Goal: Task Accomplishment & Management: Complete application form

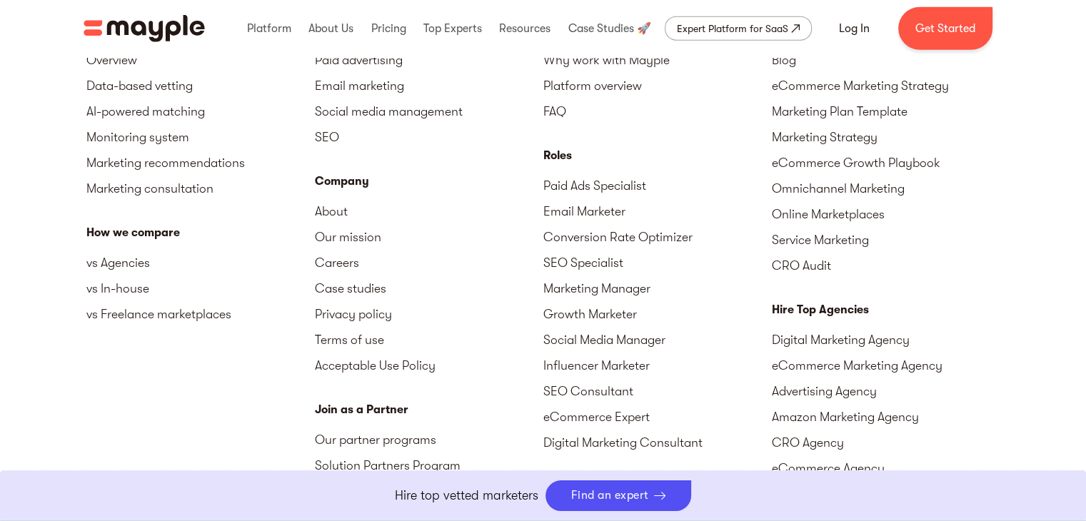
scroll to position [3570, 0]
click at [331, 262] on link "Careers" at bounding box center [429, 263] width 228 height 26
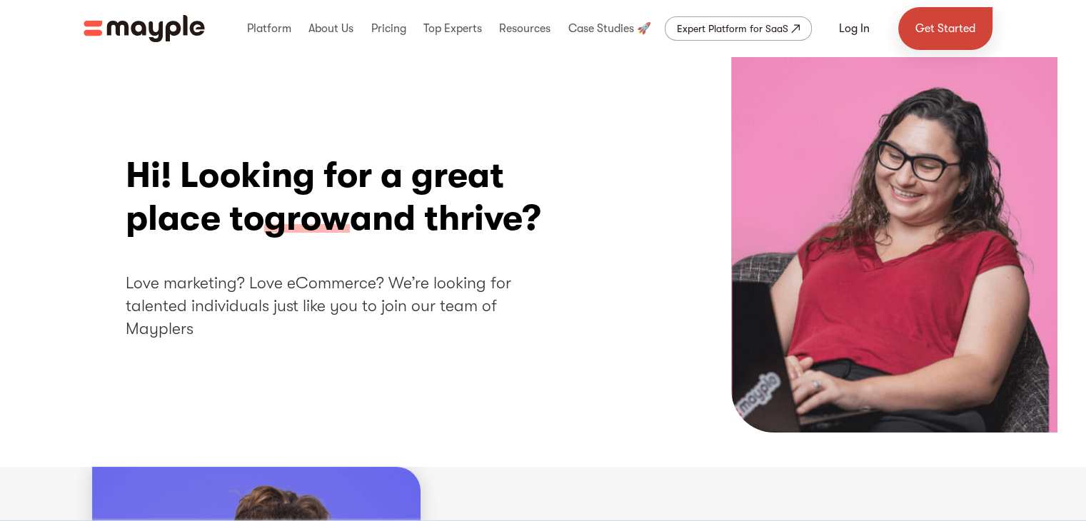
click at [925, 24] on link "Get Started" at bounding box center [945, 28] width 94 height 43
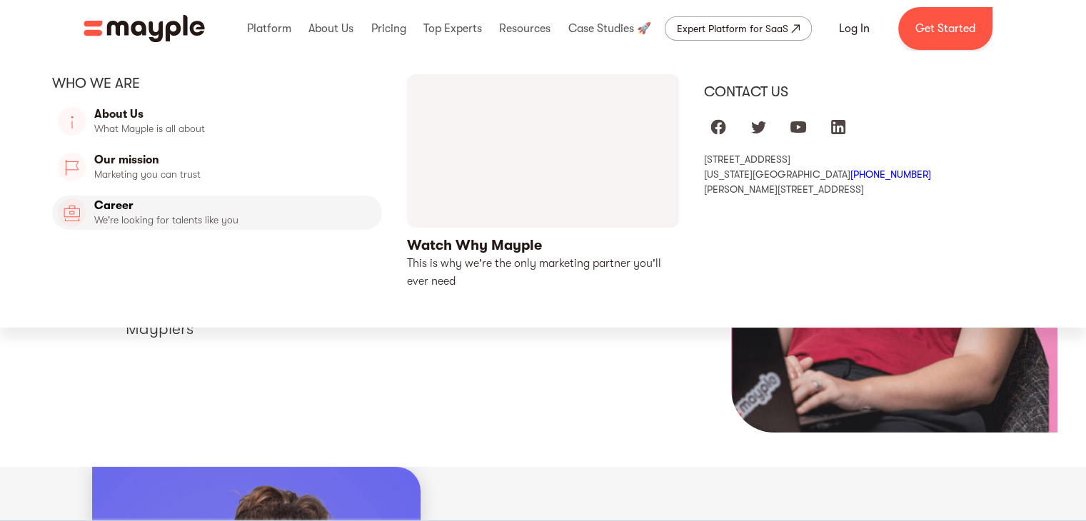
click at [136, 206] on link "Career" at bounding box center [217, 213] width 331 height 34
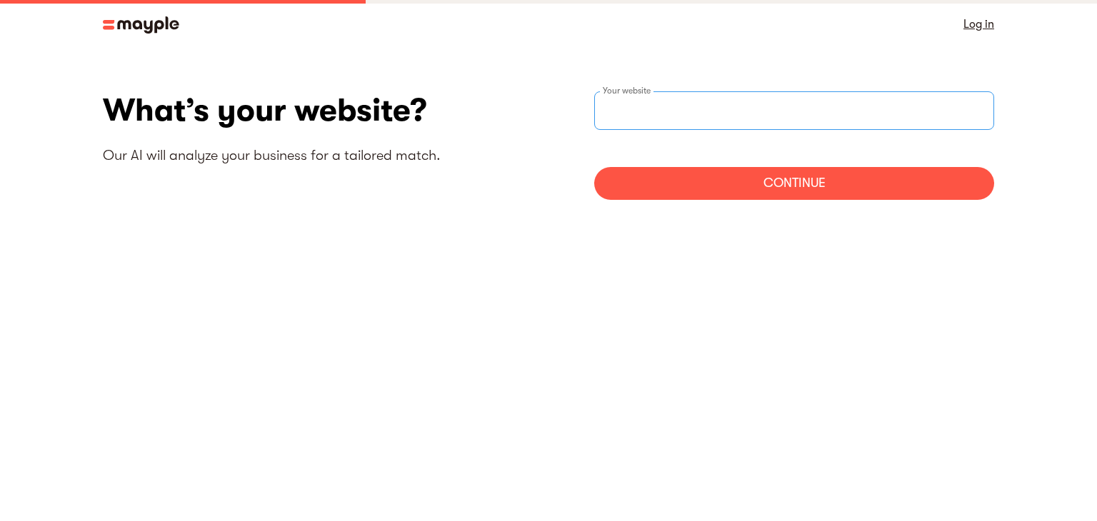
click at [811, 119] on input "websiteStep" at bounding box center [794, 110] width 400 height 39
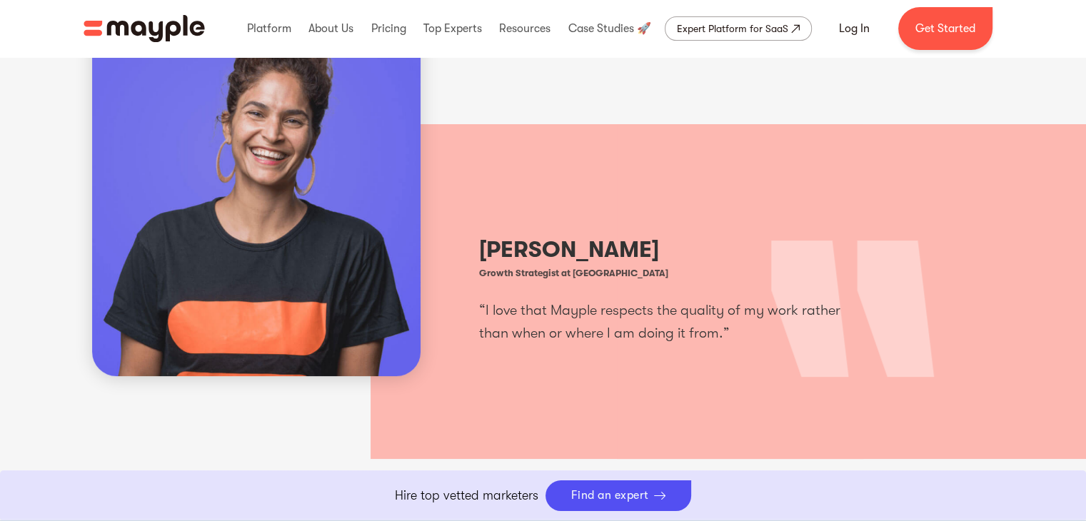
scroll to position [457, 0]
click at [586, 487] on div "Find an expert" at bounding box center [619, 496] width 146 height 31
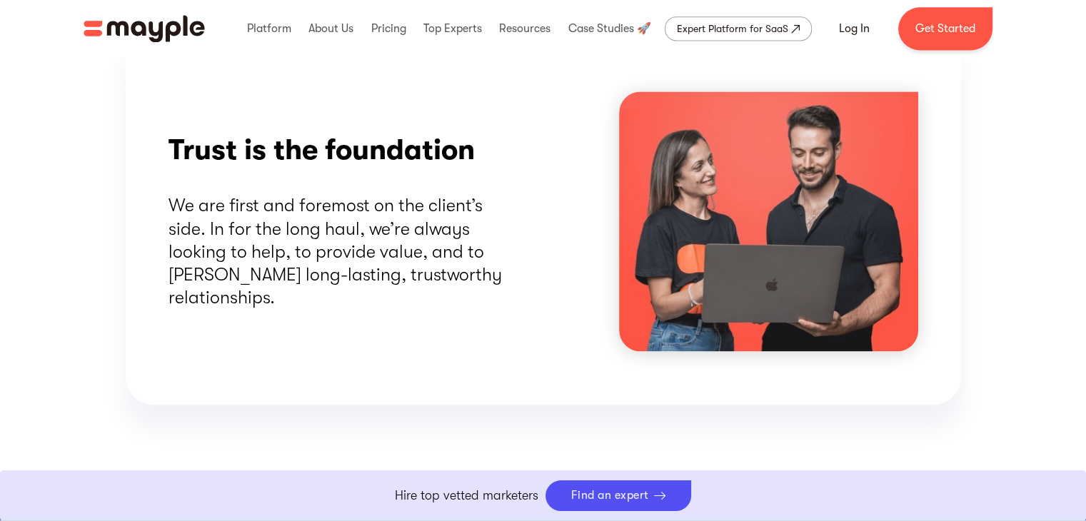
scroll to position [1922, 0]
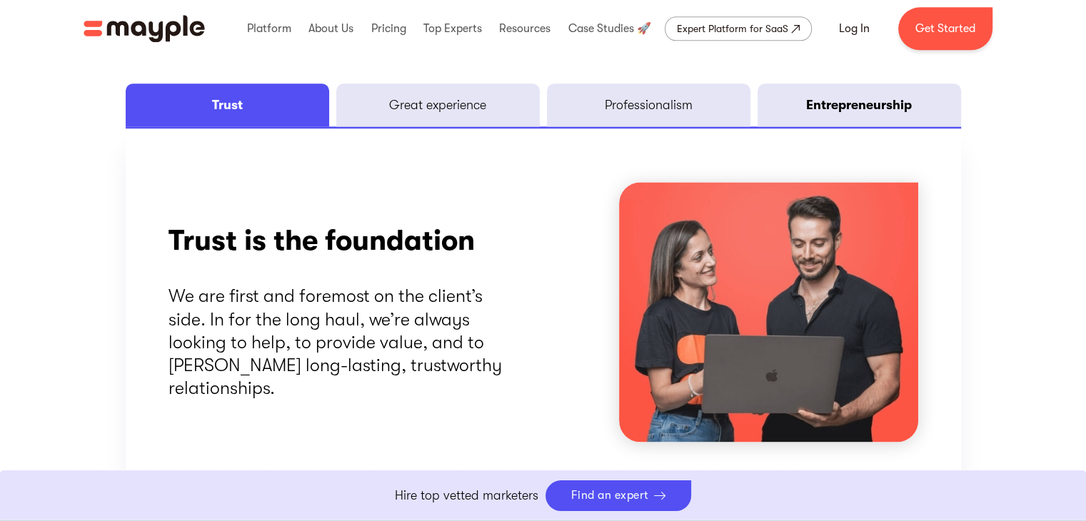
click at [819, 101] on div "Entrepreneurship" at bounding box center [859, 104] width 106 height 17
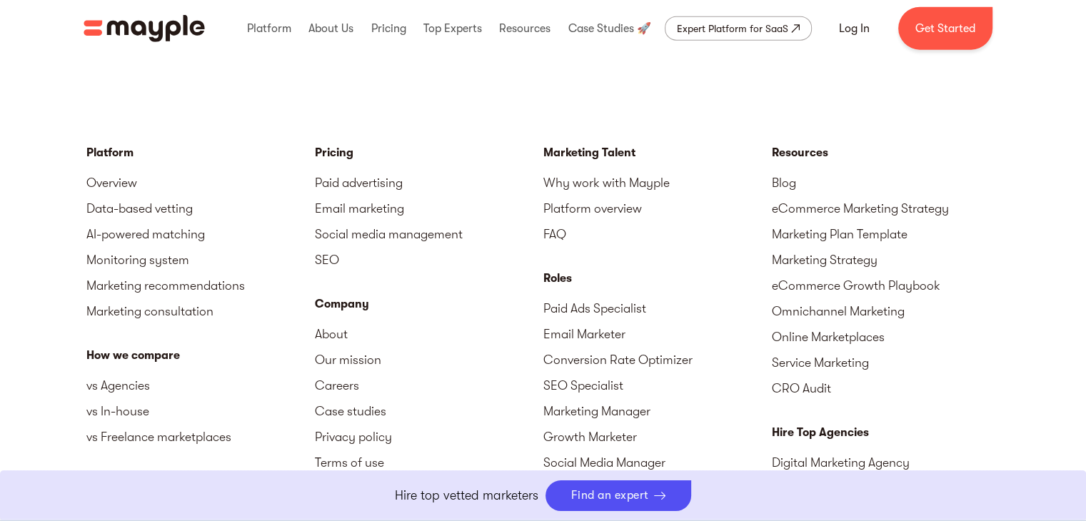
scroll to position [3453, 0]
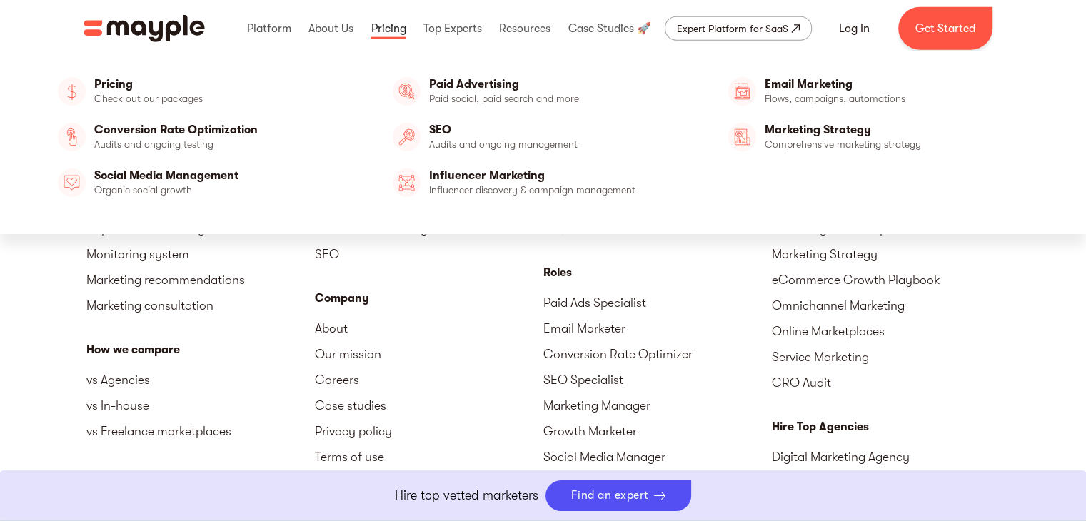
click at [382, 25] on link at bounding box center [388, 29] width 42 height 46
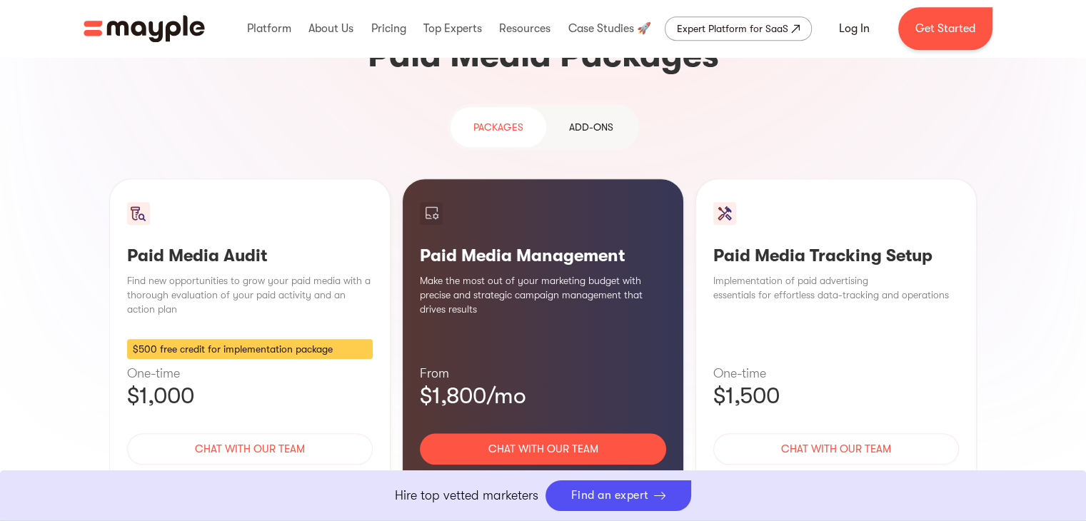
scroll to position [1297, 0]
click at [605, 26] on link at bounding box center [609, 29] width 90 height 46
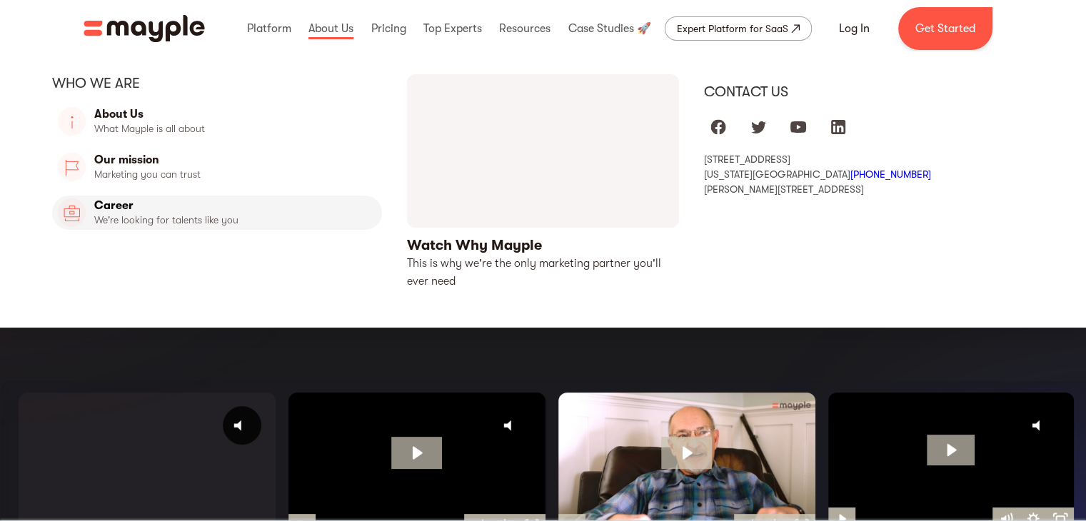
click at [121, 208] on link "Career" at bounding box center [217, 213] width 331 height 34
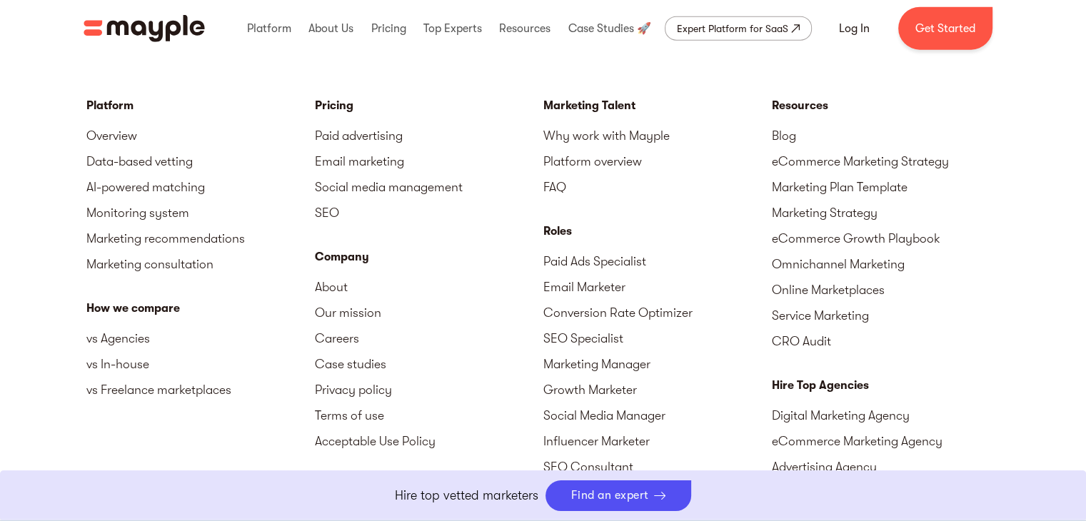
scroll to position [3495, 0]
click at [328, 332] on link "Careers" at bounding box center [429, 338] width 228 height 26
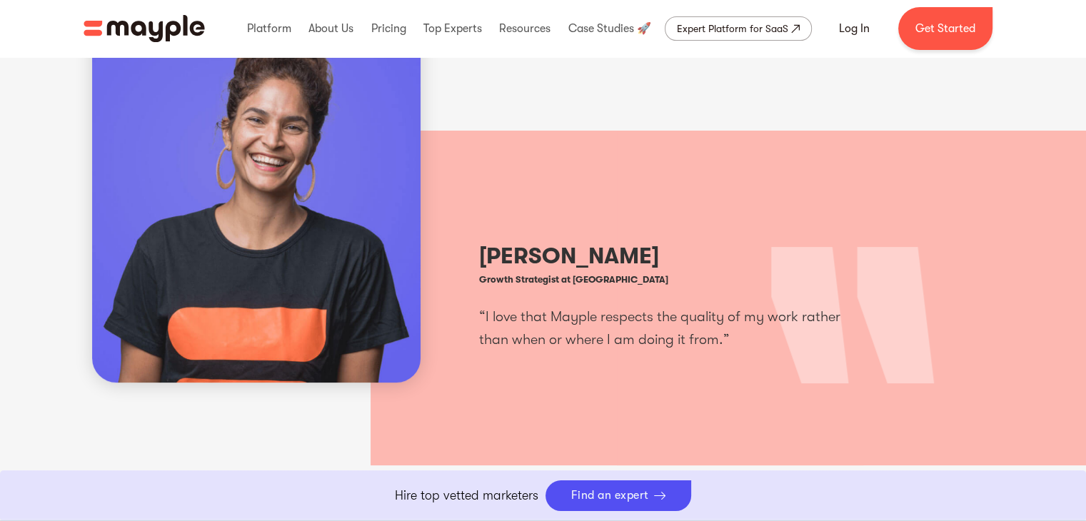
scroll to position [450, 0]
click at [517, 497] on p "Hire top vetted marketers" at bounding box center [467, 495] width 144 height 19
click at [868, 46] on div "Log In Get Started" at bounding box center [907, 28] width 171 height 43
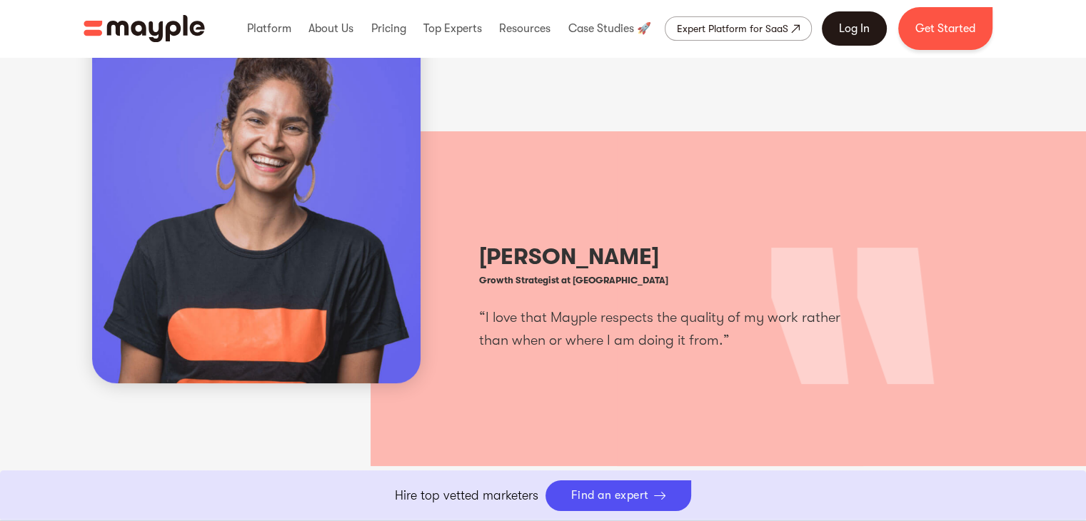
click at [868, 40] on link "Log In" at bounding box center [854, 28] width 65 height 34
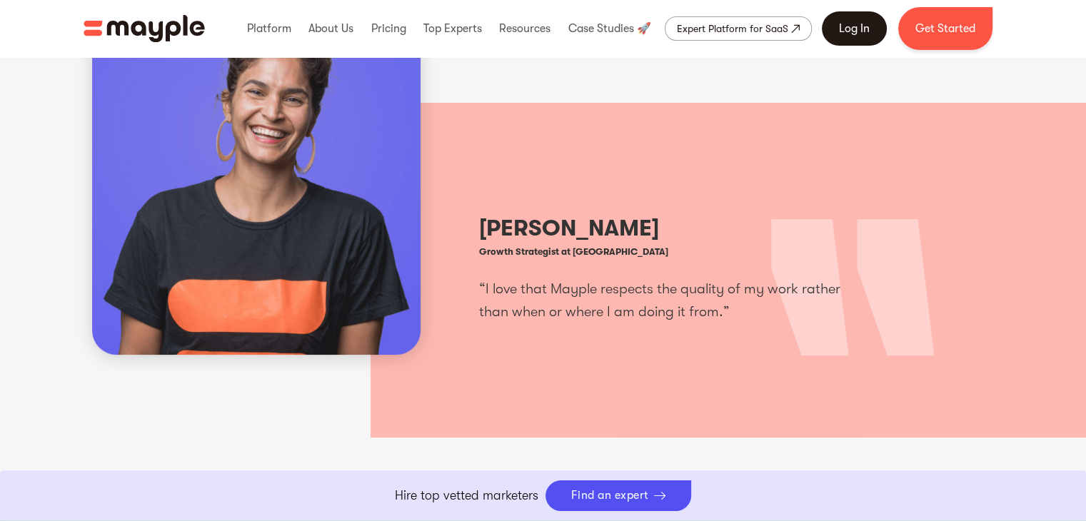
click at [853, 26] on link "Log In" at bounding box center [854, 28] width 65 height 34
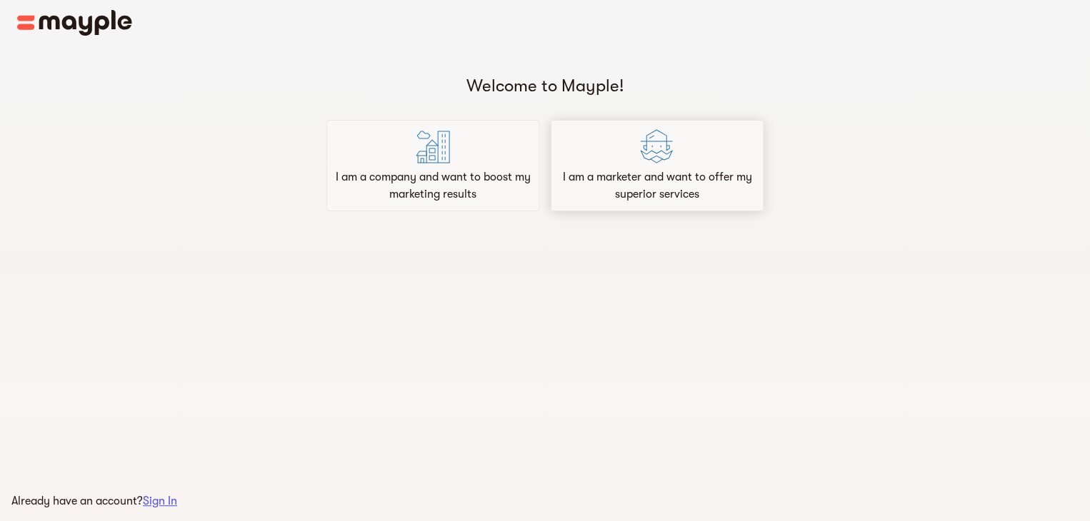
click at [710, 189] on p "I am a marketer and want to offer my superior services" at bounding box center [657, 186] width 200 height 34
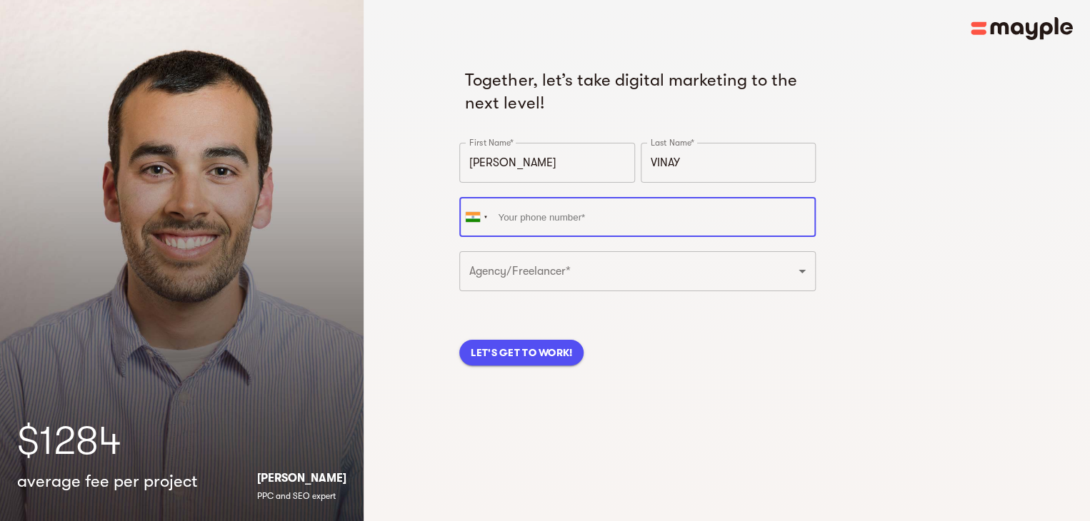
click at [662, 221] on input "tel" at bounding box center [637, 217] width 356 height 40
click at [516, 217] on input "[PHONE_NUMBER]" at bounding box center [637, 217] width 356 height 40
click at [466, 211] on div at bounding box center [476, 217] width 33 height 39
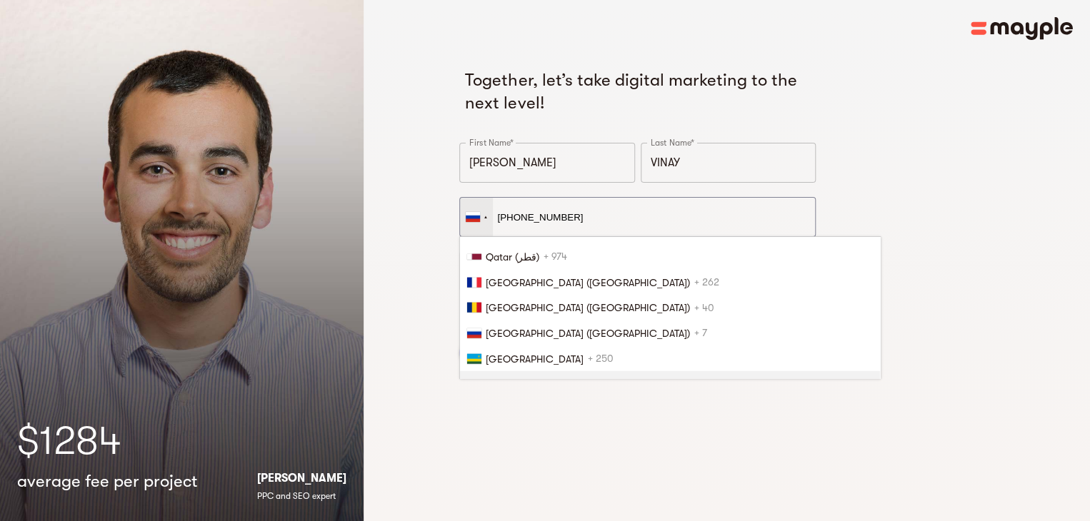
scroll to position [2439, 0]
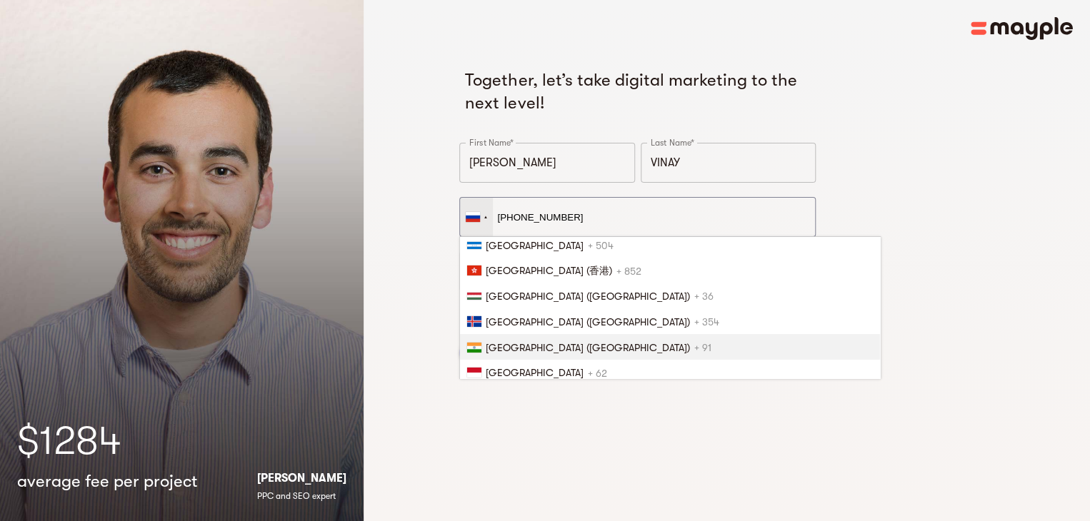
click at [523, 340] on li "[GEOGRAPHIC_DATA] ([GEOGRAPHIC_DATA]) + 91" at bounding box center [670, 347] width 420 height 26
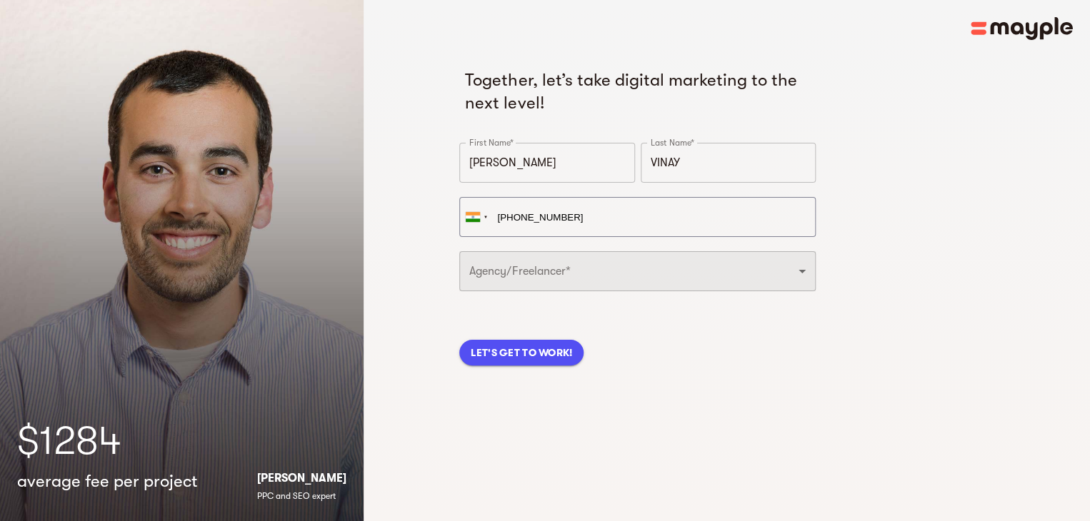
type input "[PHONE_NUMBER]"
click at [564, 280] on select "Freelancer Digital Agency" at bounding box center [637, 271] width 356 height 40
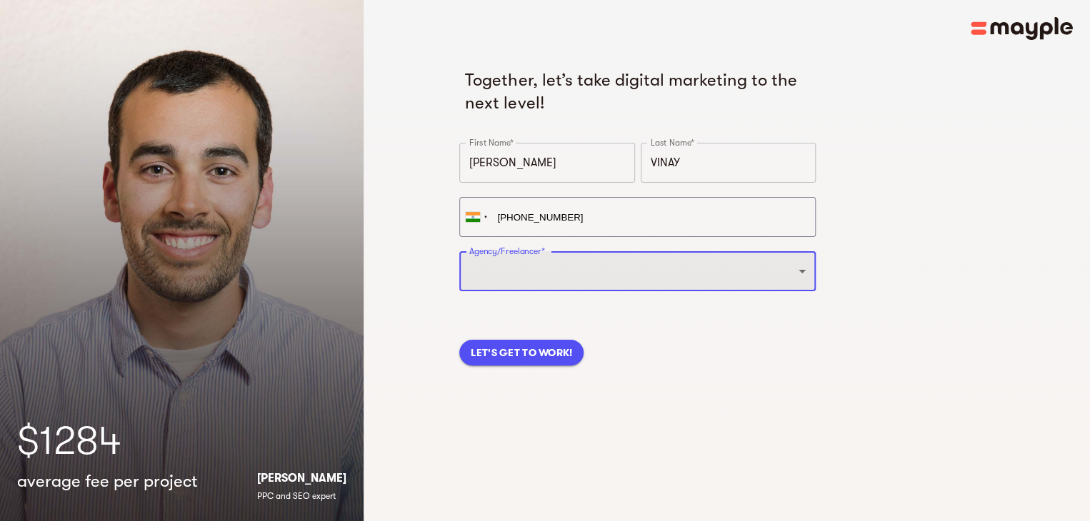
select select "FREELANCER"
click at [459, 251] on select "Freelancer Digital Agency" at bounding box center [637, 271] width 356 height 40
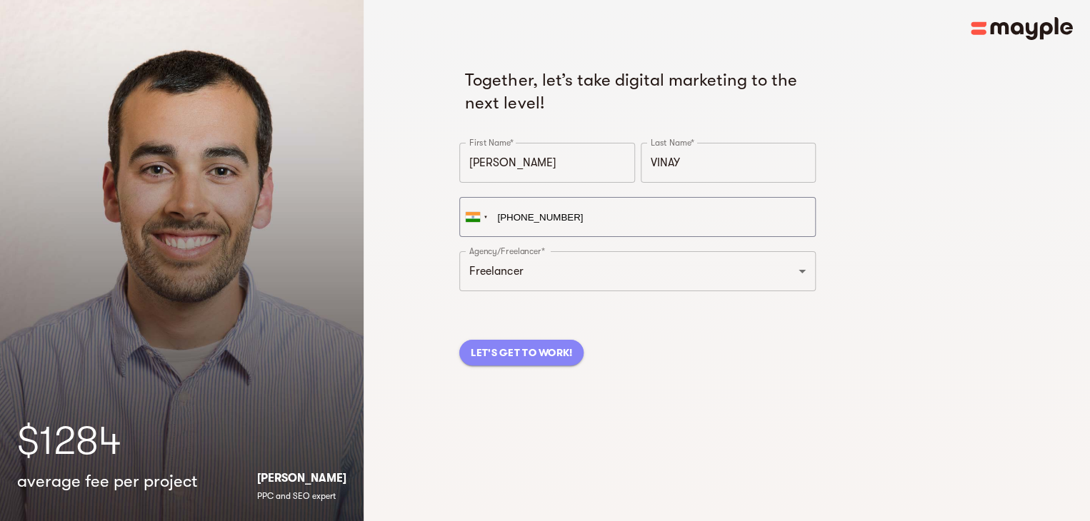
click at [546, 353] on span "LET'S GET TO WORK!" at bounding box center [521, 352] width 101 height 17
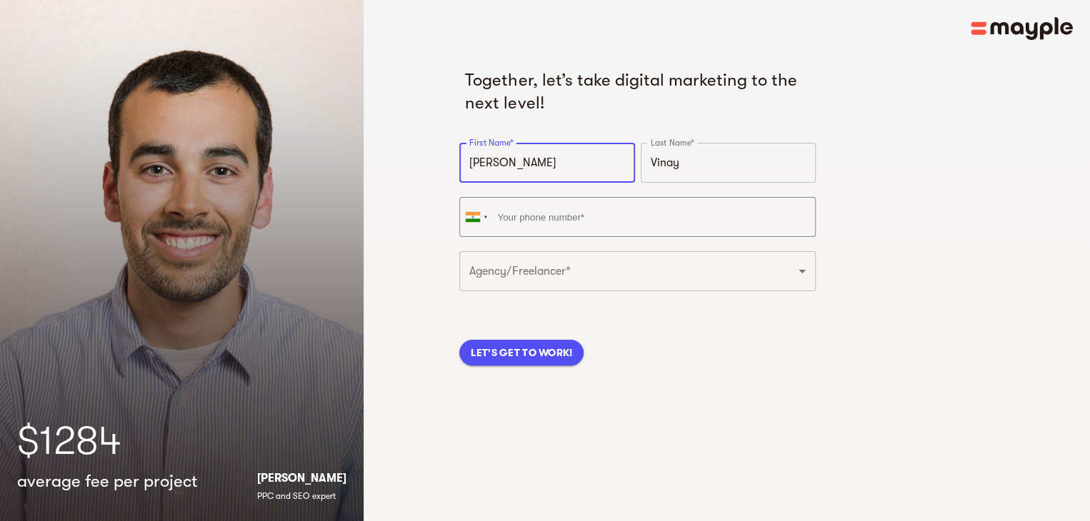
drag, startPoint x: 540, startPoint y: 164, endPoint x: 308, endPoint y: 223, distance: 239.5
click at [308, 223] on div "$1284 average fee per project [PERSON_NAME] PPC and SEO expert Together, let’s …" at bounding box center [545, 260] width 1090 height 521
type input "Vinay"
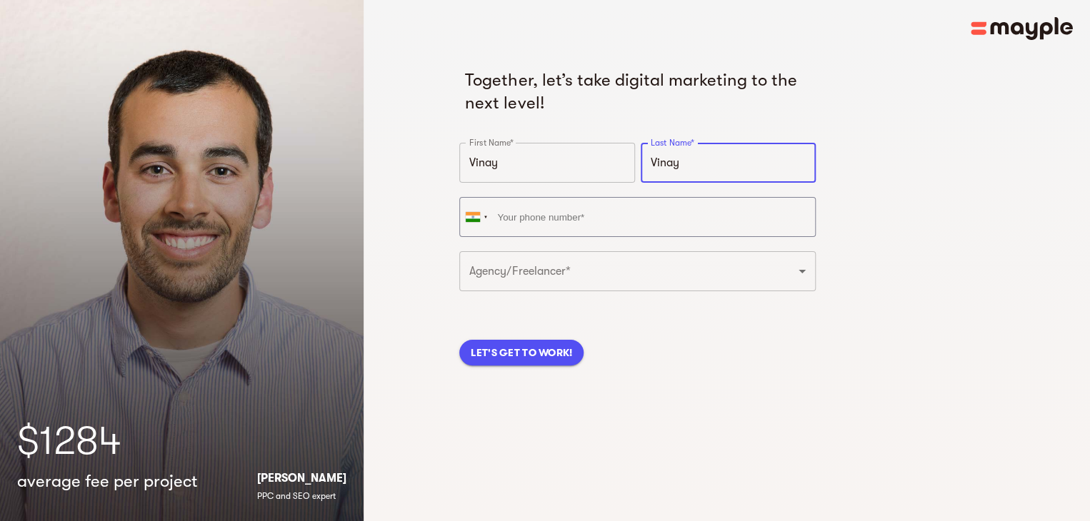
click at [722, 152] on input "Vinay" at bounding box center [727, 163] width 175 height 40
type input "V"
type input "[PERSON_NAME]"
click at [491, 363] on button "LET'S GET TO WORK!" at bounding box center [521, 353] width 124 height 26
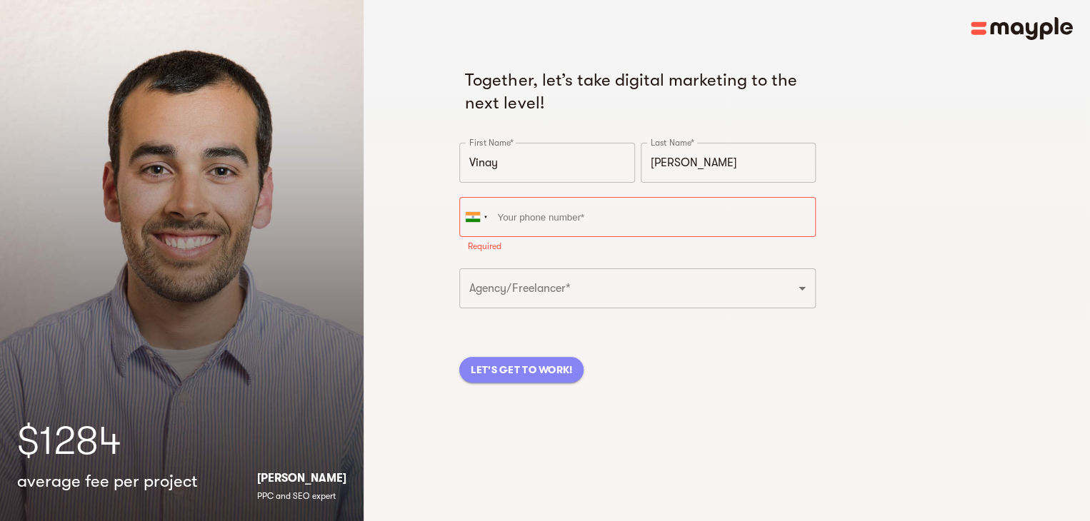
click at [492, 377] on span "LET'S GET TO WORK!" at bounding box center [521, 369] width 101 height 17
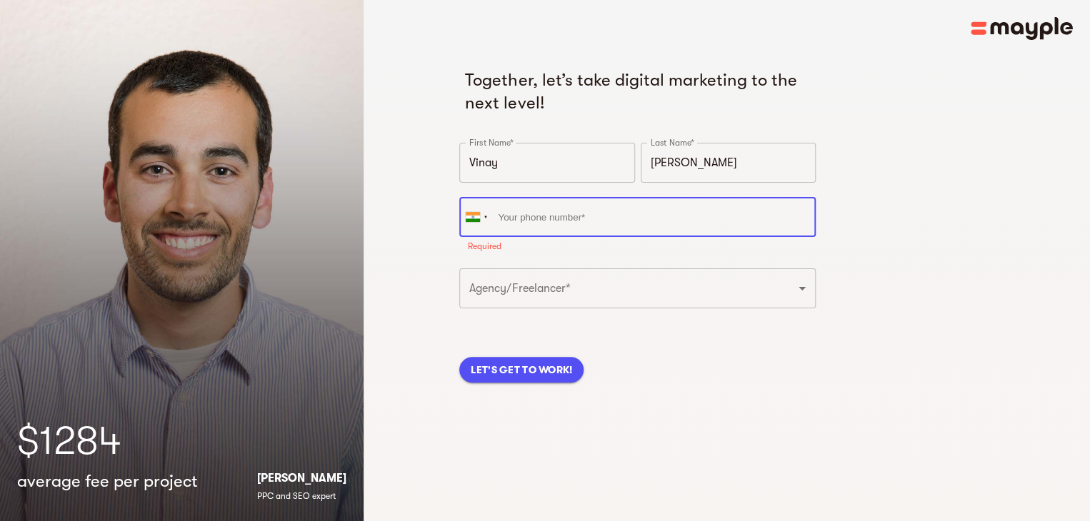
click at [580, 223] on input "tel" at bounding box center [637, 217] width 356 height 40
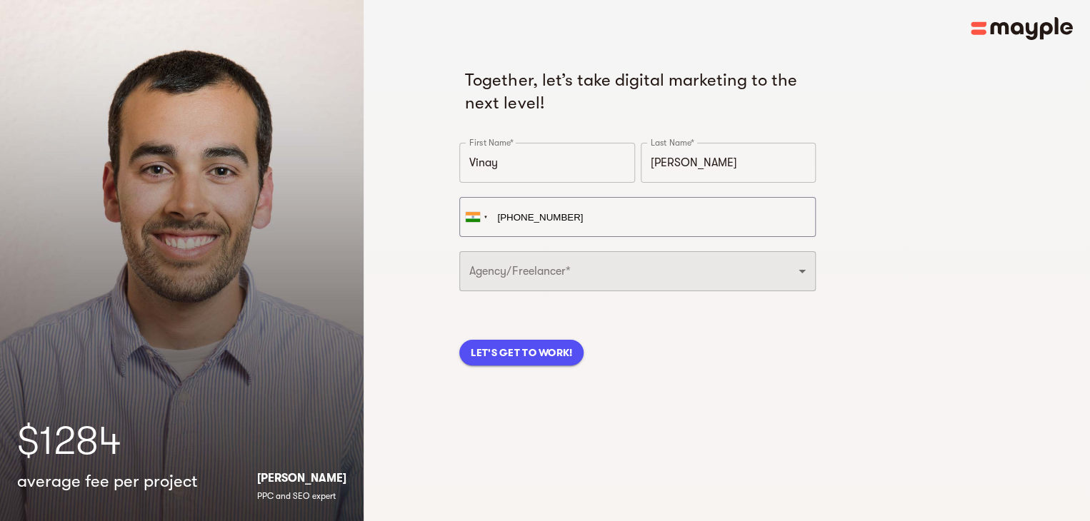
type input "[PHONE_NUMBER]"
click at [550, 268] on select "Freelancer Digital Agency" at bounding box center [637, 271] width 356 height 40
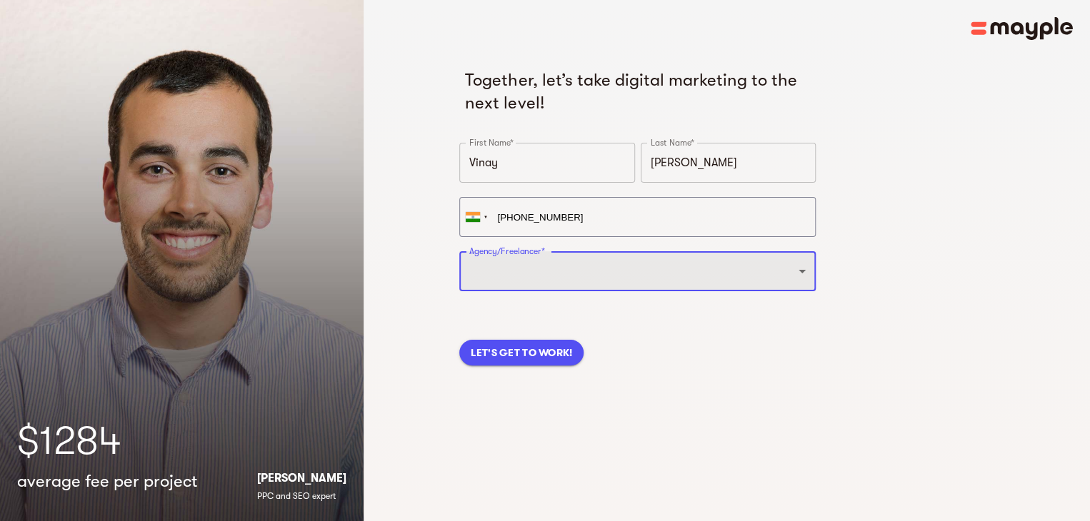
select select "FREELANCER"
click at [459, 251] on select "Freelancer Digital Agency" at bounding box center [637, 271] width 356 height 40
click at [521, 352] on span "LET'S GET TO WORK!" at bounding box center [521, 352] width 101 height 17
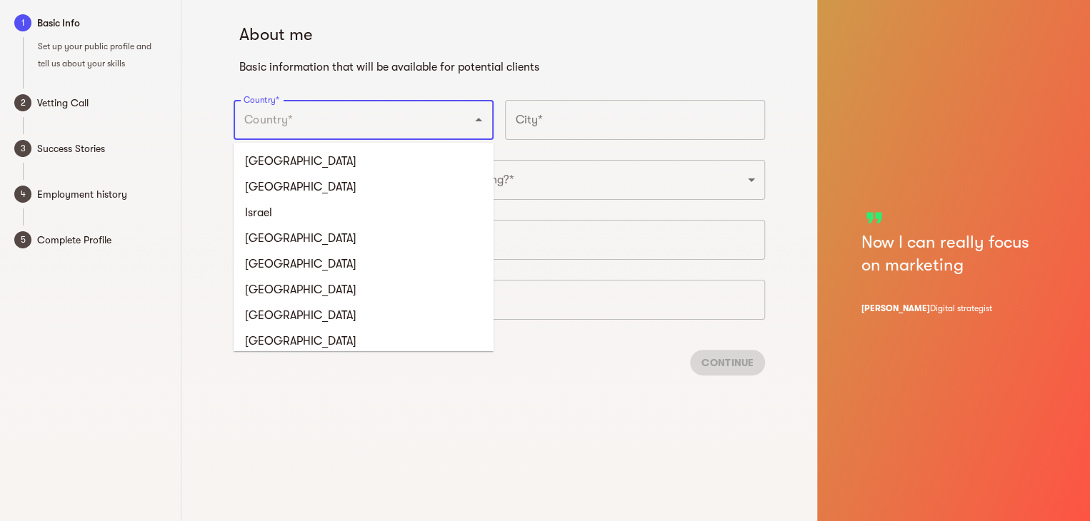
click at [256, 125] on input "Country*" at bounding box center [343, 119] width 207 height 27
type input "[GEOGRAPHIC_DATA]"
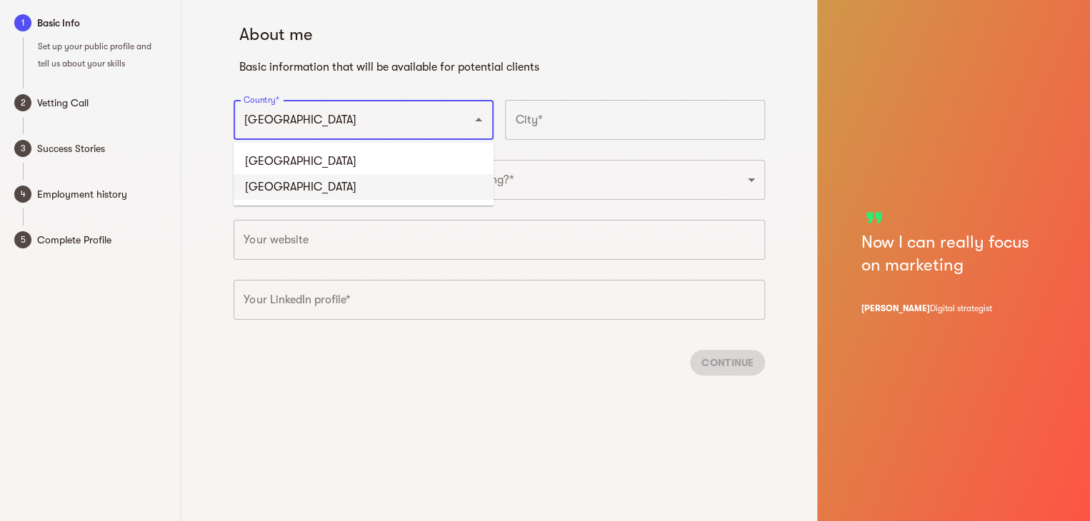
click at [448, 184] on li "[GEOGRAPHIC_DATA]" at bounding box center [363, 187] width 260 height 26
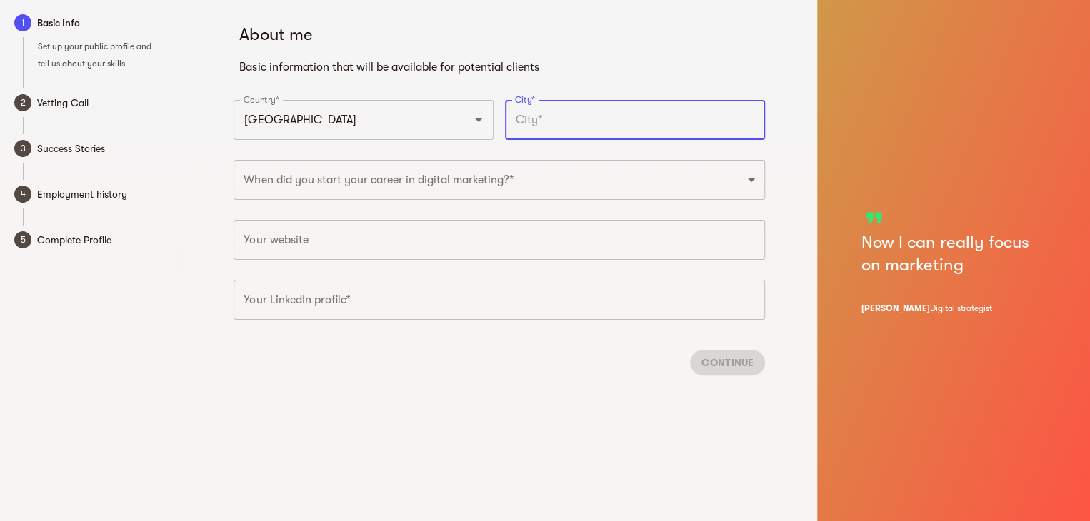
click at [540, 129] on input "text" at bounding box center [635, 120] width 260 height 40
type input "h"
type input "[GEOGRAPHIC_DATA]"
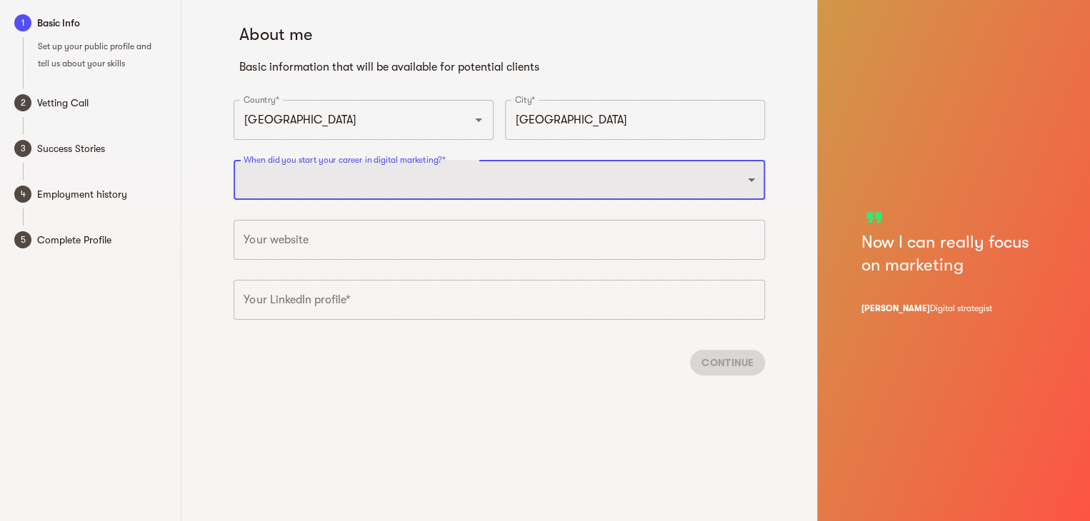
click at [506, 179] on select "2025 2024 2023 2022 2021 2020 2019 2018 2017 2016 2015 2014 2013 2012 2011 2010…" at bounding box center [498, 180] width 531 height 40
select select "2023"
click at [233, 160] on select "2025 2024 2023 2022 2021 2020 2019 2018 2017 2016 2015 2014 2013 2012 2011 2010…" at bounding box center [498, 180] width 531 height 40
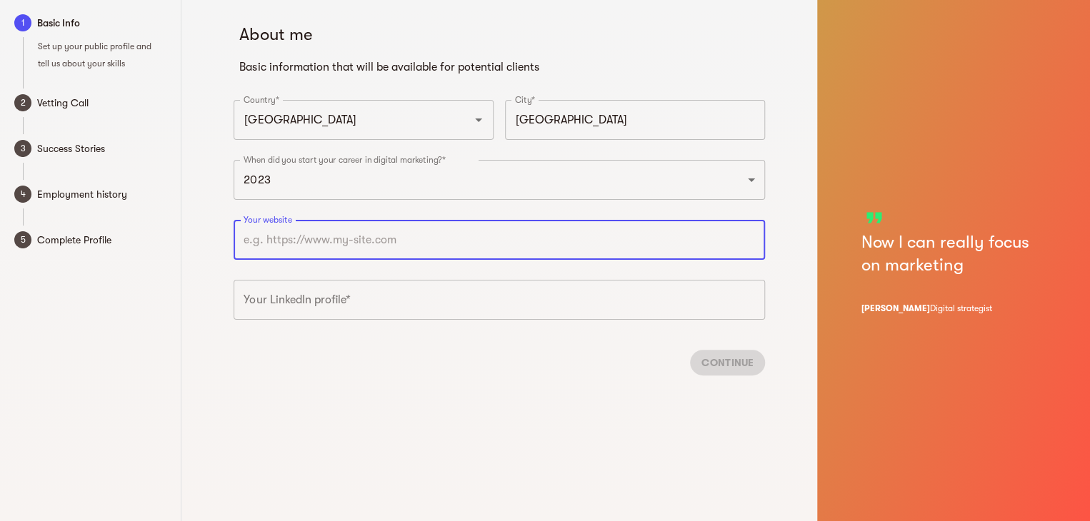
click at [478, 245] on input "text" at bounding box center [498, 240] width 531 height 40
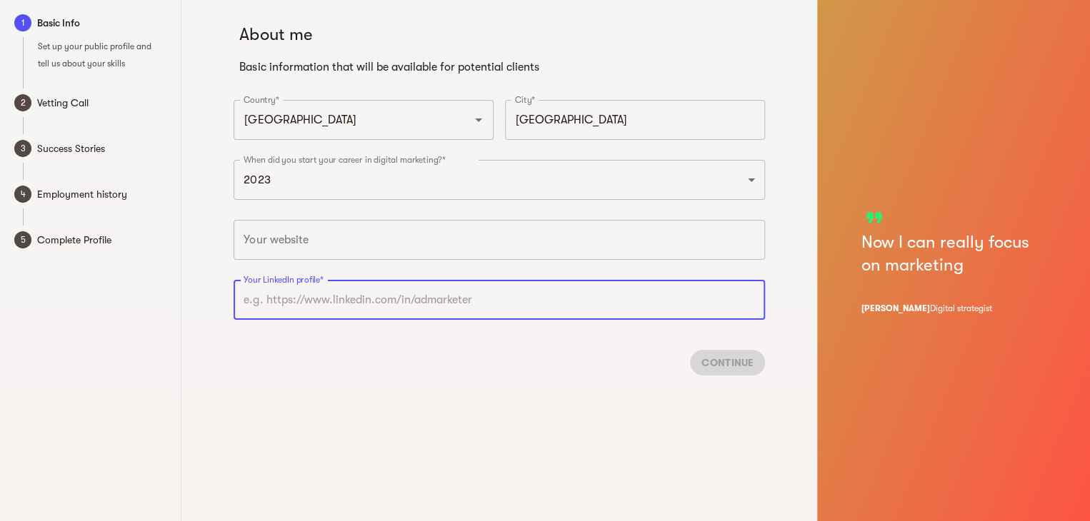
click at [453, 310] on input "text" at bounding box center [498, 300] width 531 height 40
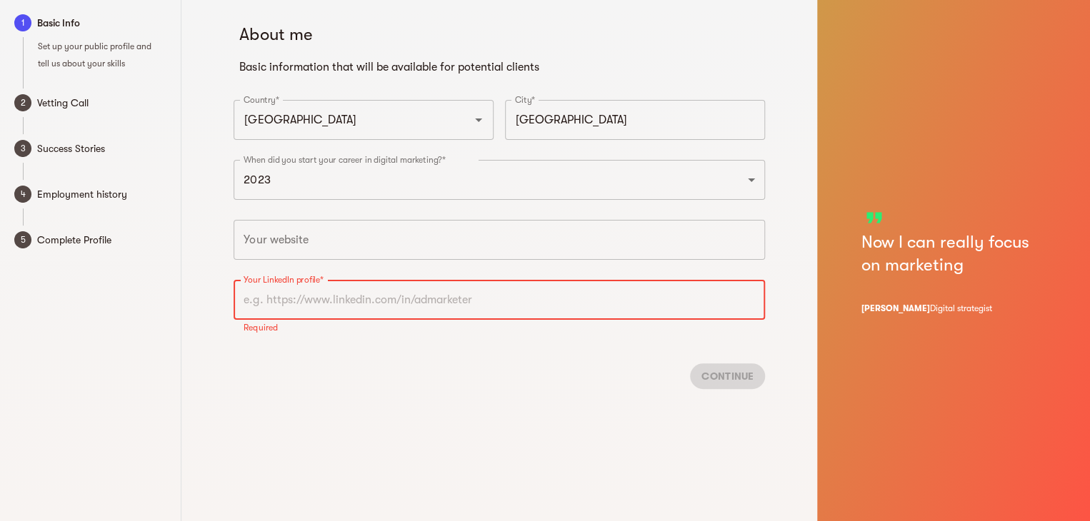
paste input "[URL][DOMAIN_NAME]"
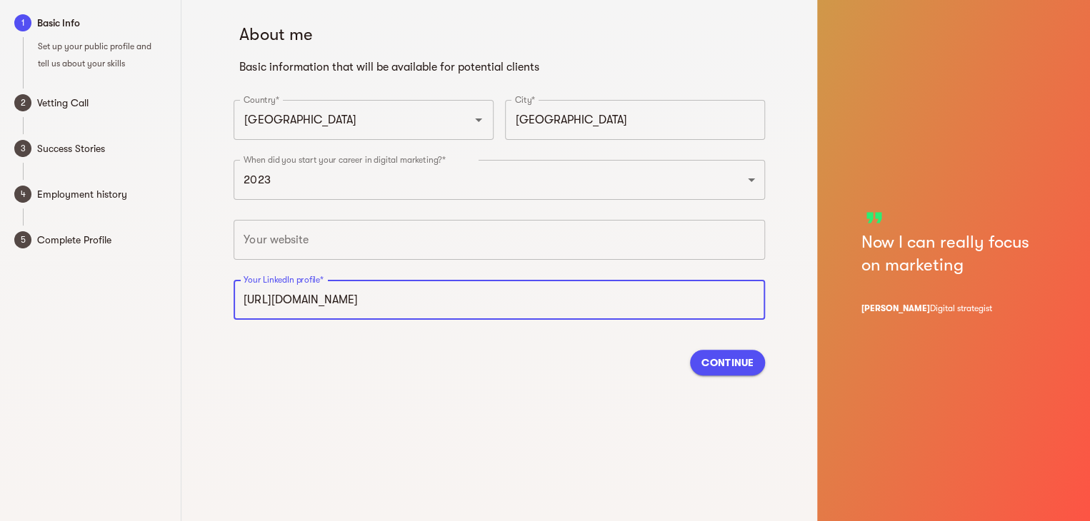
type input "[URL][DOMAIN_NAME]"
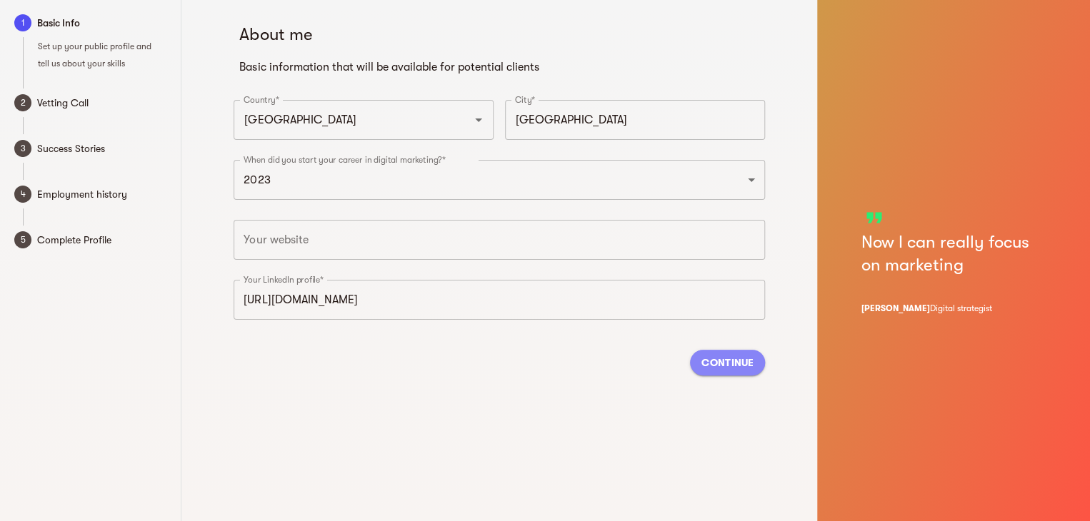
click at [745, 363] on span "Continue" at bounding box center [727, 362] width 52 height 17
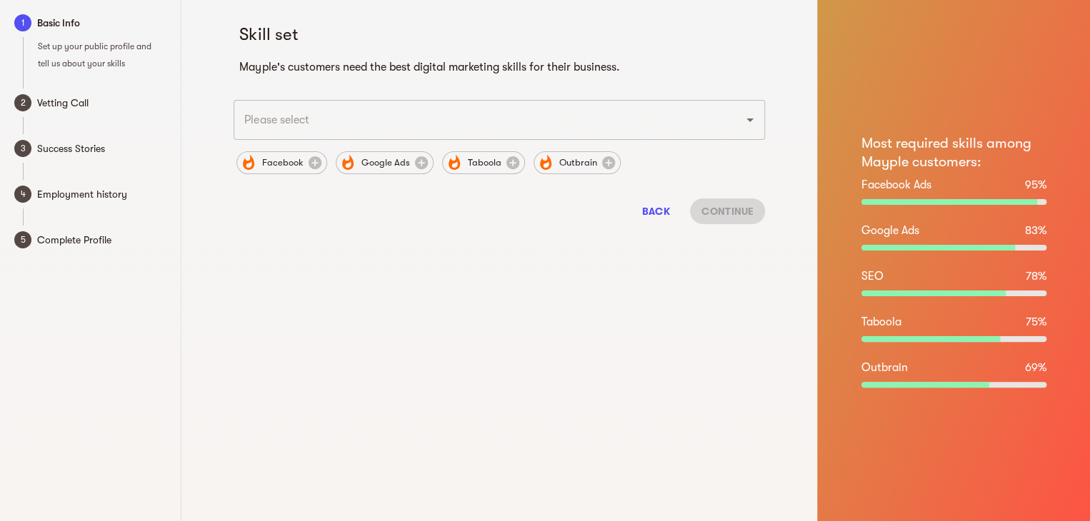
click at [594, 126] on input "text" at bounding box center [479, 119] width 478 height 27
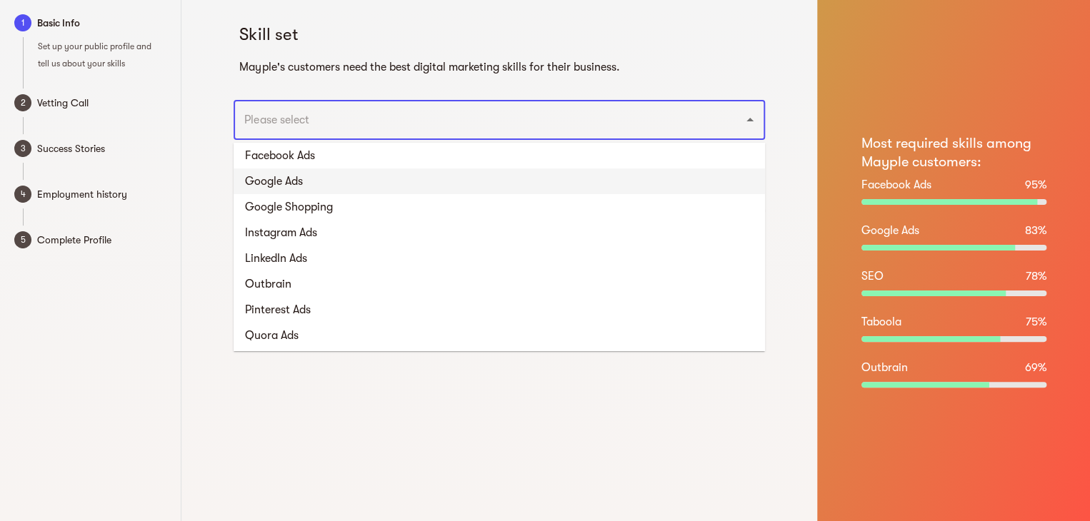
scroll to position [131, 0]
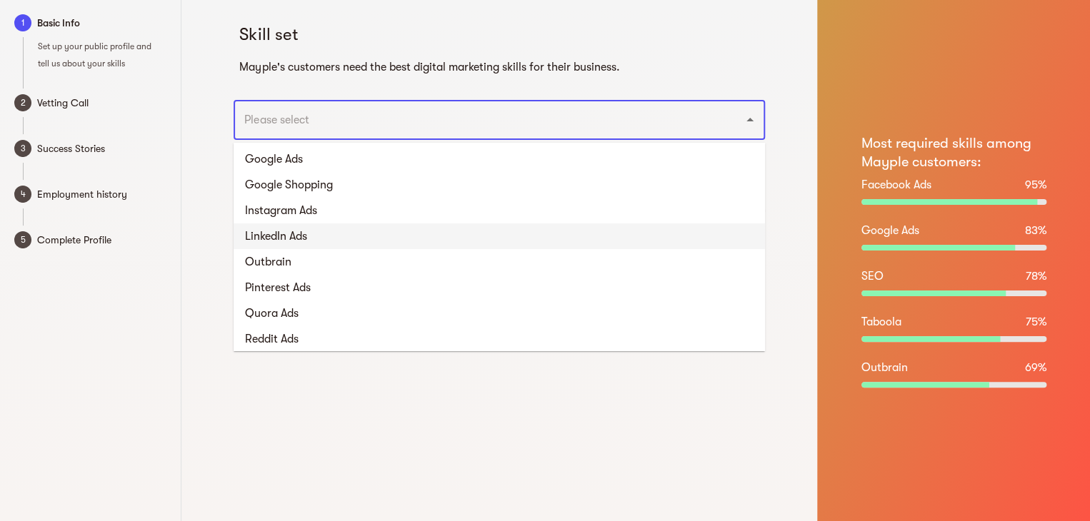
click at [499, 234] on li "LinkedIn Ads" at bounding box center [498, 236] width 531 height 26
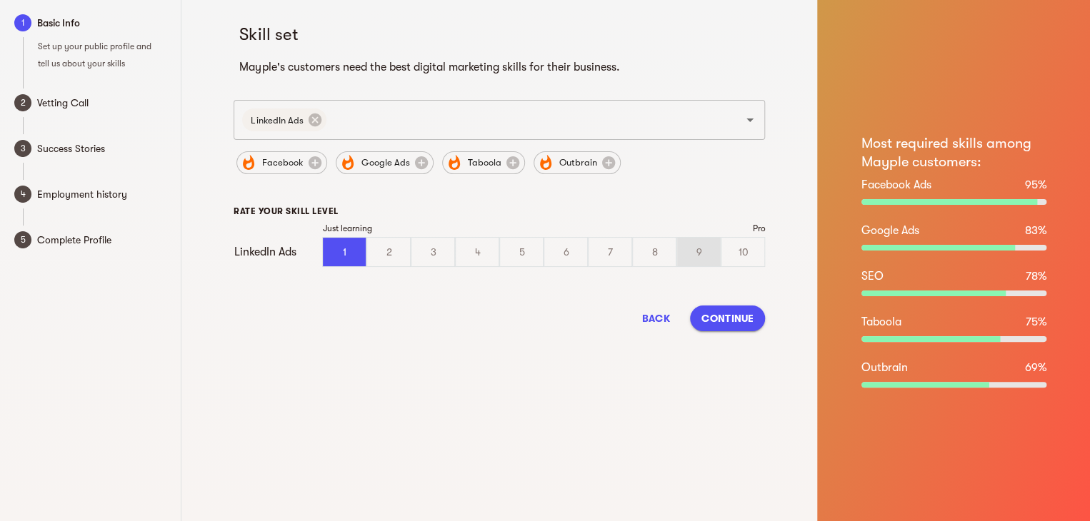
click at [686, 252] on div "9" at bounding box center [698, 252] width 43 height 29
click at [0, 0] on input "9" at bounding box center [0, 0] width 0 height 0
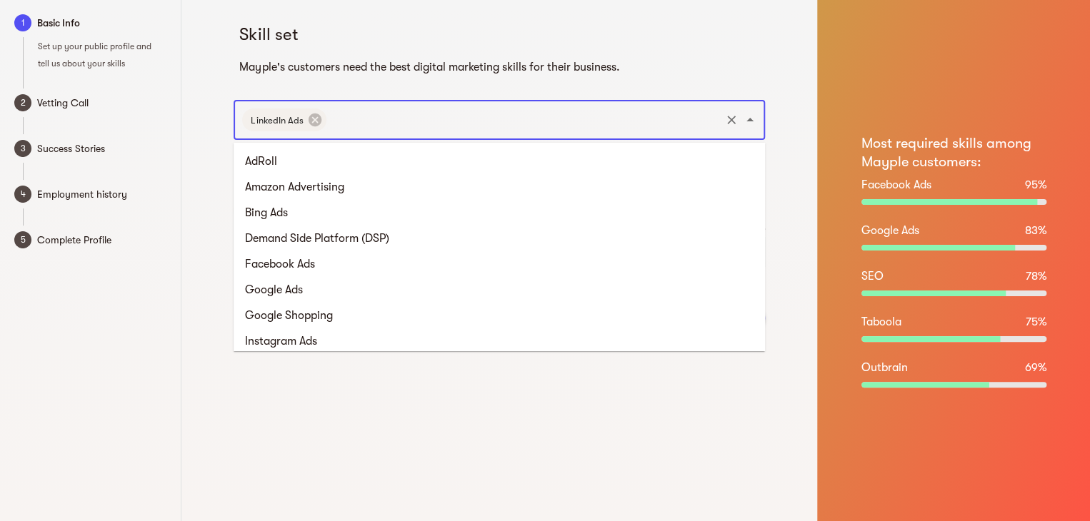
click at [465, 125] on input "text" at bounding box center [523, 119] width 390 height 27
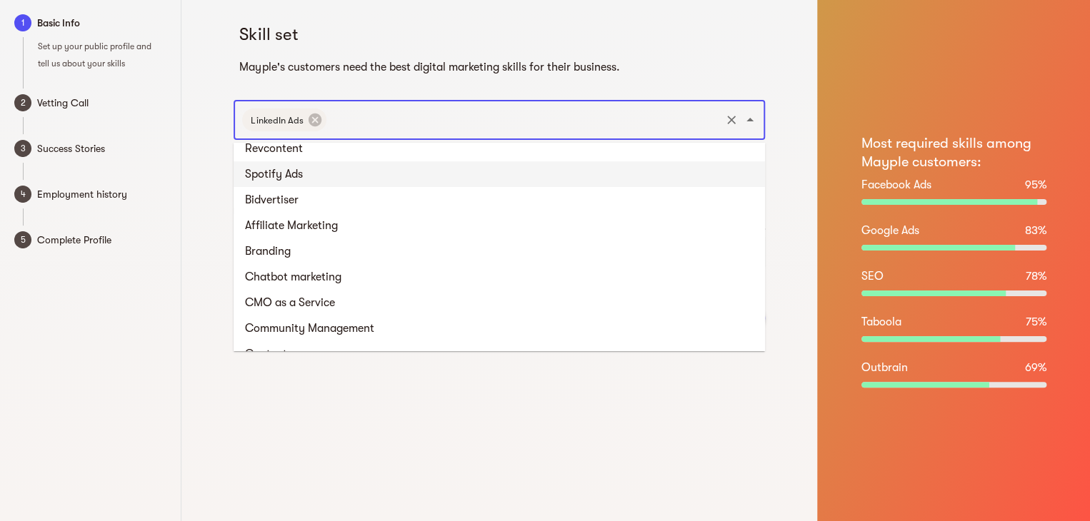
scroll to position [579, 0]
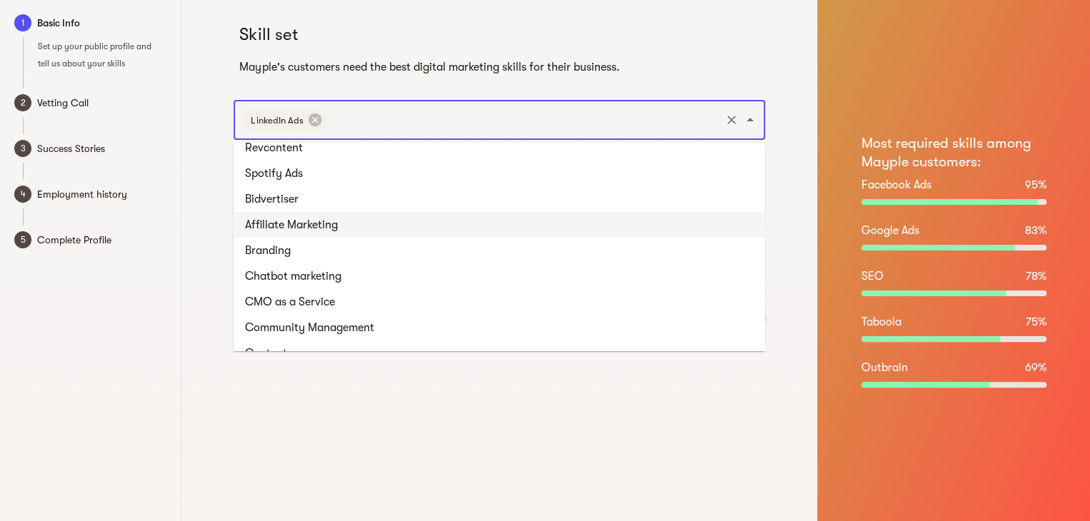
click at [431, 220] on li "Affiliate Marketing" at bounding box center [498, 225] width 531 height 26
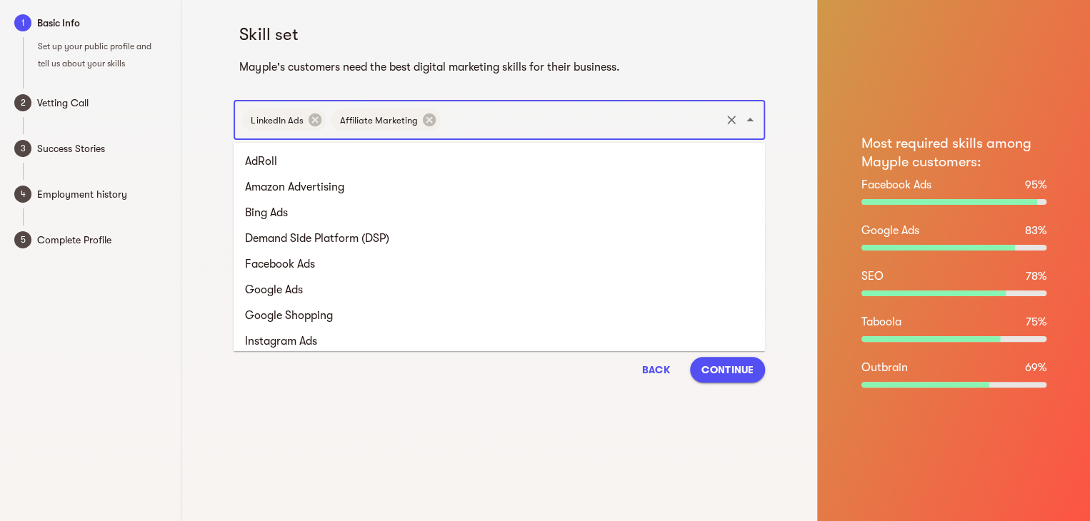
click at [505, 115] on input "text" at bounding box center [581, 119] width 276 height 27
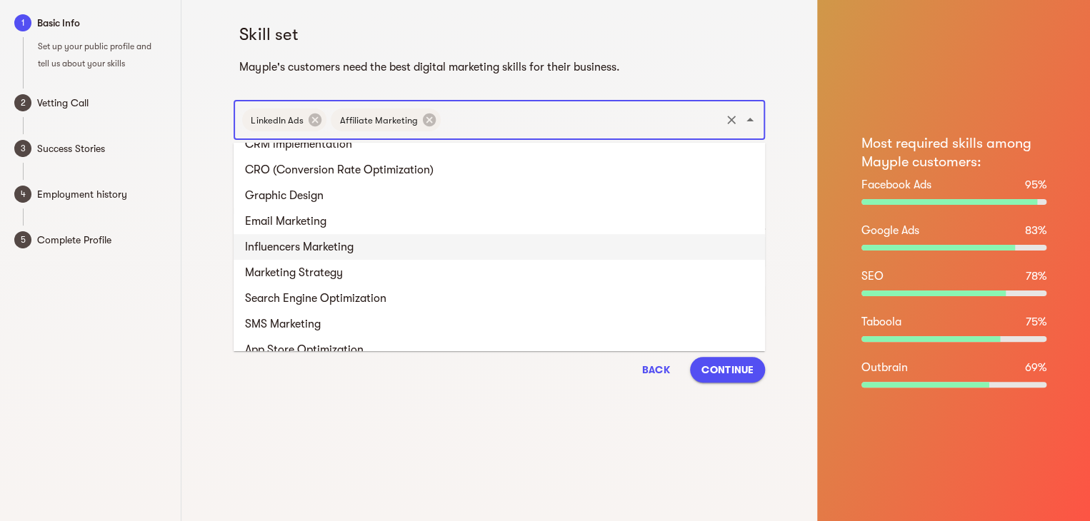
scroll to position [814, 0]
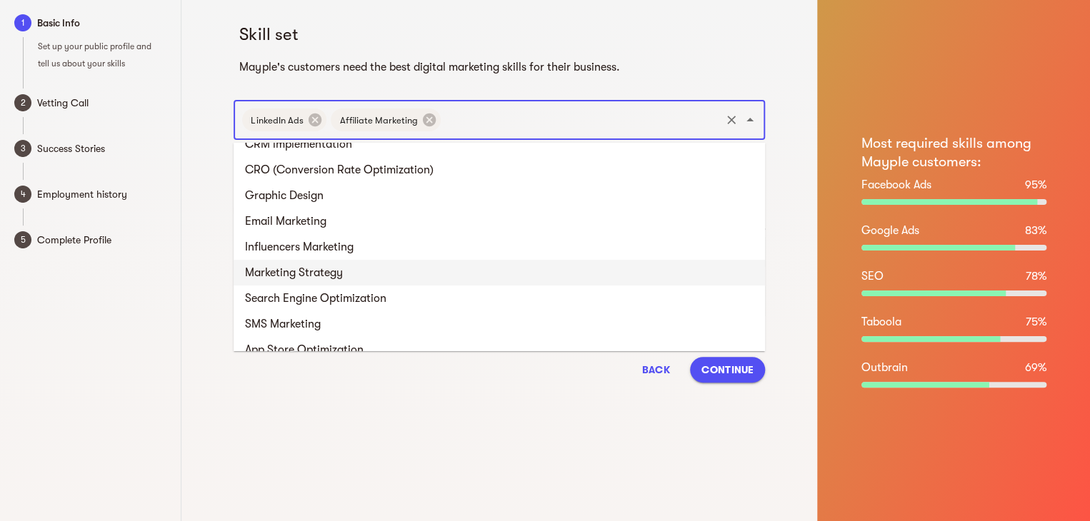
click at [423, 268] on li "Marketing Strategy" at bounding box center [498, 273] width 531 height 26
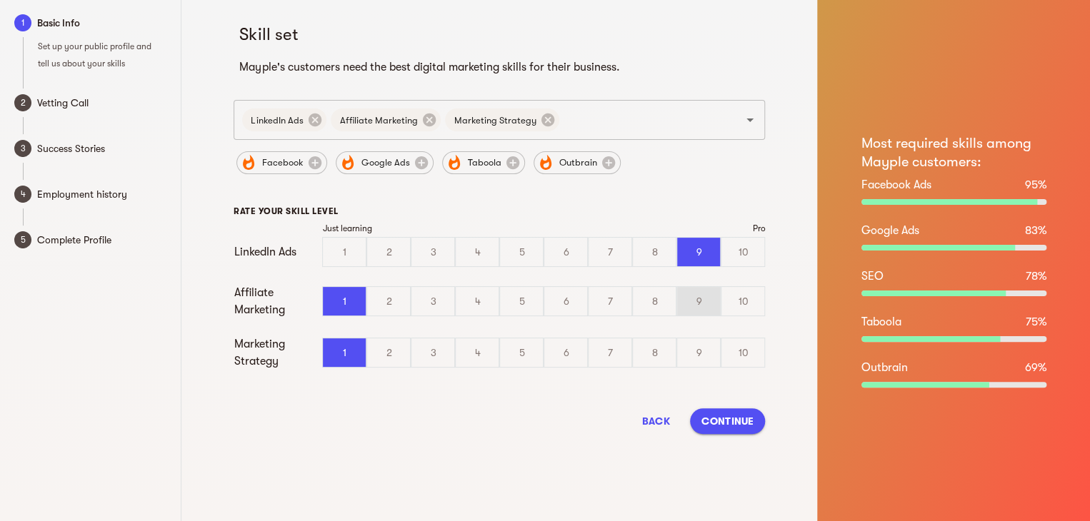
click at [702, 312] on div "9" at bounding box center [698, 301] width 43 height 29
click at [0, 0] on input "9" at bounding box center [0, 0] width 0 height 0
click at [728, 349] on div "10" at bounding box center [742, 352] width 43 height 29
click at [0, 0] on input "10" at bounding box center [0, 0] width 0 height 0
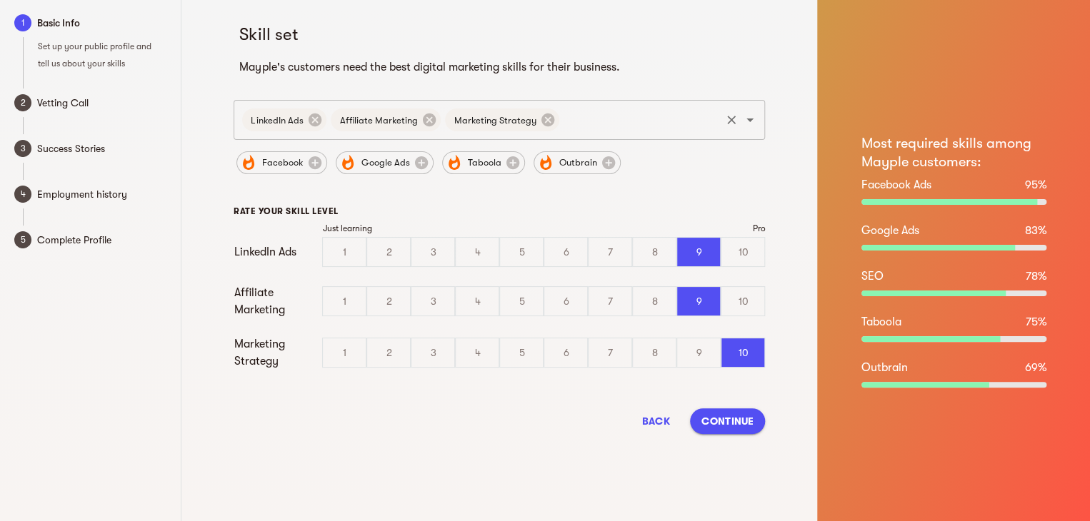
click at [625, 129] on input "text" at bounding box center [639, 119] width 157 height 27
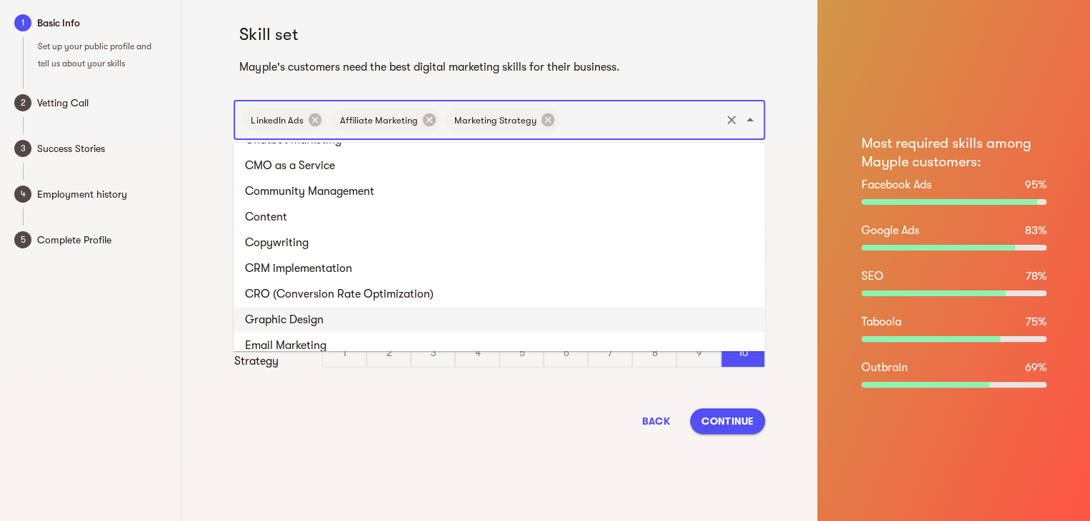
scroll to position [690, 0]
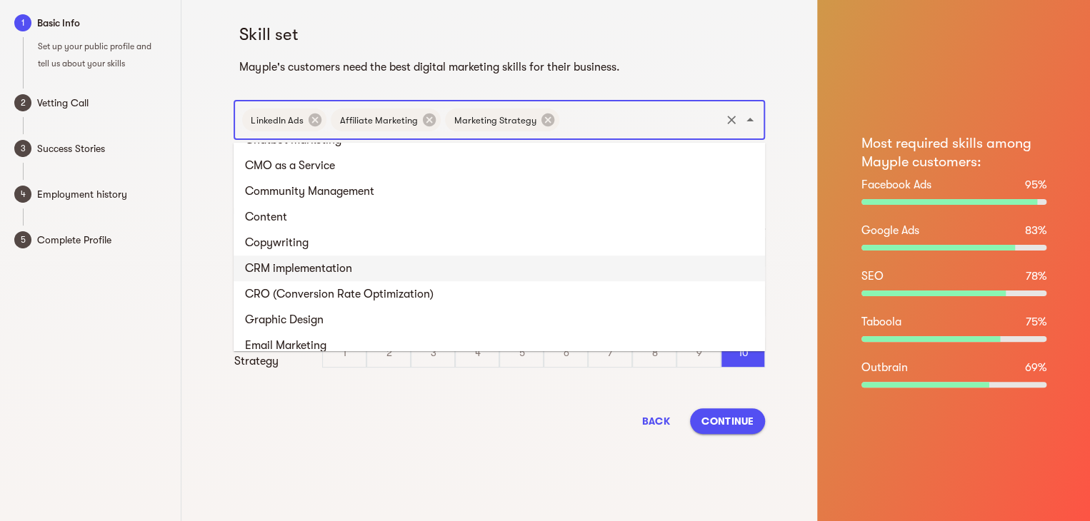
click at [426, 275] on li "CRM implementation" at bounding box center [498, 269] width 531 height 26
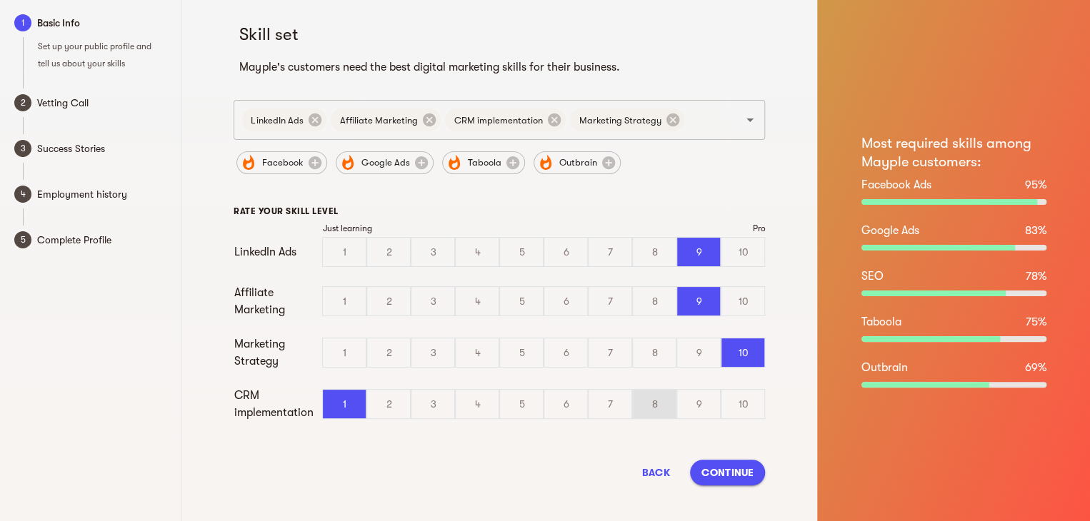
click at [642, 403] on div "8" at bounding box center [654, 404] width 43 height 29
click at [0, 0] on input "8" at bounding box center [0, 0] width 0 height 0
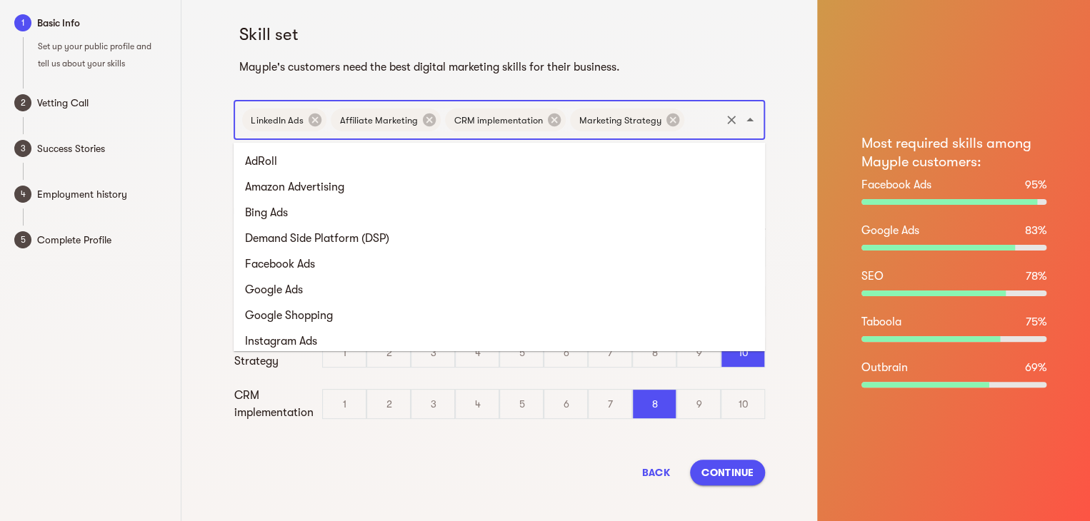
click at [695, 121] on input "text" at bounding box center [702, 119] width 32 height 27
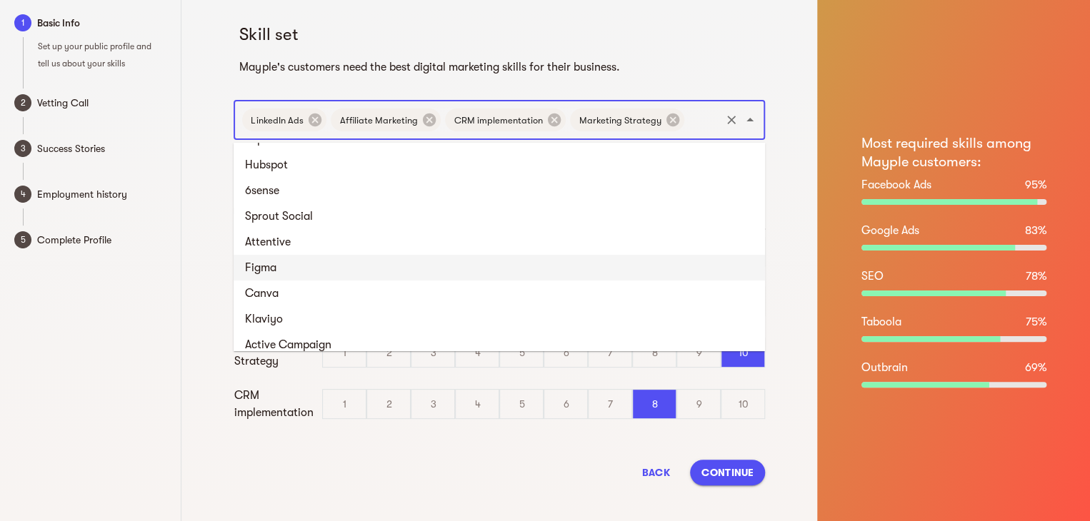
scroll to position [1436, 0]
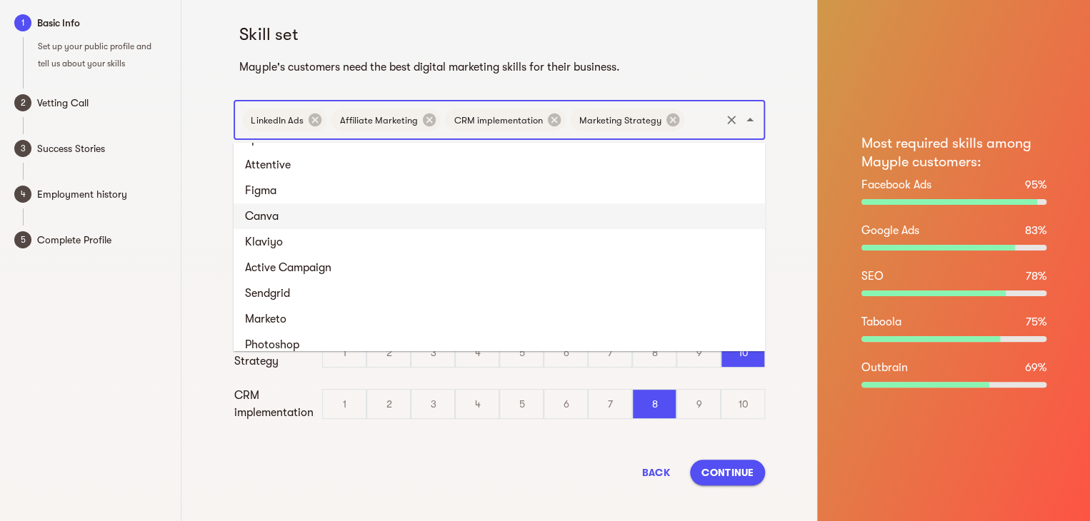
click at [562, 206] on li "Canva" at bounding box center [498, 216] width 531 height 26
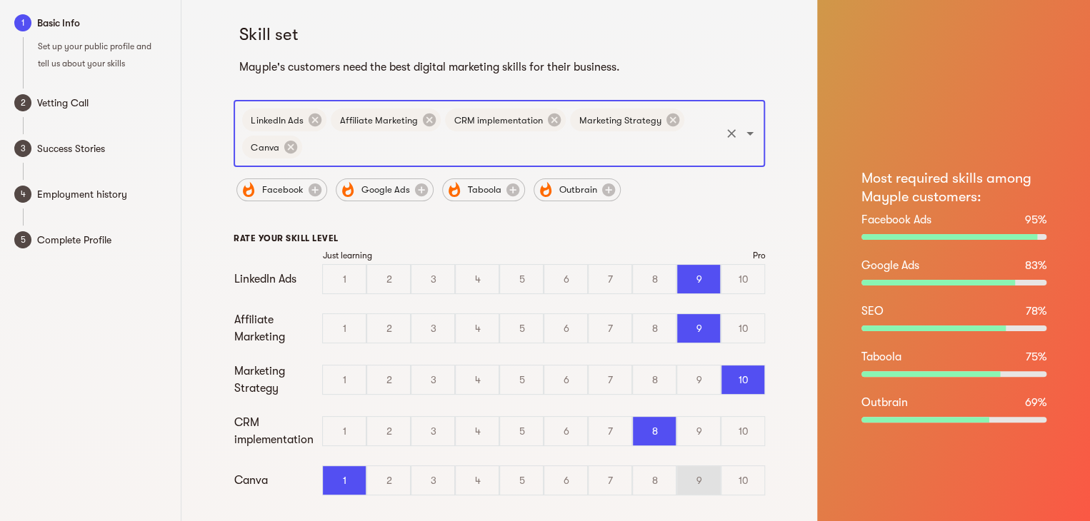
click at [713, 478] on div "9" at bounding box center [698, 480] width 43 height 29
click at [0, 0] on input "9" at bounding box center [0, 0] width 0 height 0
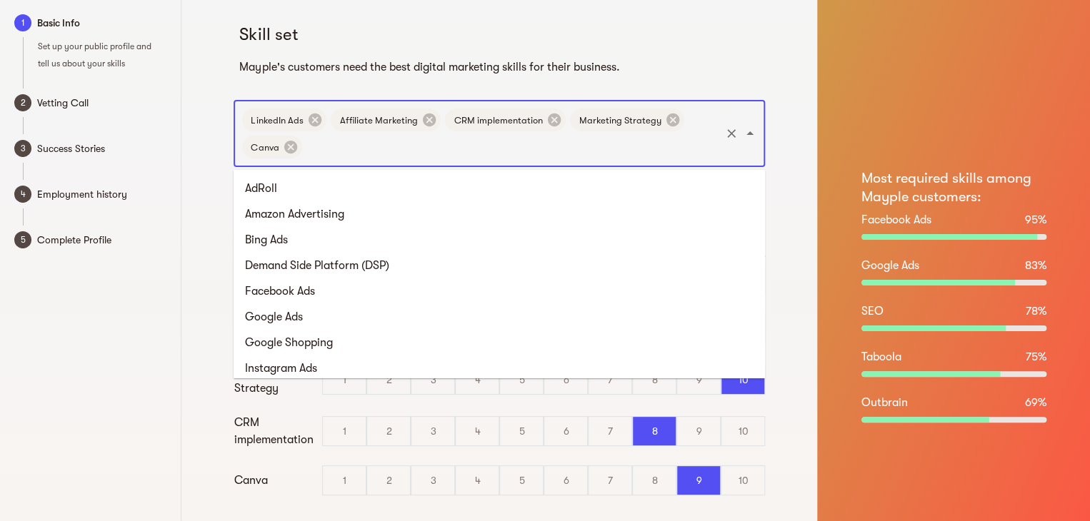
click at [691, 147] on input "text" at bounding box center [511, 147] width 414 height 27
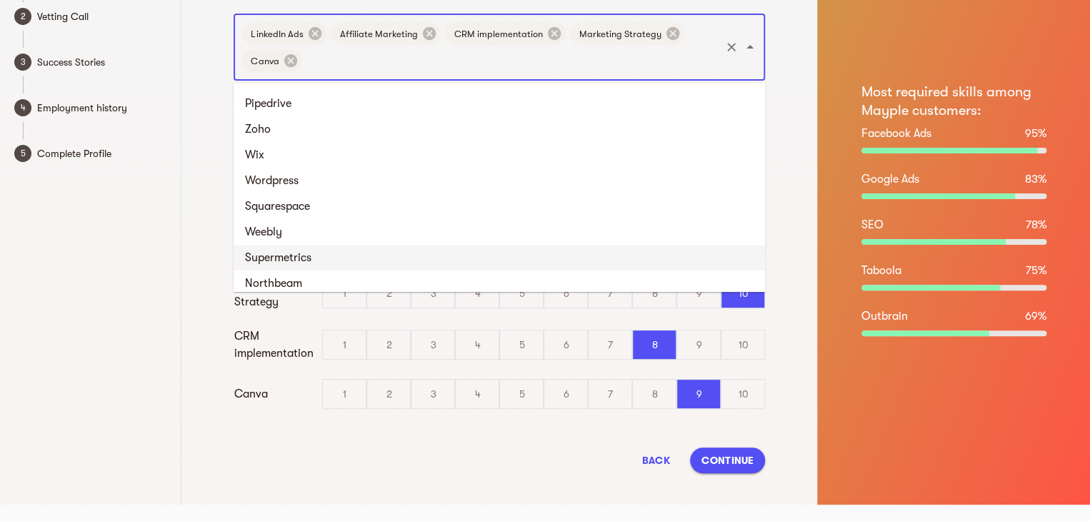
scroll to position [1745, 0]
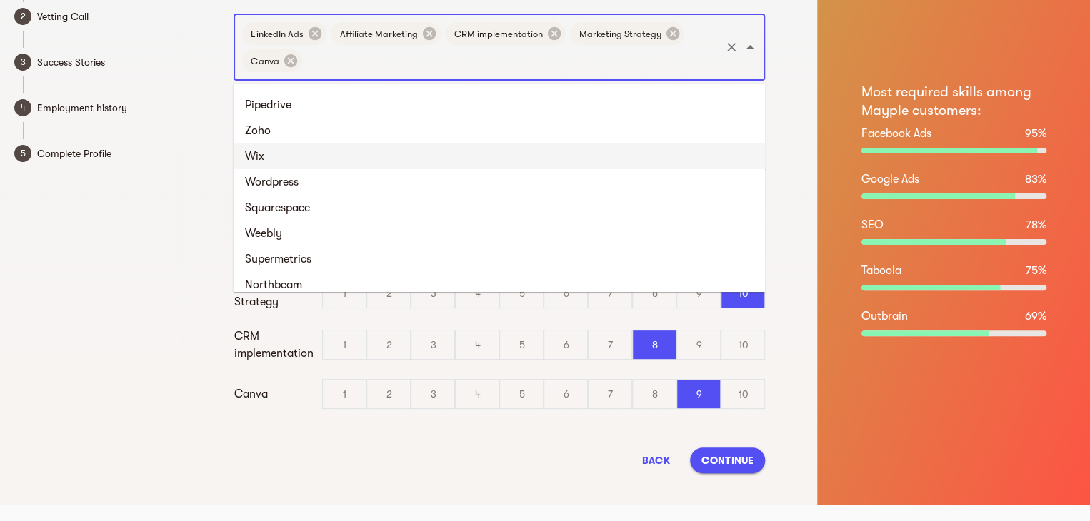
click at [520, 157] on li "Wix" at bounding box center [498, 157] width 531 height 26
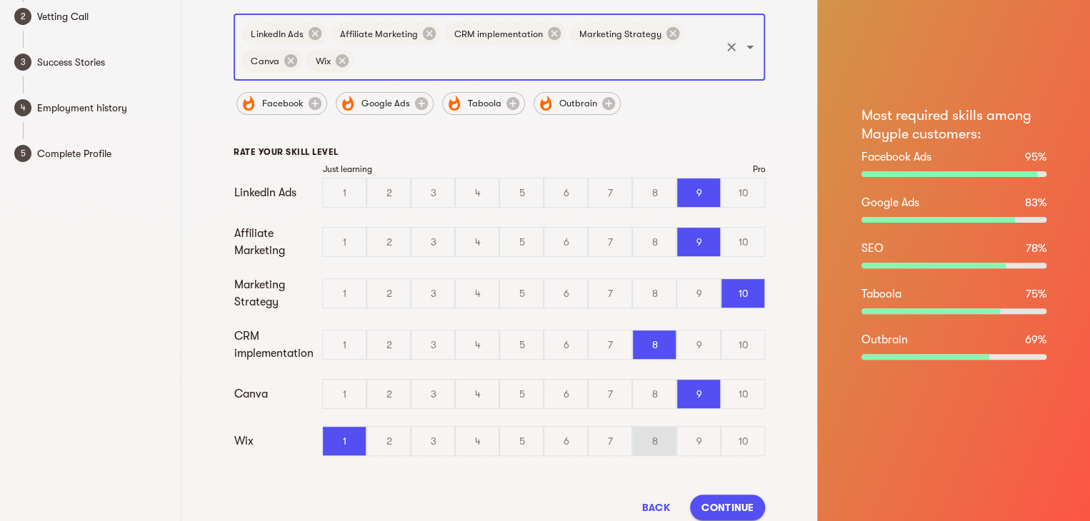
click at [654, 446] on div "8" at bounding box center [654, 441] width 43 height 29
click at [0, 0] on input "8" at bounding box center [0, 0] width 0 height 0
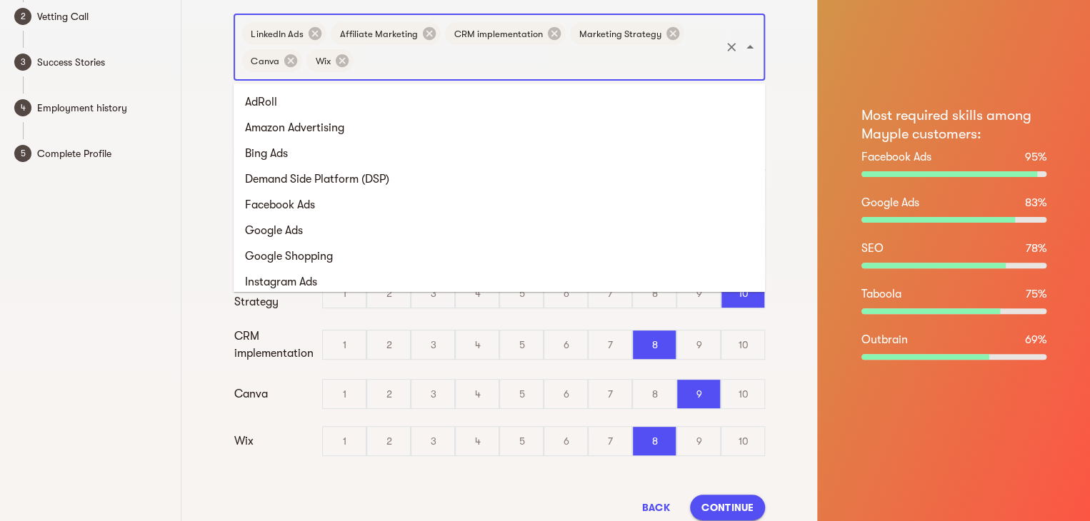
scroll to position [1625, 0]
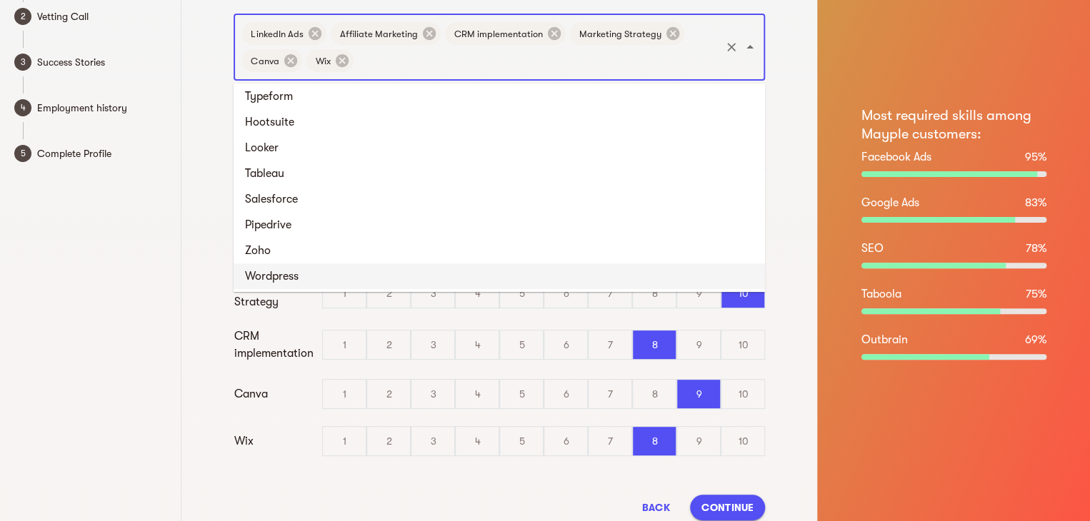
click at [653, 71] on input "text" at bounding box center [537, 60] width 363 height 27
click at [521, 271] on li "Wordpress" at bounding box center [498, 276] width 531 height 26
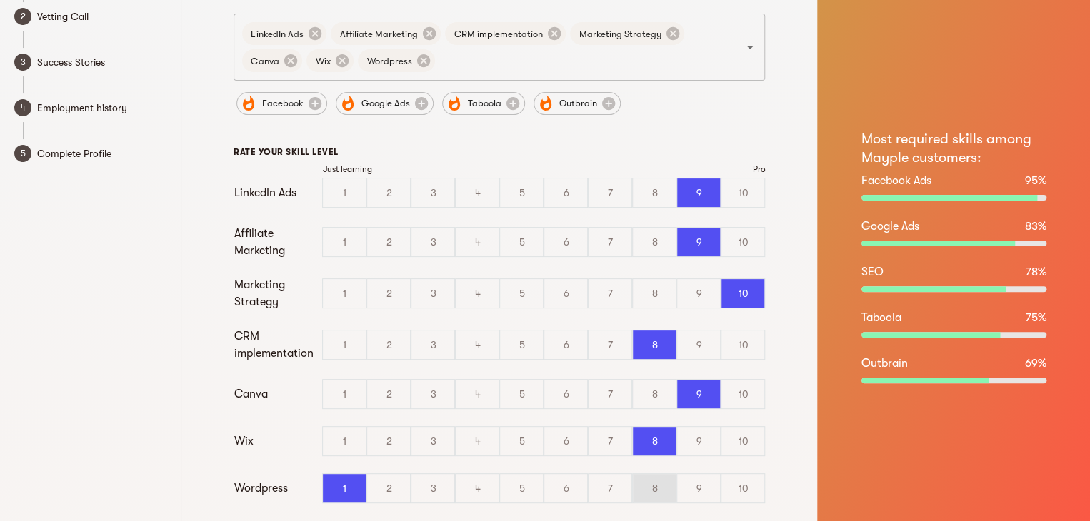
click at [641, 486] on div "8" at bounding box center [654, 488] width 43 height 29
click at [0, 0] on input "8" at bounding box center [0, 0] width 0 height 0
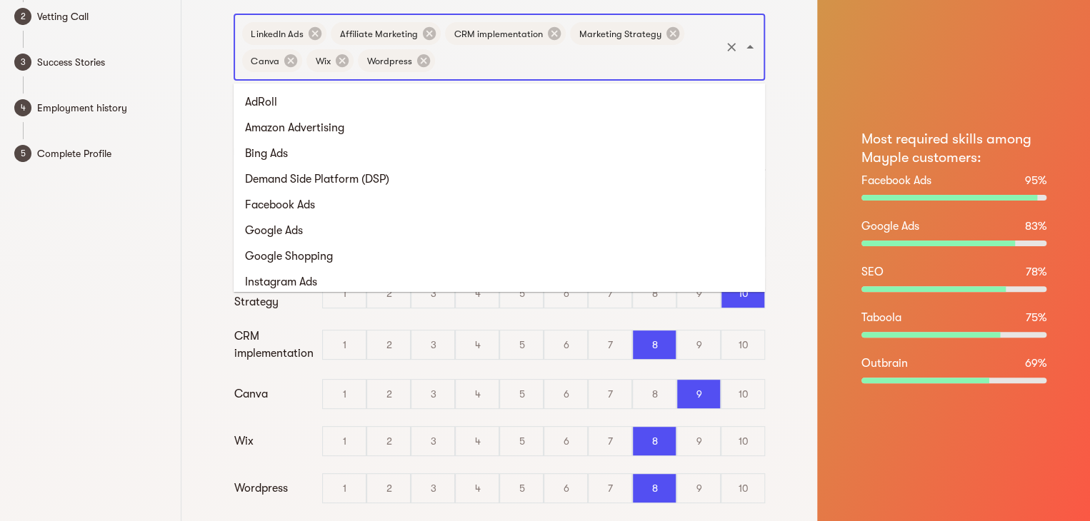
click at [628, 64] on input "text" at bounding box center [577, 60] width 281 height 27
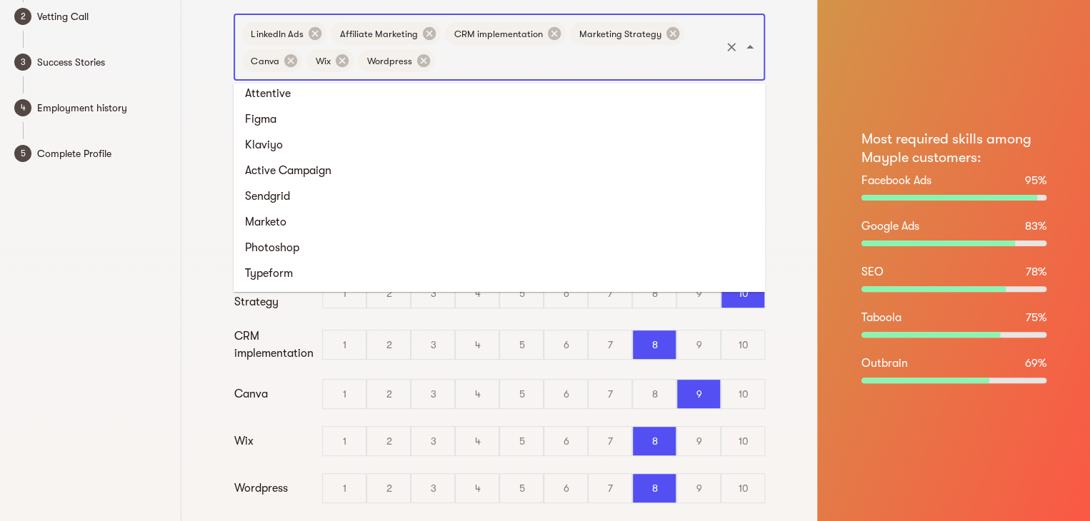
scroll to position [1437, 0]
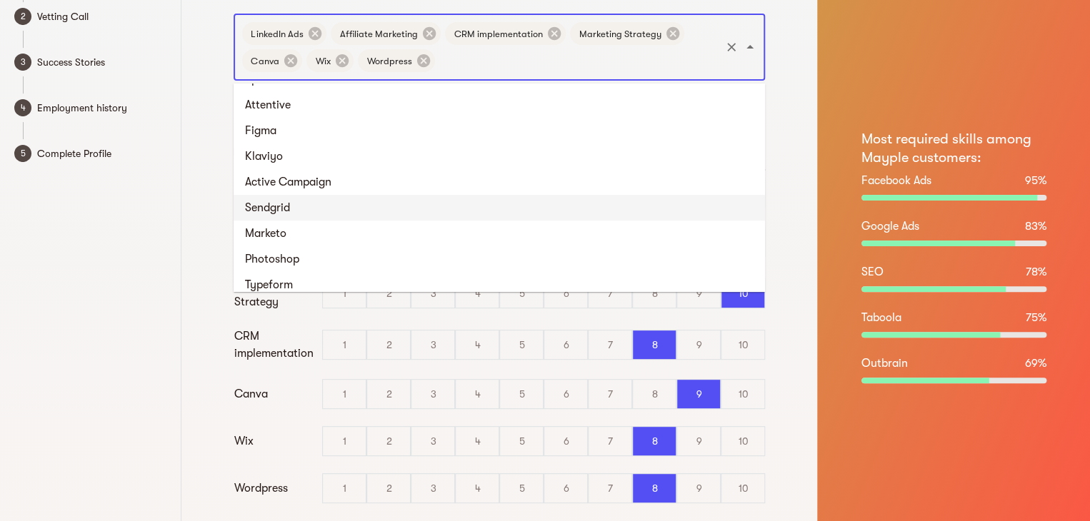
click at [473, 216] on li "Sendgrid" at bounding box center [498, 208] width 531 height 26
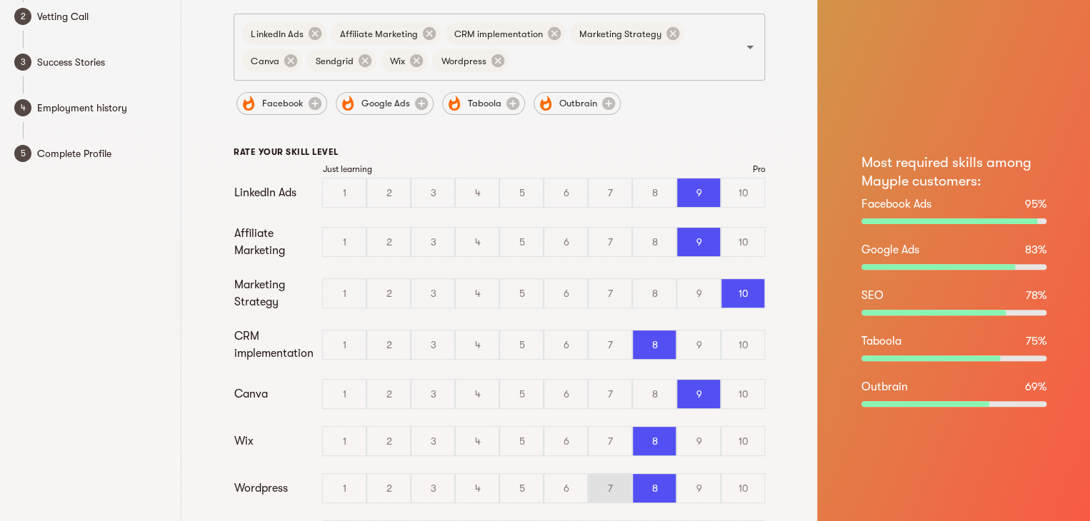
click at [603, 493] on div "7" at bounding box center [609, 488] width 43 height 29
click at [0, 0] on input "7" at bounding box center [0, 0] width 0 height 0
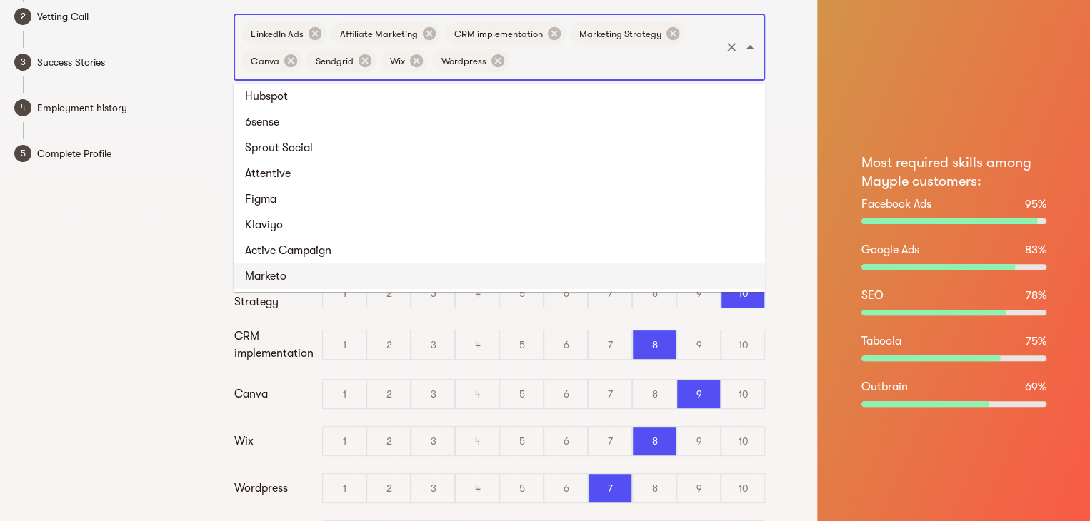
click at [605, 66] on input "text" at bounding box center [614, 60] width 207 height 27
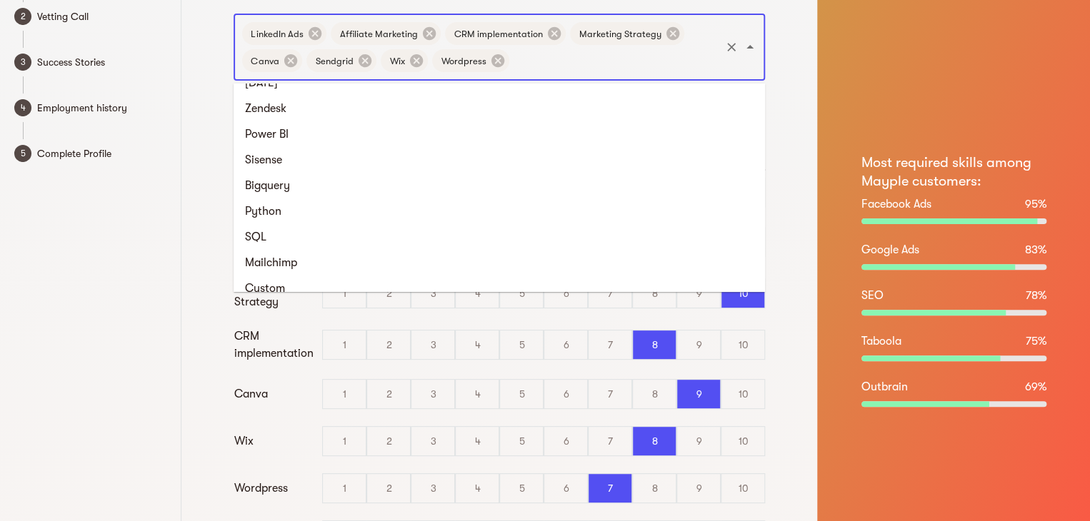
scroll to position [2142, 0]
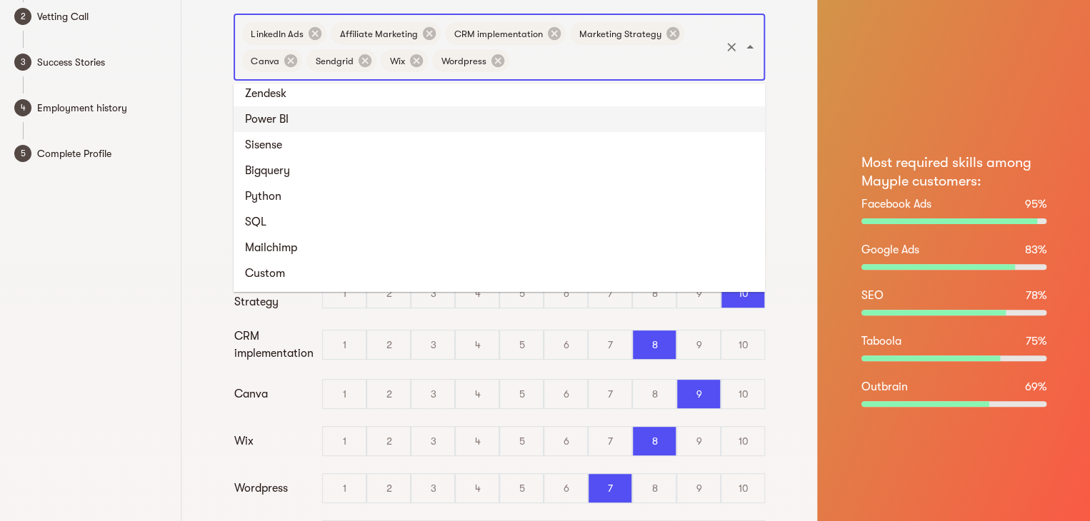
click at [506, 121] on li "Power BI" at bounding box center [498, 119] width 531 height 26
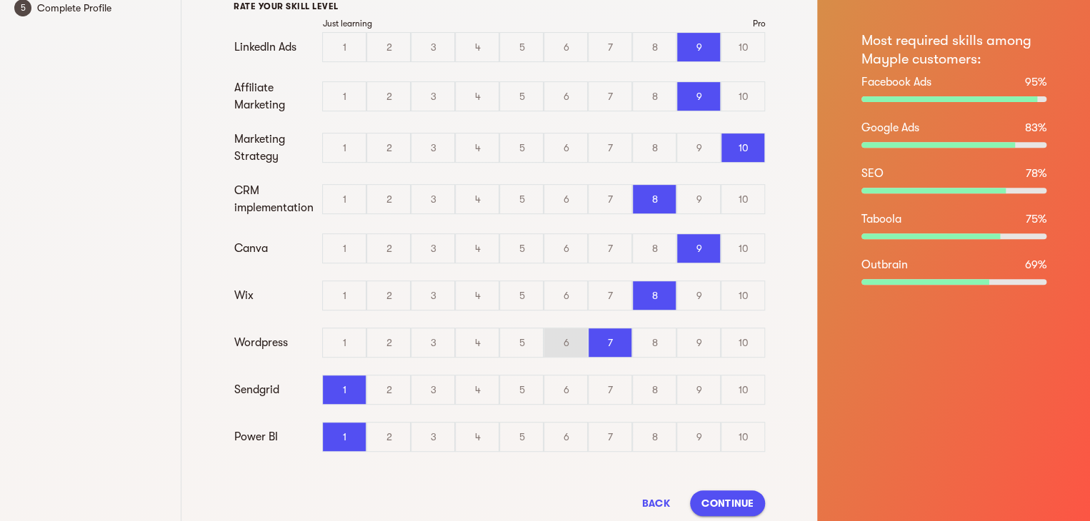
scroll to position [233, 0]
click at [653, 391] on div "8" at bounding box center [654, 389] width 43 height 29
click at [0, 0] on input "8" at bounding box center [0, 0] width 0 height 0
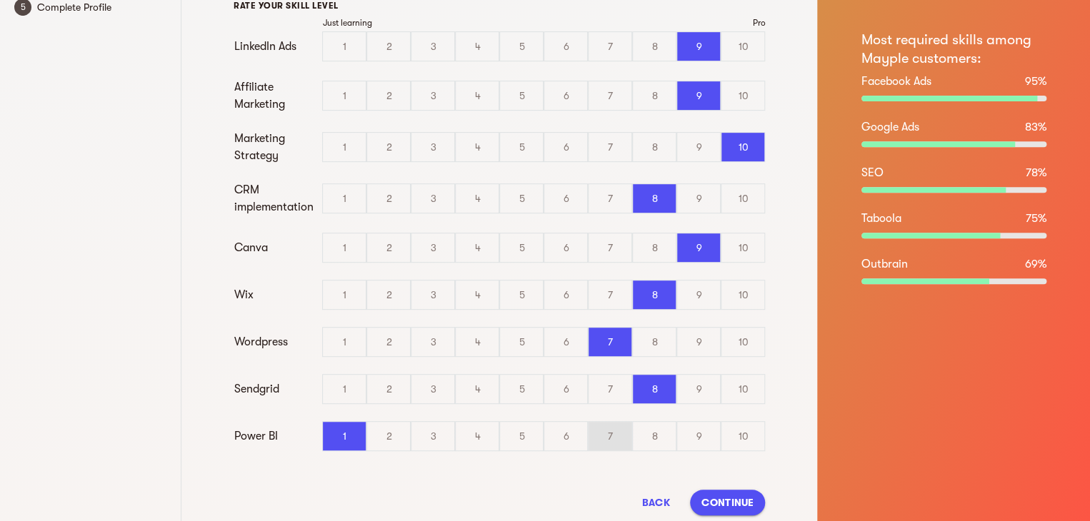
click at [602, 441] on div "7" at bounding box center [609, 436] width 43 height 29
click at [0, 0] on input "7" at bounding box center [0, 0] width 0 height 0
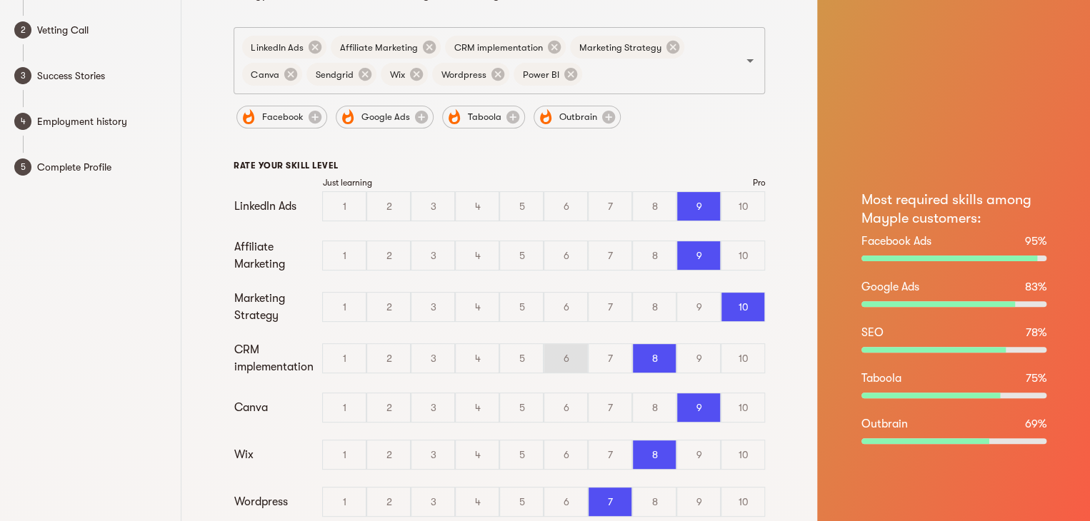
scroll to position [0, 0]
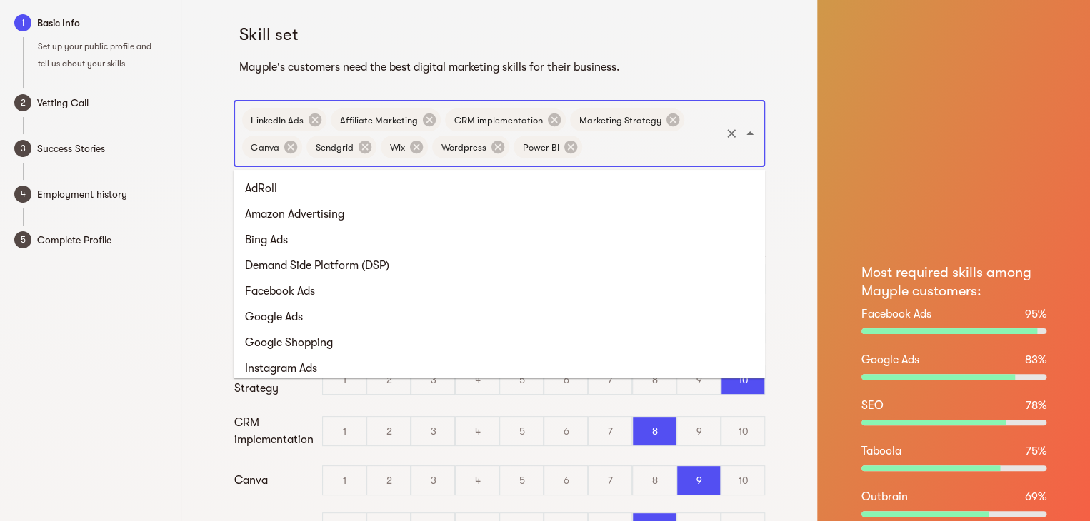
click at [650, 149] on input "text" at bounding box center [651, 147] width 134 height 27
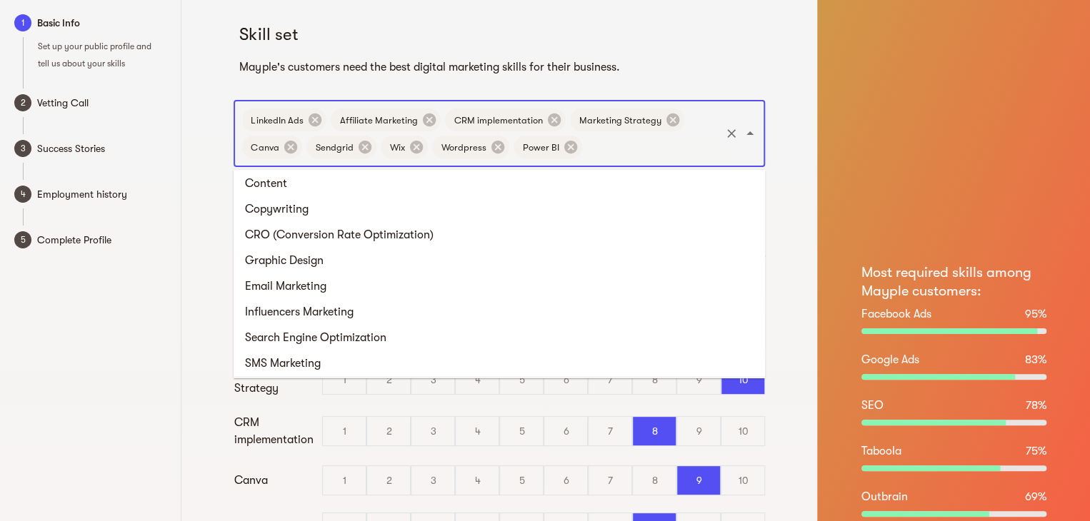
scroll to position [748, 0]
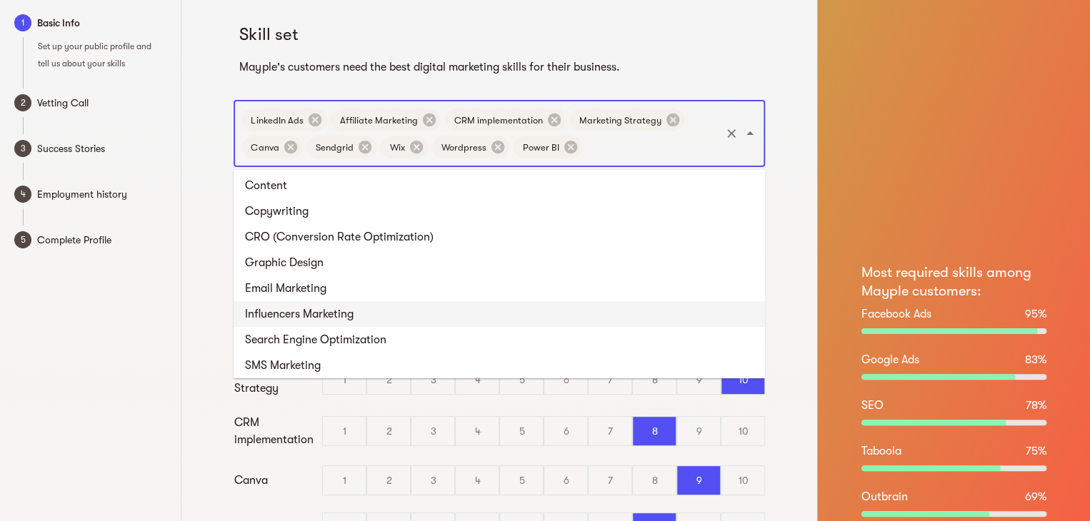
click at [457, 311] on li "Influencers Marketing" at bounding box center [498, 314] width 531 height 26
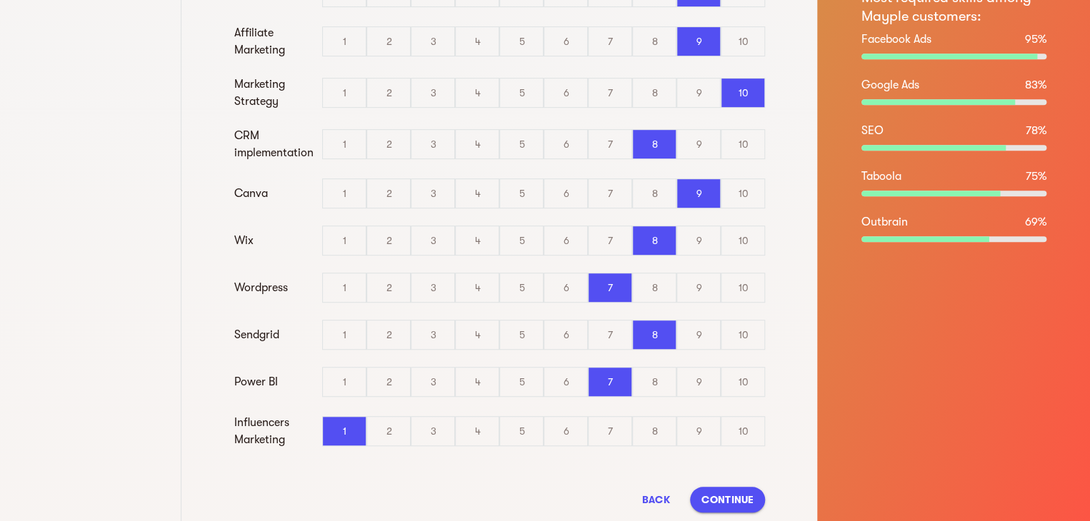
scroll to position [318, 0]
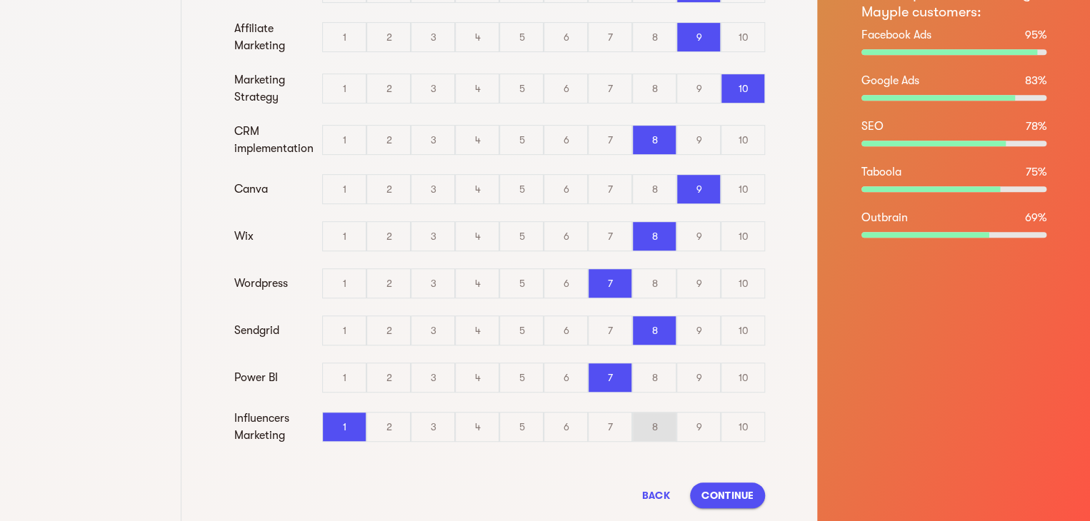
click at [665, 427] on div "8" at bounding box center [654, 427] width 43 height 29
click at [0, 0] on input "8" at bounding box center [0, 0] width 0 height 0
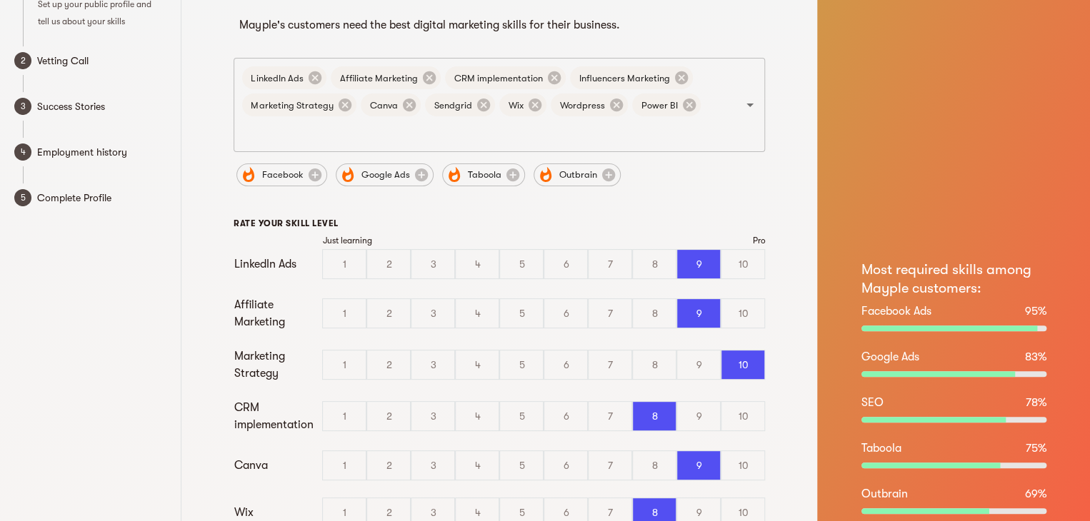
scroll to position [353, 0]
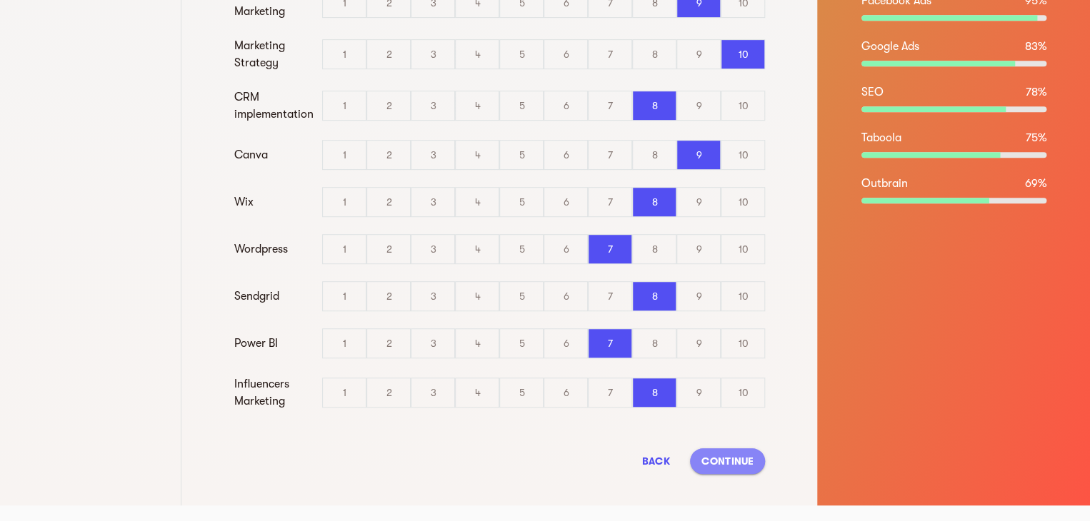
click at [720, 448] on button "Continue" at bounding box center [727, 461] width 75 height 26
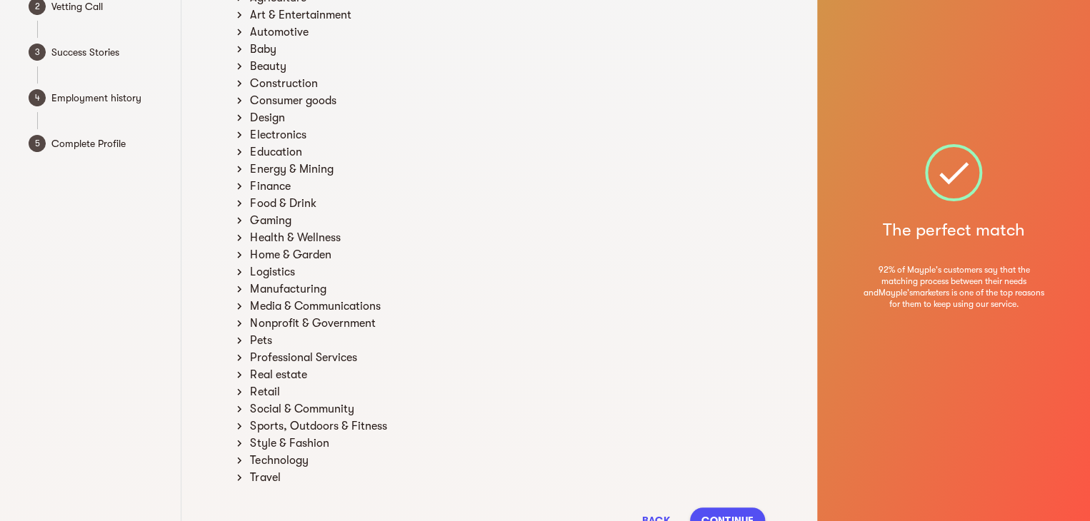
scroll to position [111, 0]
click at [286, 238] on div "Health & Wellness" at bounding box center [506, 236] width 518 height 17
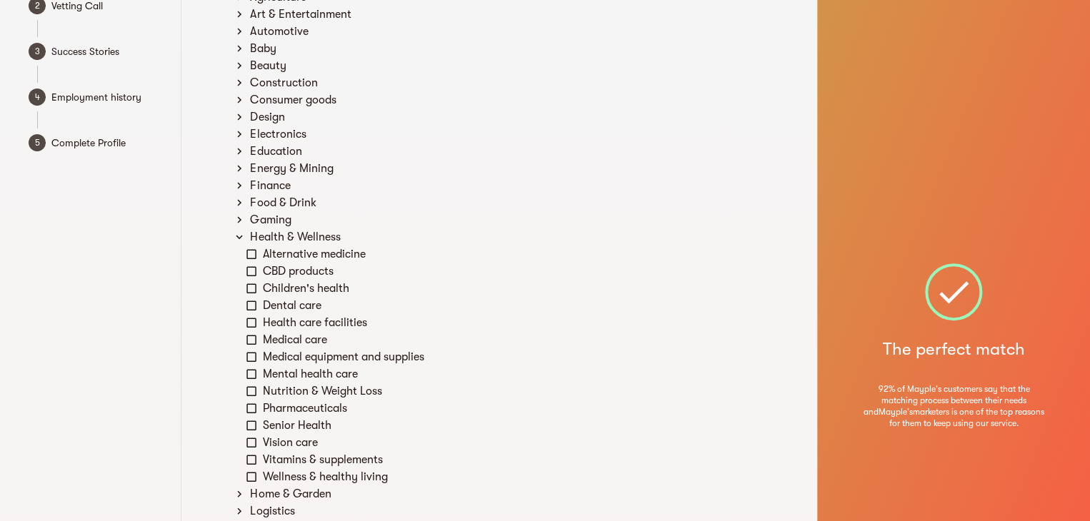
scroll to position [0, 0]
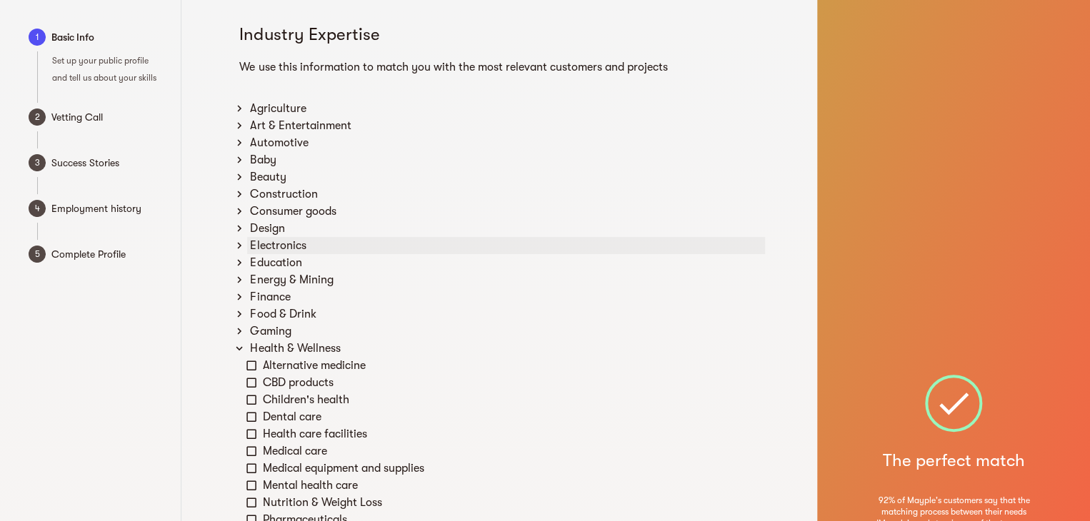
click at [265, 238] on div "Electronics" at bounding box center [506, 245] width 518 height 17
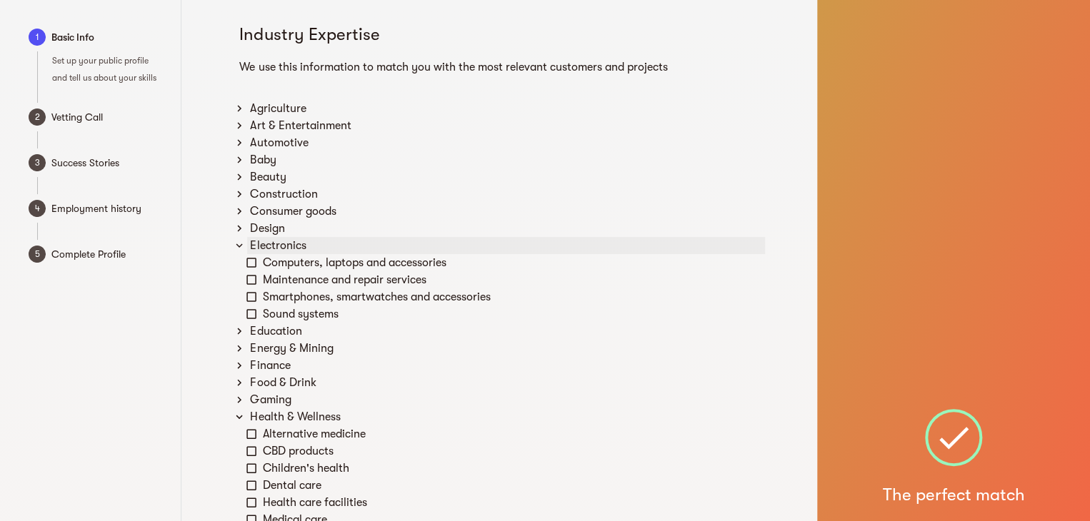
click at [268, 248] on div "Electronics" at bounding box center [506, 245] width 518 height 17
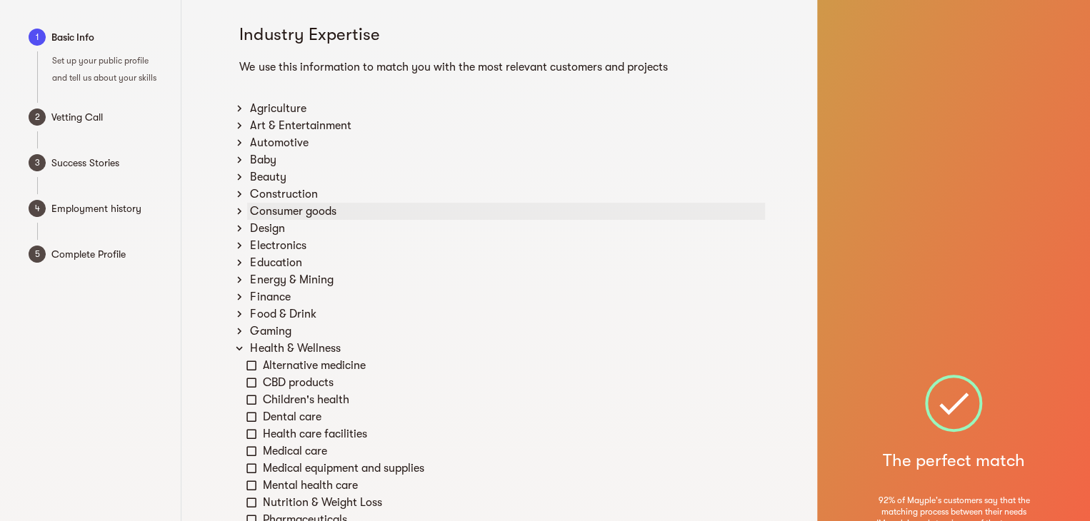
click at [296, 207] on div "Consumer goods" at bounding box center [506, 211] width 518 height 17
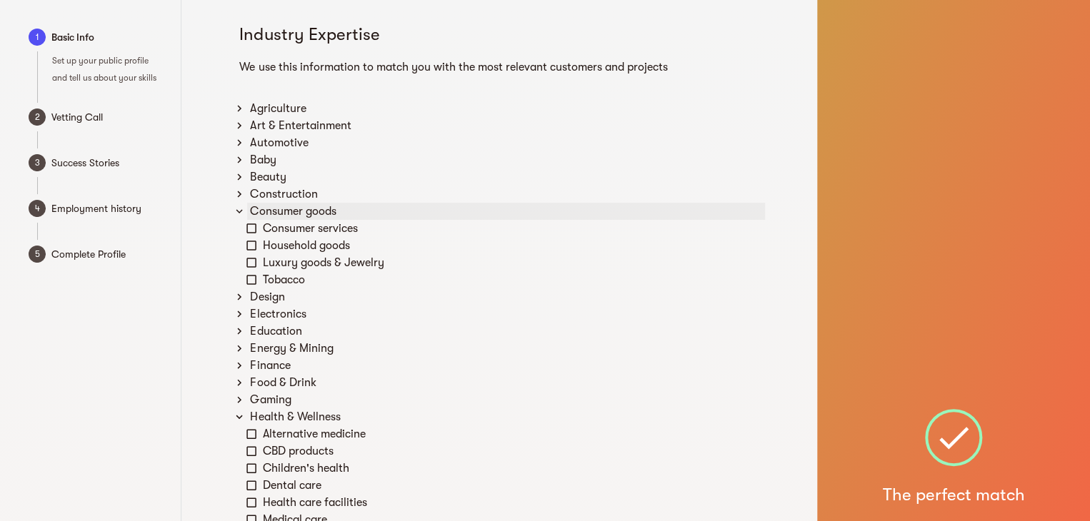
click at [296, 207] on div "Consumer goods" at bounding box center [506, 211] width 518 height 17
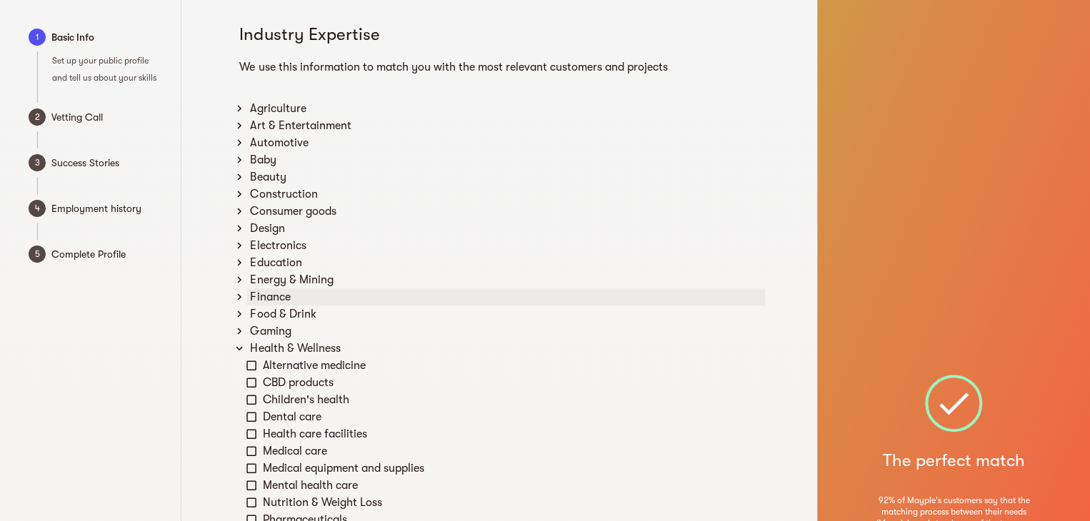
click at [258, 291] on div "Finance" at bounding box center [506, 296] width 518 height 17
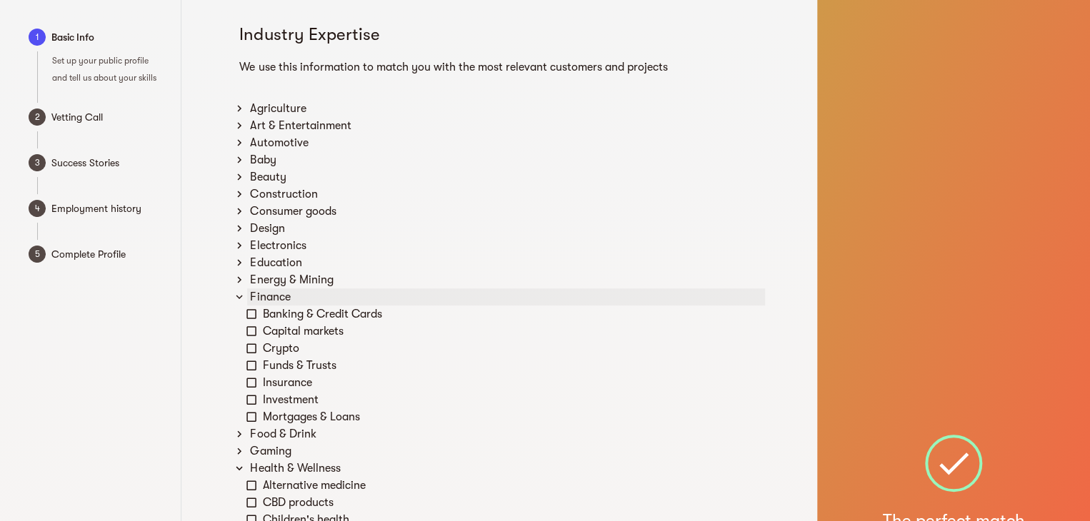
click at [258, 291] on div "Finance" at bounding box center [506, 296] width 518 height 17
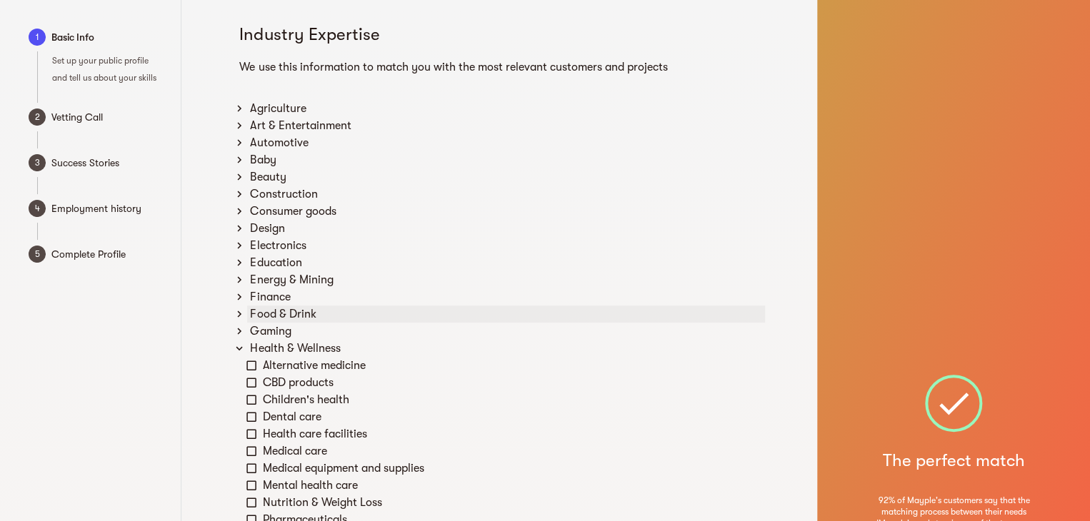
click at [253, 313] on div "Food & Drink" at bounding box center [506, 314] width 518 height 17
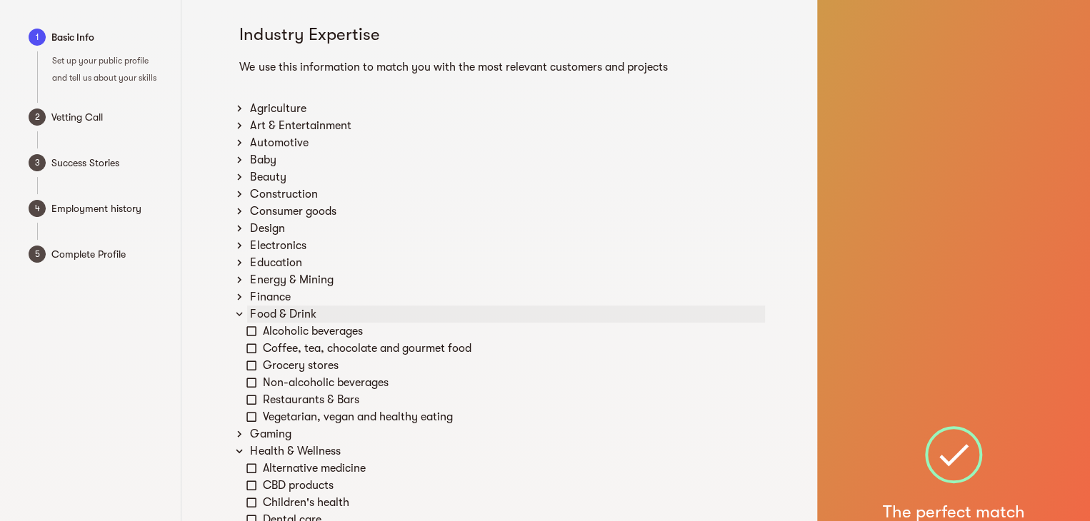
click at [253, 313] on div "Food & Drink" at bounding box center [506, 314] width 518 height 17
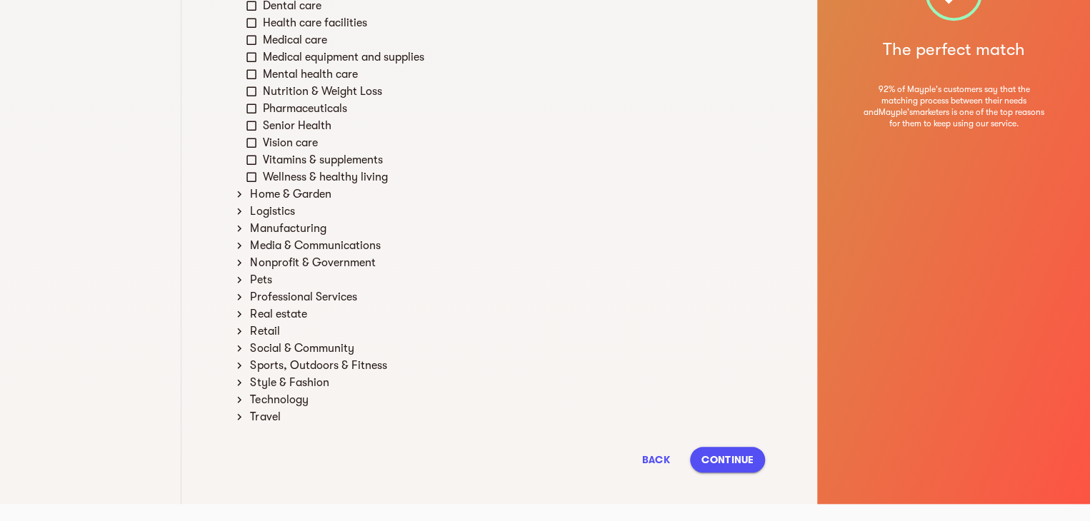
scroll to position [155, 0]
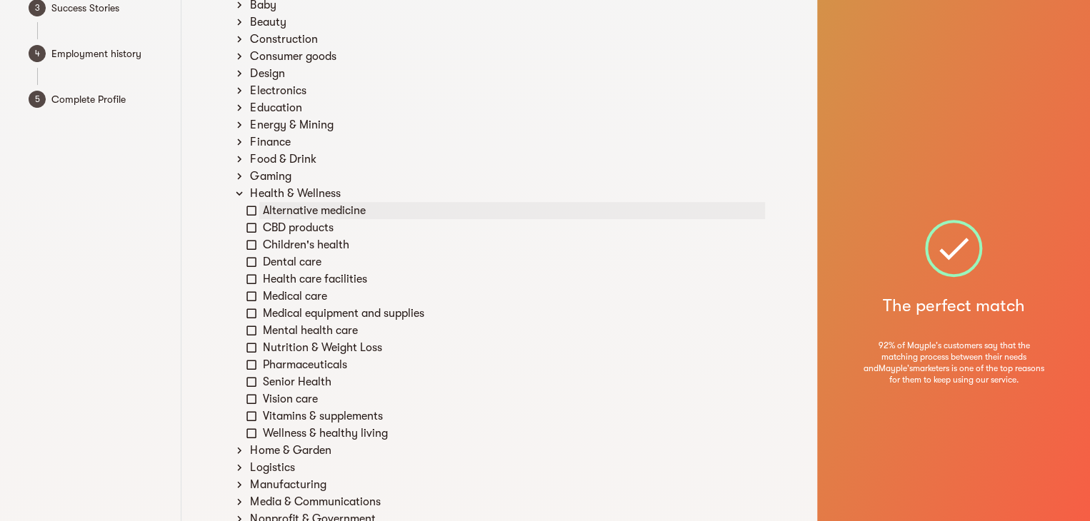
click at [251, 206] on icon at bounding box center [251, 210] width 13 height 13
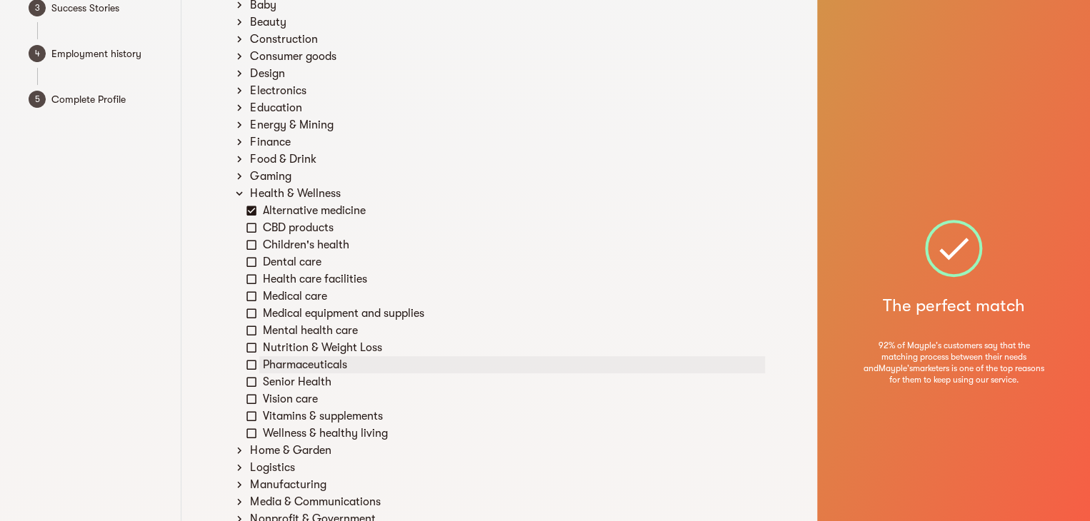
click at [251, 361] on icon at bounding box center [251, 364] width 13 height 13
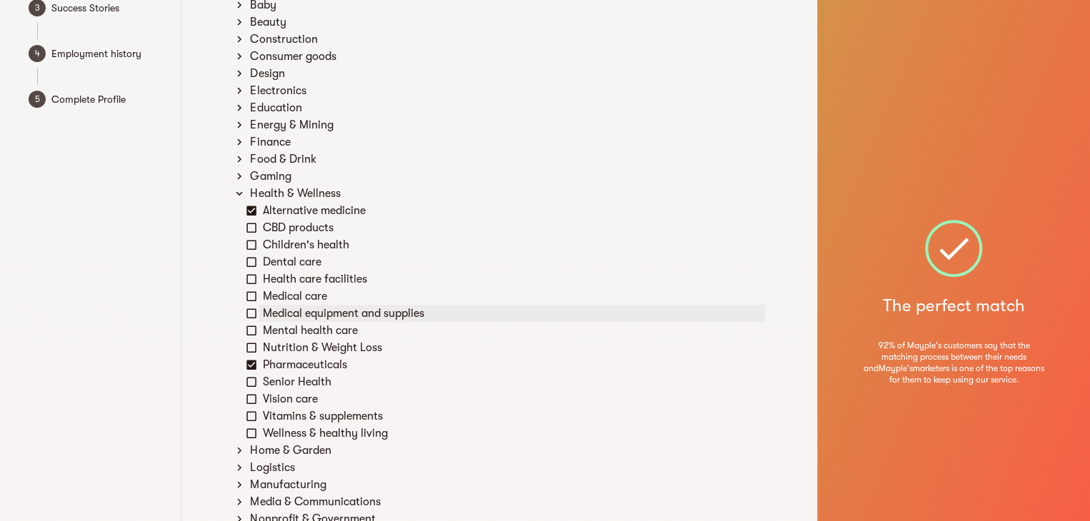
click at [250, 312] on icon at bounding box center [251, 313] width 13 height 13
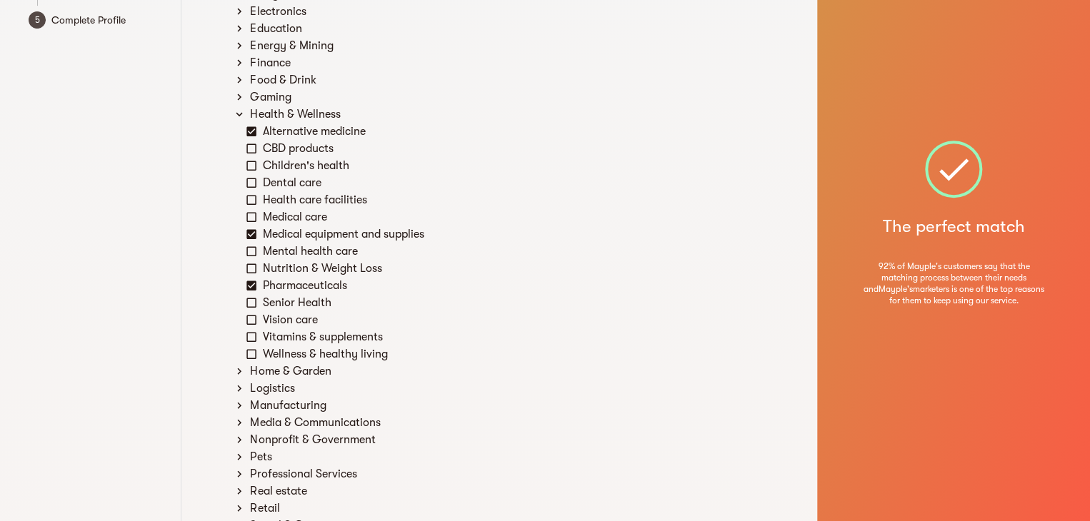
scroll to position [272, 0]
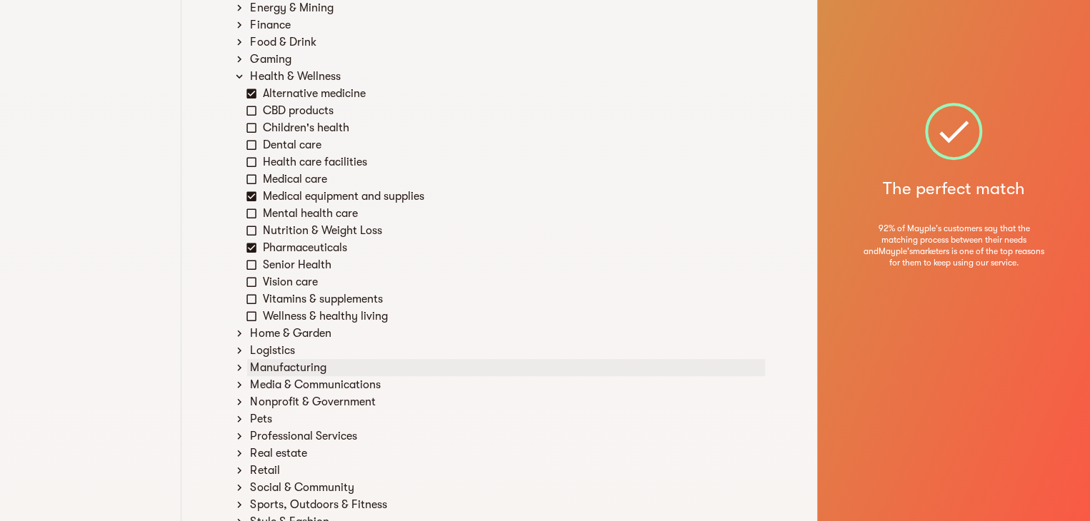
click at [273, 369] on div "Manufacturing" at bounding box center [506, 367] width 518 height 17
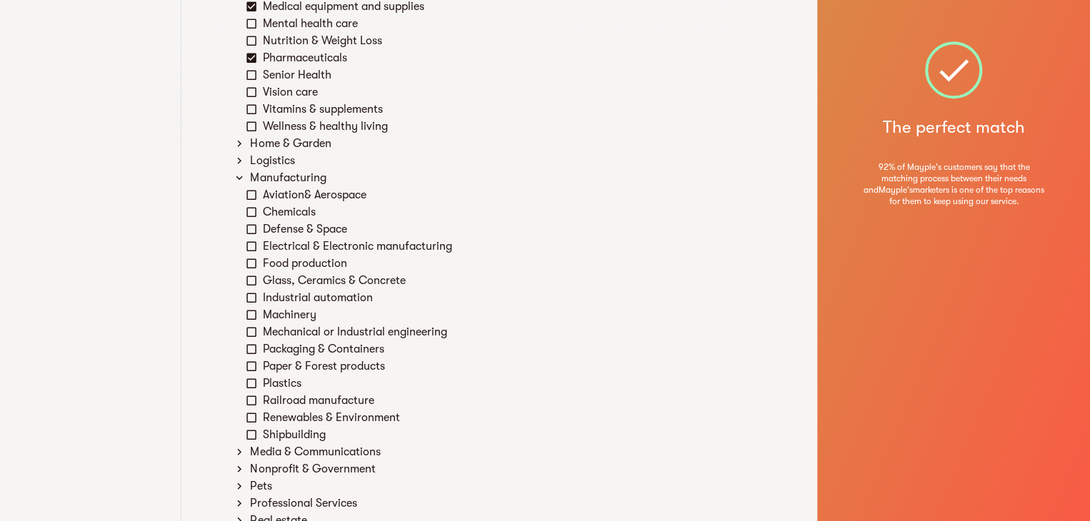
scroll to position [463, 0]
click at [254, 242] on icon at bounding box center [251, 245] width 13 height 13
click at [249, 311] on icon at bounding box center [251, 314] width 13 height 13
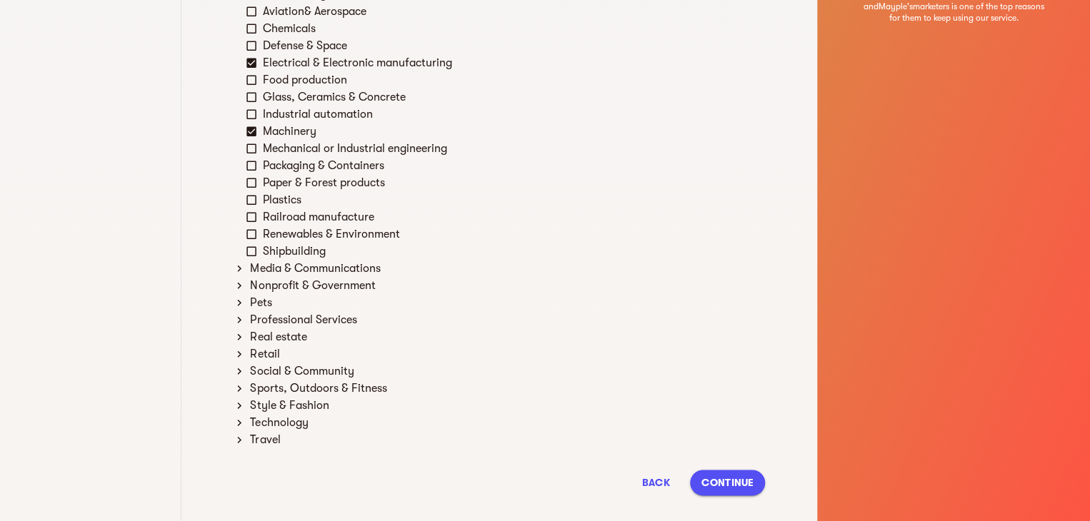
scroll to position [668, 0]
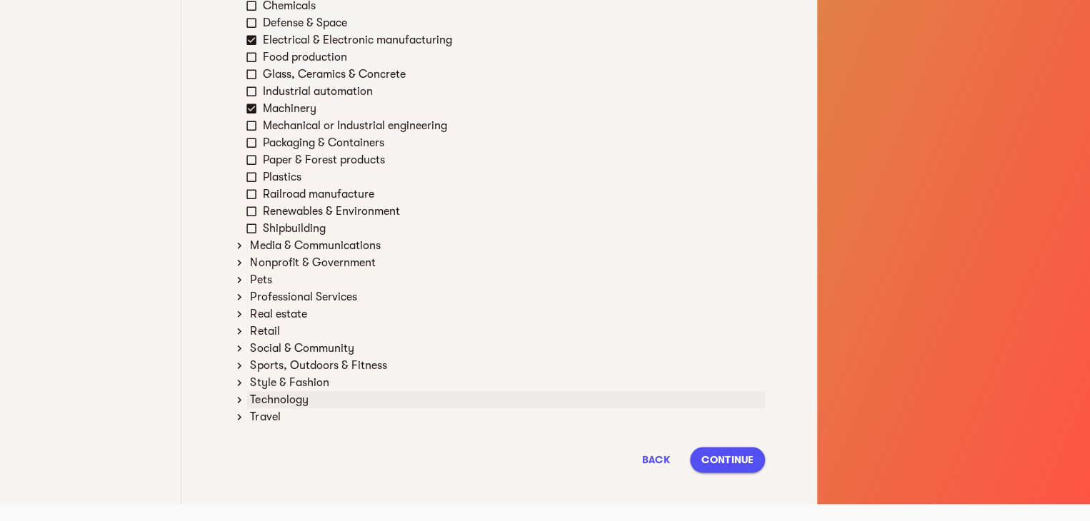
click at [291, 395] on div "Technology" at bounding box center [506, 399] width 518 height 17
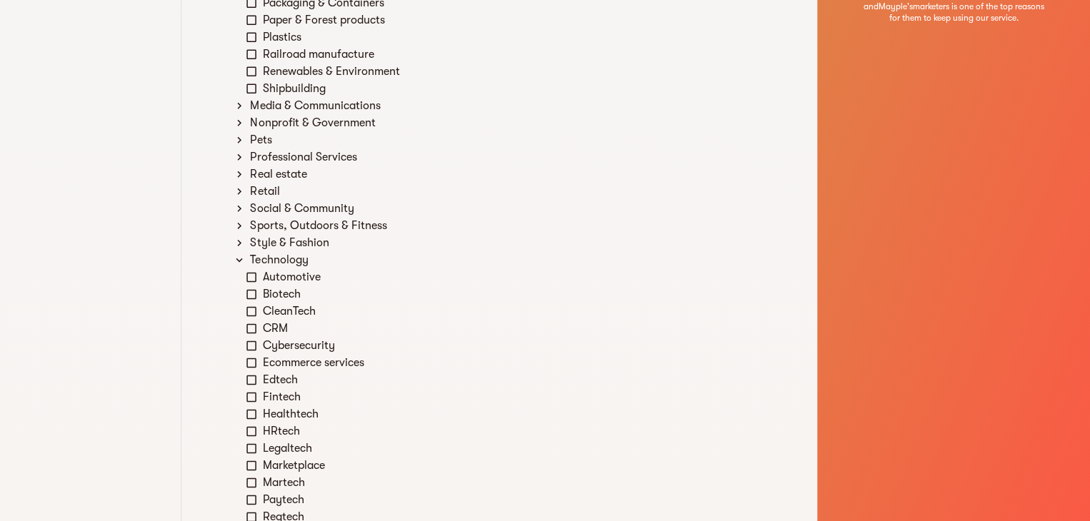
scroll to position [980, 0]
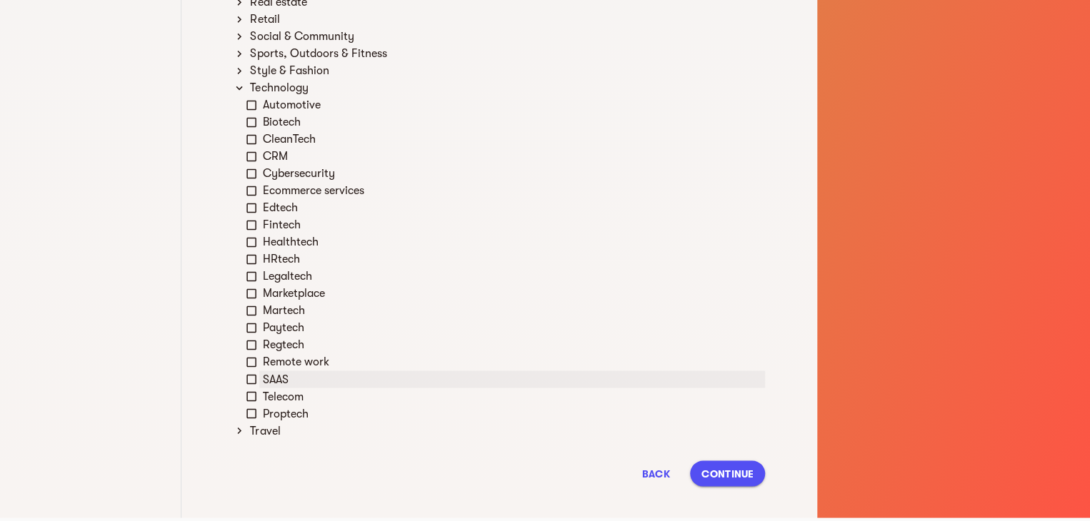
click at [279, 376] on div "SAAS" at bounding box center [512, 379] width 506 height 17
click at [279, 363] on div "Remote work" at bounding box center [512, 361] width 506 height 17
click at [278, 296] on div "Marketplace" at bounding box center [512, 293] width 506 height 17
click at [280, 257] on div "HRtech" at bounding box center [512, 259] width 506 height 17
click at [284, 221] on div "Fintech" at bounding box center [512, 224] width 506 height 17
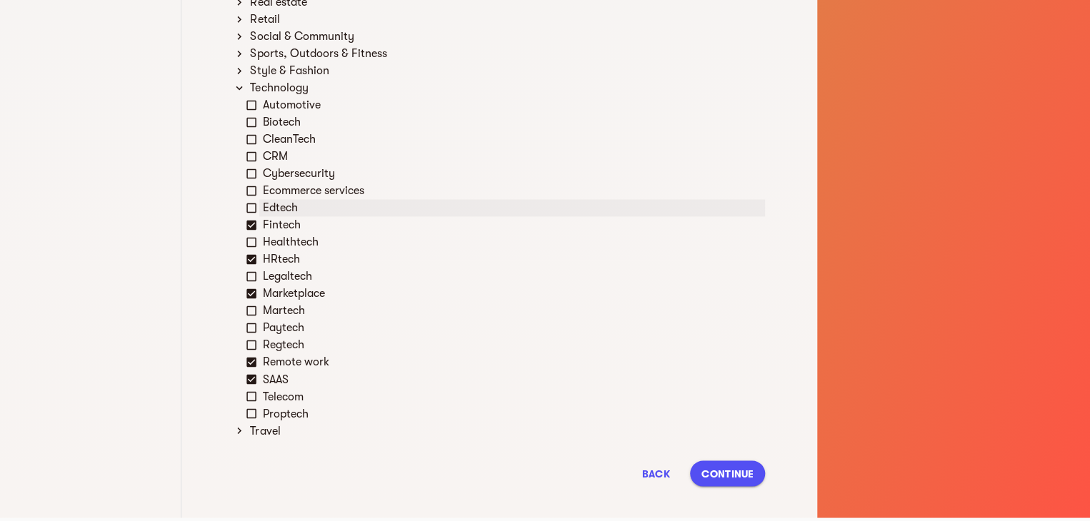
click at [284, 213] on div "Edtech" at bounding box center [512, 207] width 506 height 17
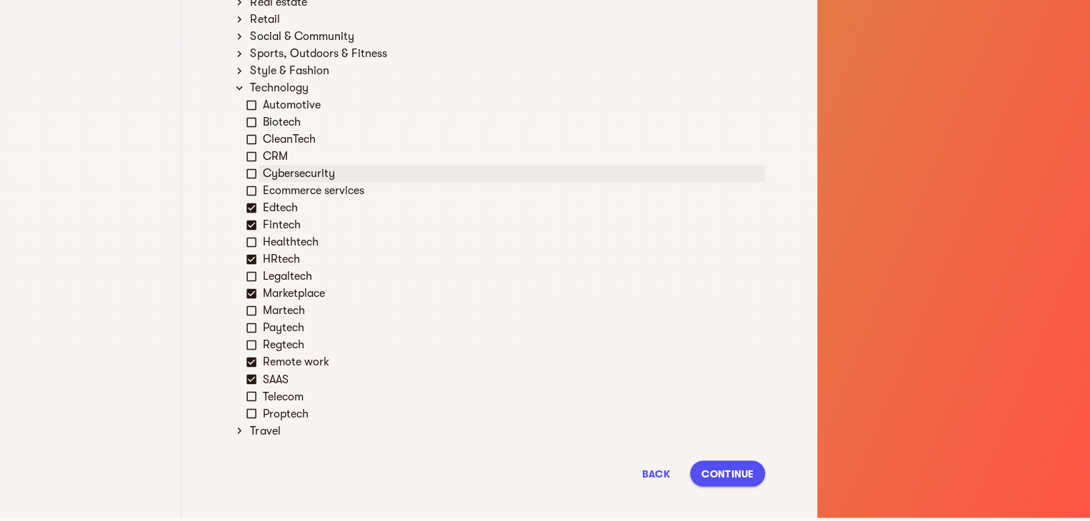
click at [284, 172] on div "Cybersecurity" at bounding box center [512, 173] width 506 height 17
click at [283, 154] on div "CRM" at bounding box center [512, 156] width 506 height 17
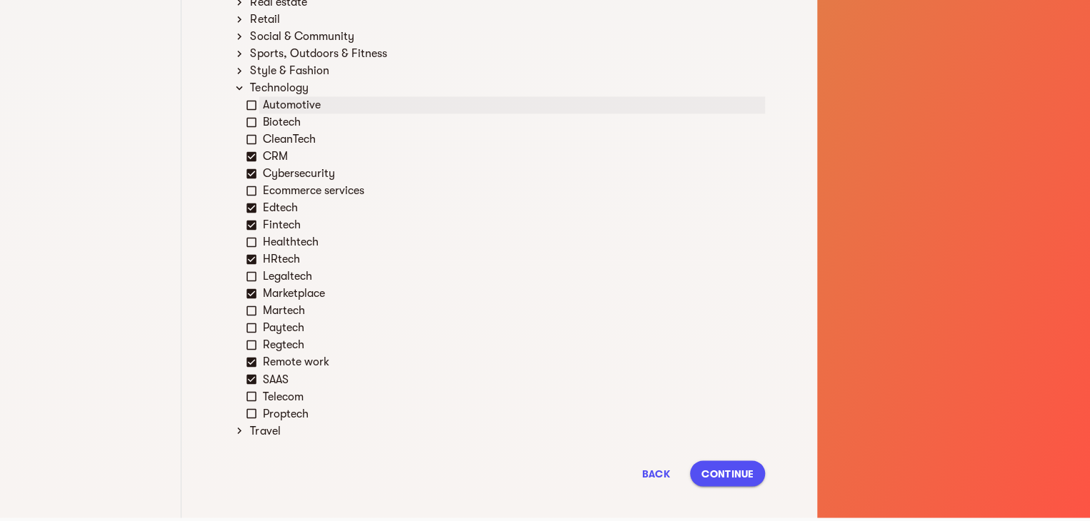
scroll to position [825, 0]
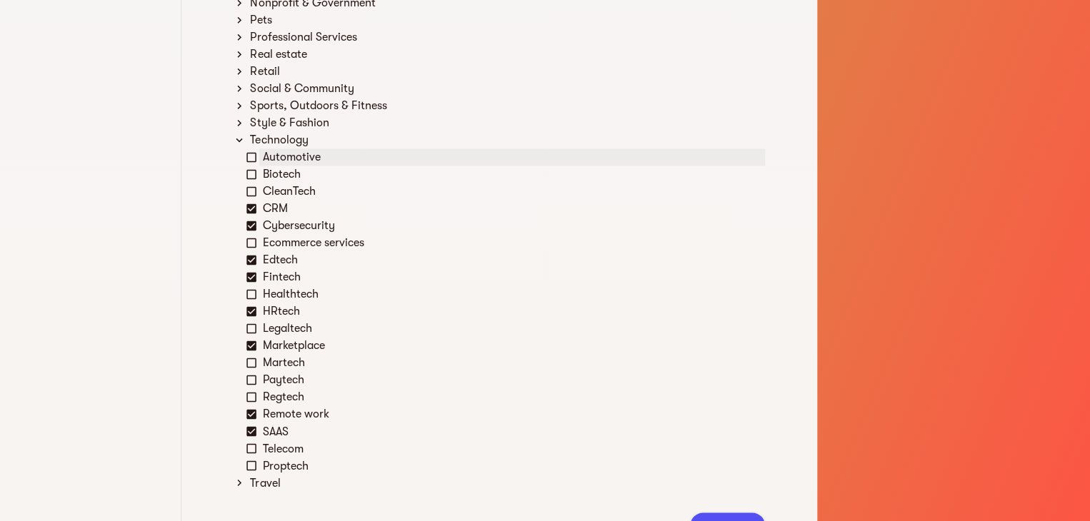
scroll to position [929, 0]
click at [284, 176] on div "Biotech" at bounding box center [512, 173] width 506 height 17
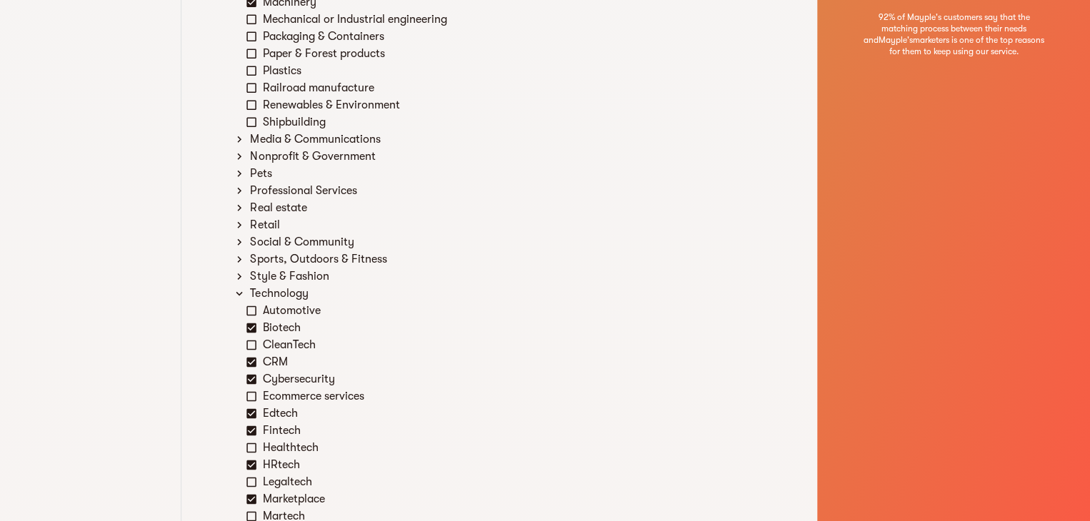
scroll to position [773, 0]
click at [294, 280] on div "Style & Fashion" at bounding box center [506, 277] width 518 height 17
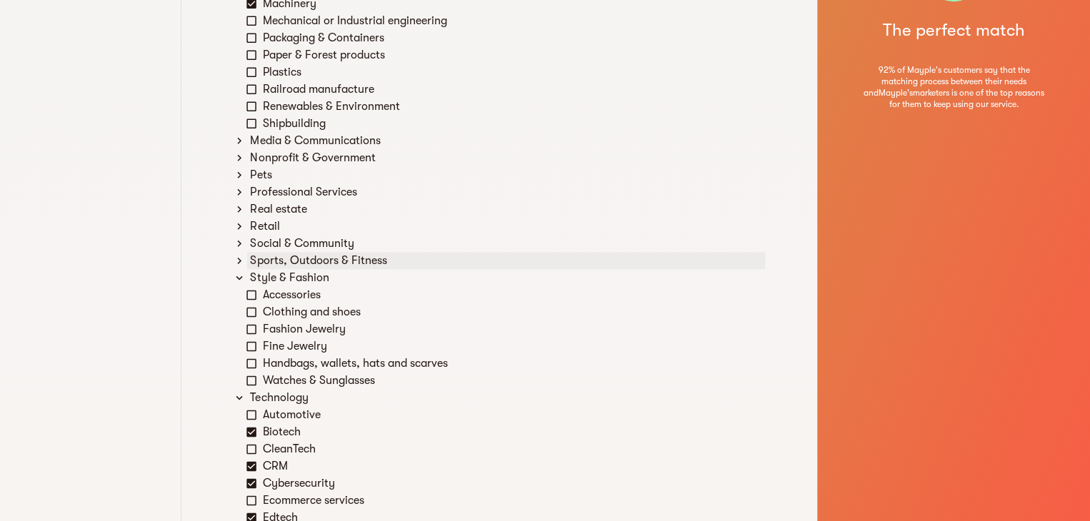
click at [304, 261] on div "Sports, Outdoors & Fitness" at bounding box center [506, 260] width 518 height 17
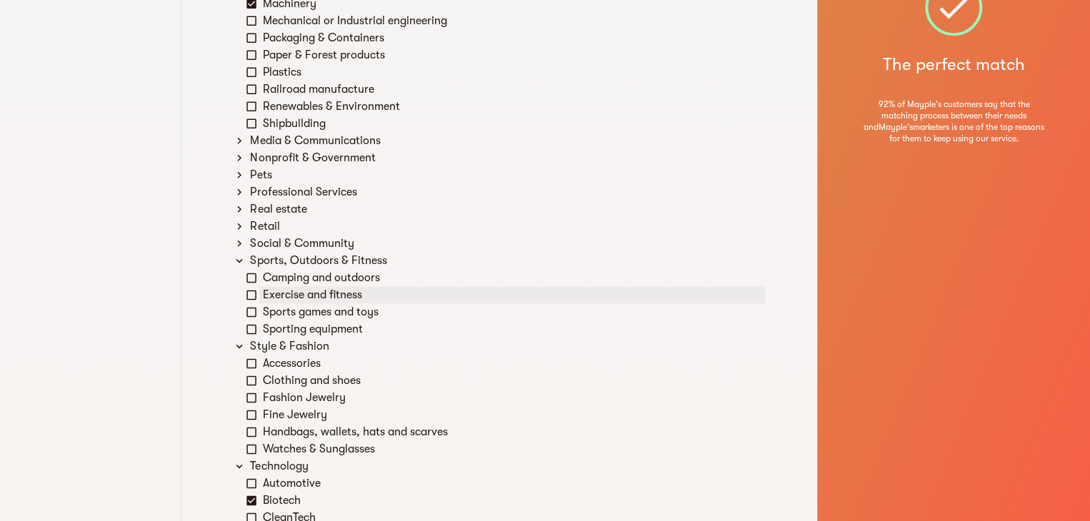
click at [258, 289] on div "Exercise and fitness" at bounding box center [505, 294] width 519 height 17
click at [256, 289] on icon at bounding box center [251, 294] width 13 height 13
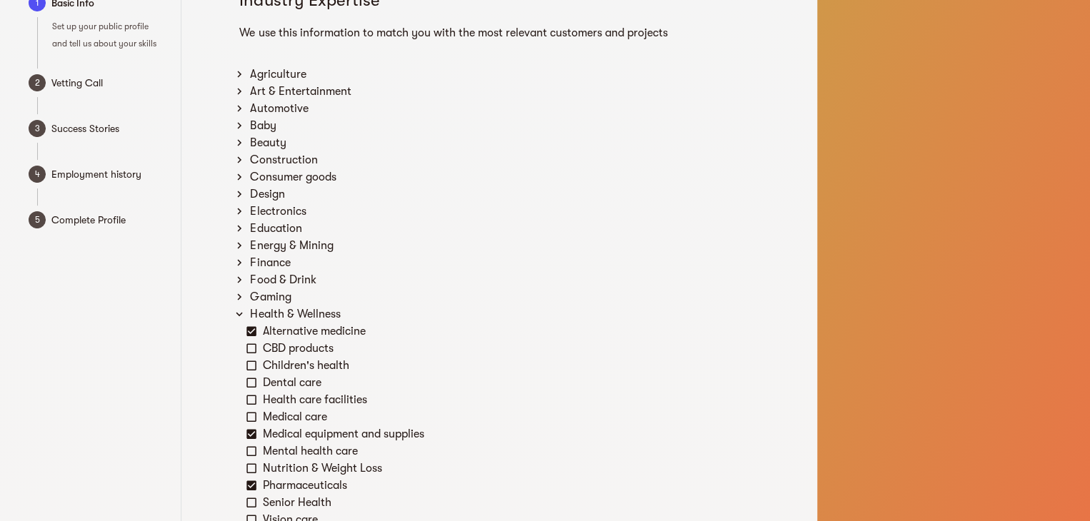
scroll to position [0, 0]
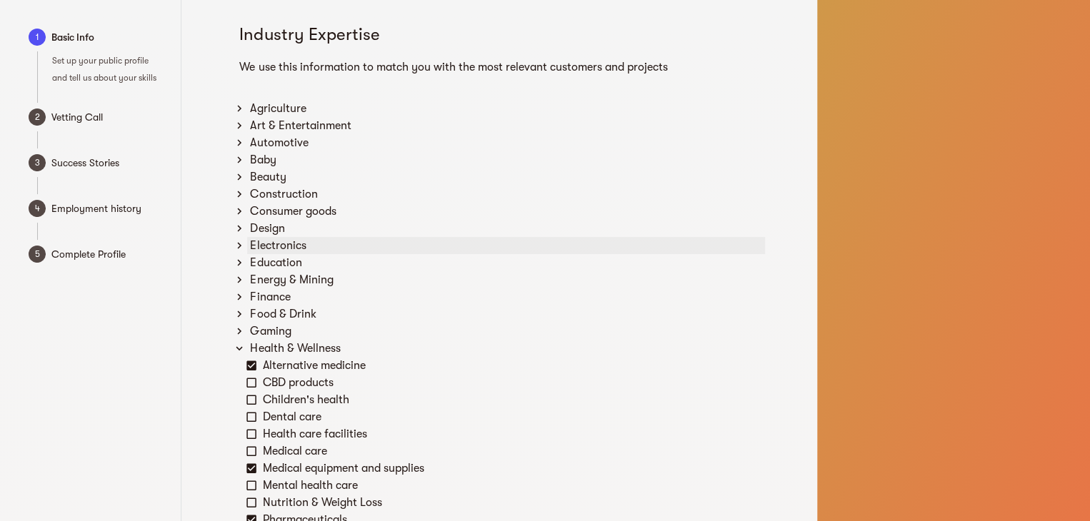
click at [281, 238] on div "Electronics" at bounding box center [506, 245] width 518 height 17
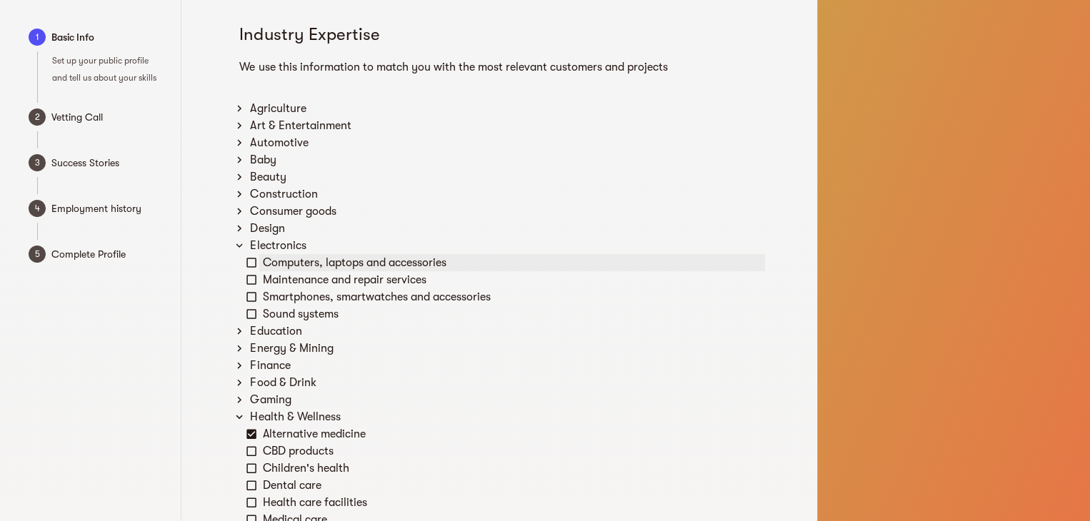
click at [248, 258] on icon at bounding box center [251, 262] width 13 height 13
click at [271, 208] on div "Consumer goods" at bounding box center [506, 211] width 518 height 17
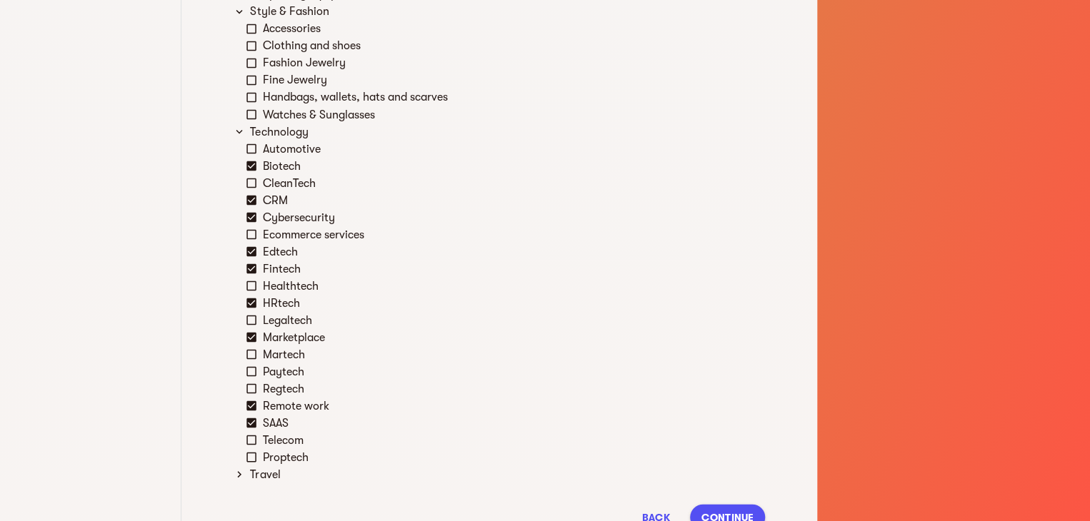
scroll to position [1302, 0]
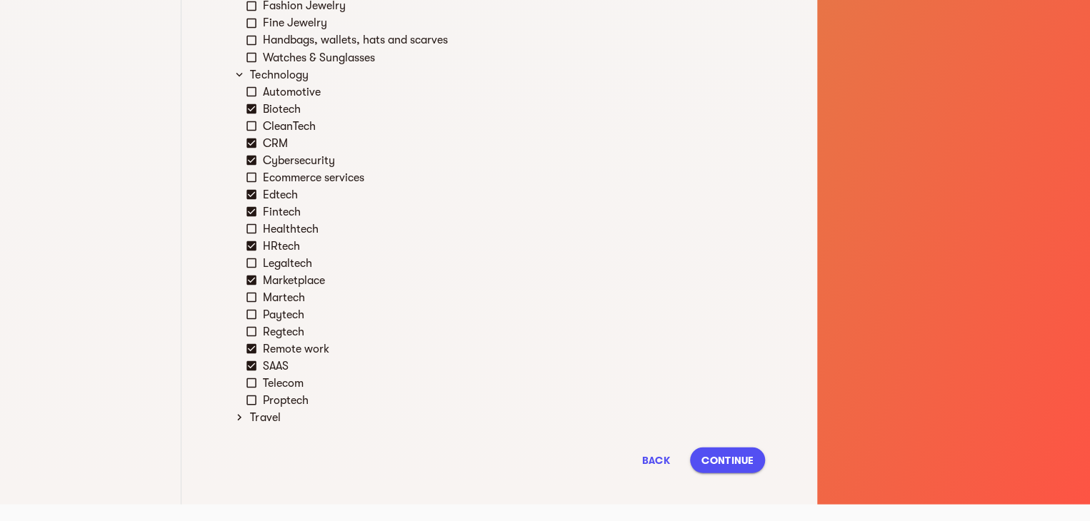
click at [743, 460] on span "Continue" at bounding box center [727, 459] width 52 height 17
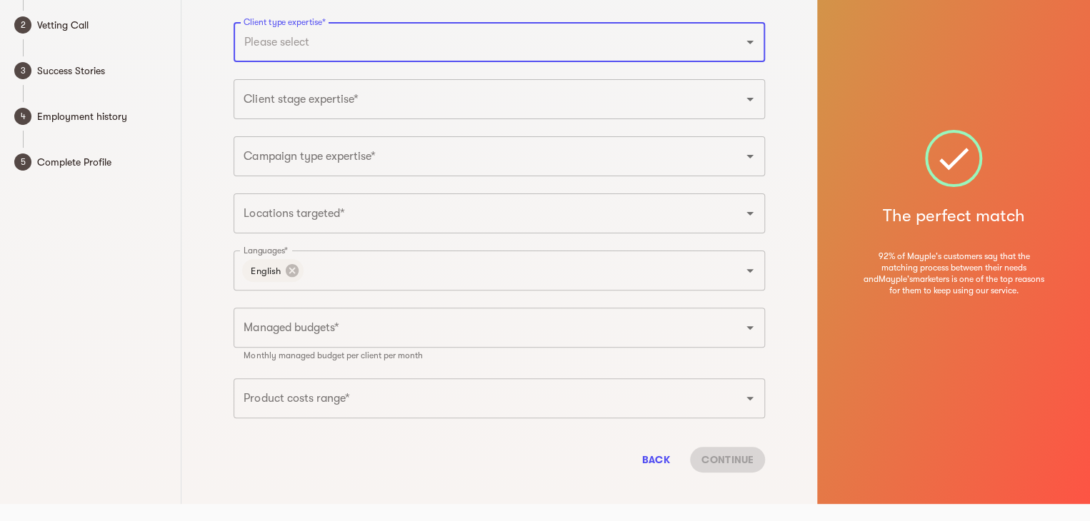
scroll to position [0, 0]
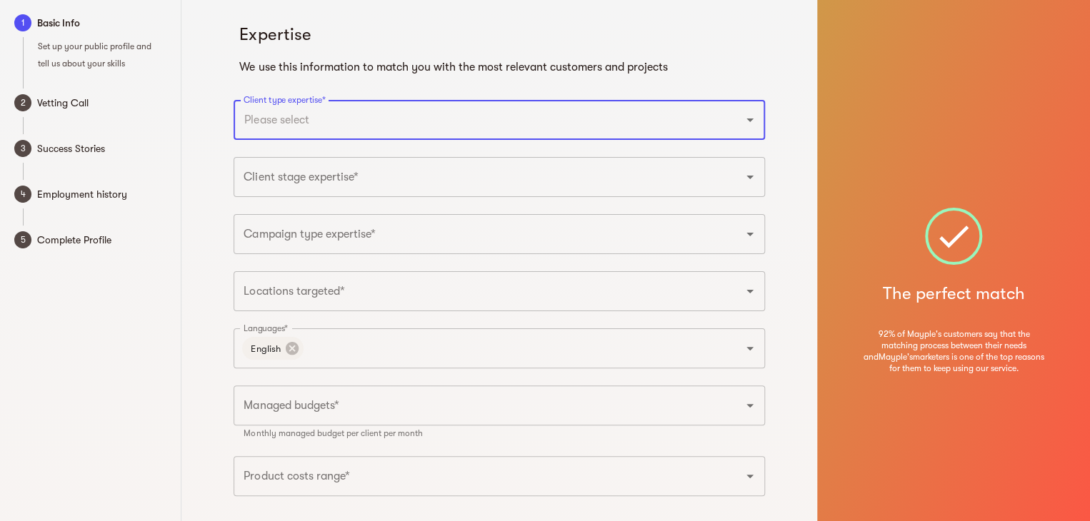
click at [502, 135] on div "Client type expertise*" at bounding box center [498, 120] width 531 height 40
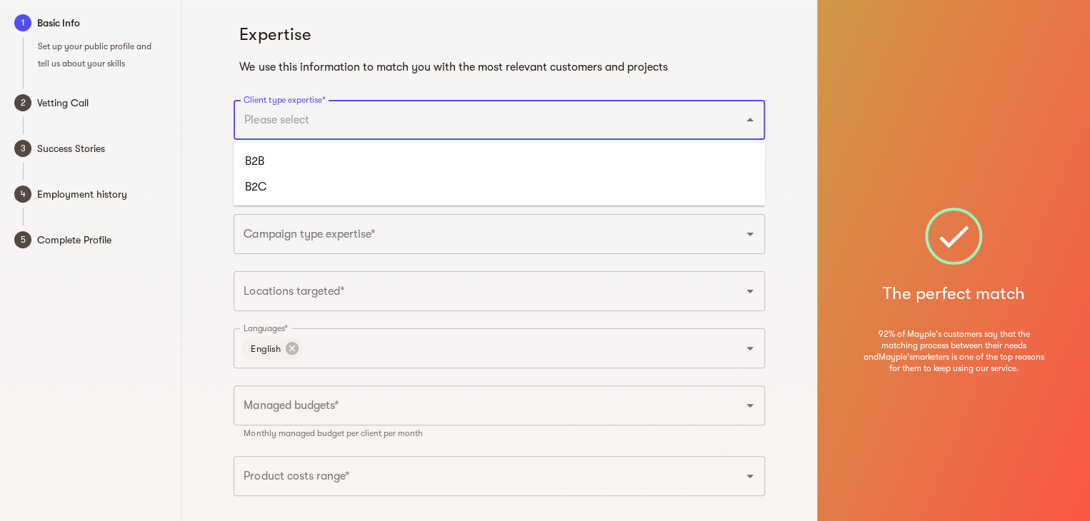
click at [508, 129] on input "Client type expertise*" at bounding box center [479, 119] width 478 height 27
click at [494, 159] on li "B2B" at bounding box center [498, 162] width 531 height 26
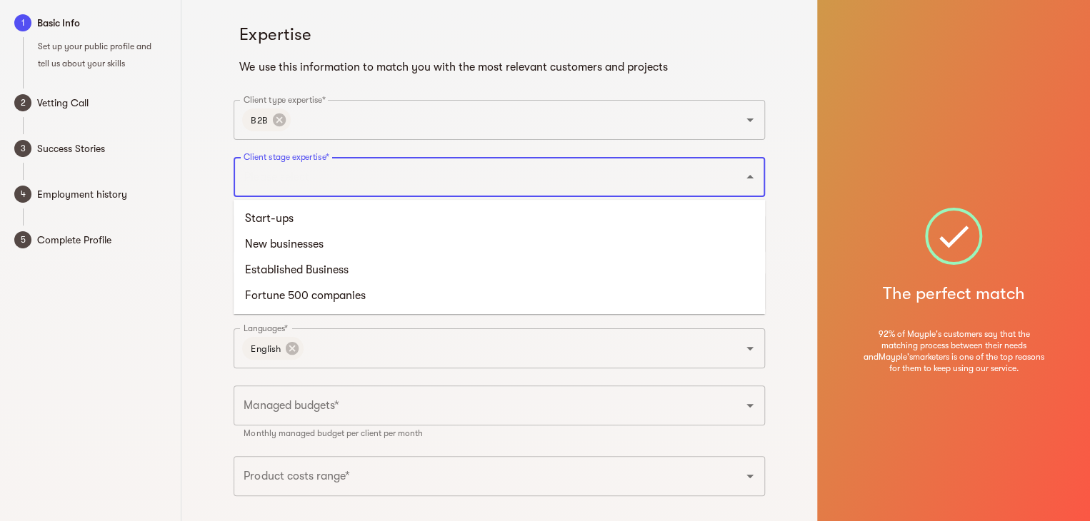
click at [482, 184] on input "Client stage expertise*" at bounding box center [479, 177] width 478 height 27
click at [468, 226] on li "Start-ups" at bounding box center [498, 219] width 531 height 26
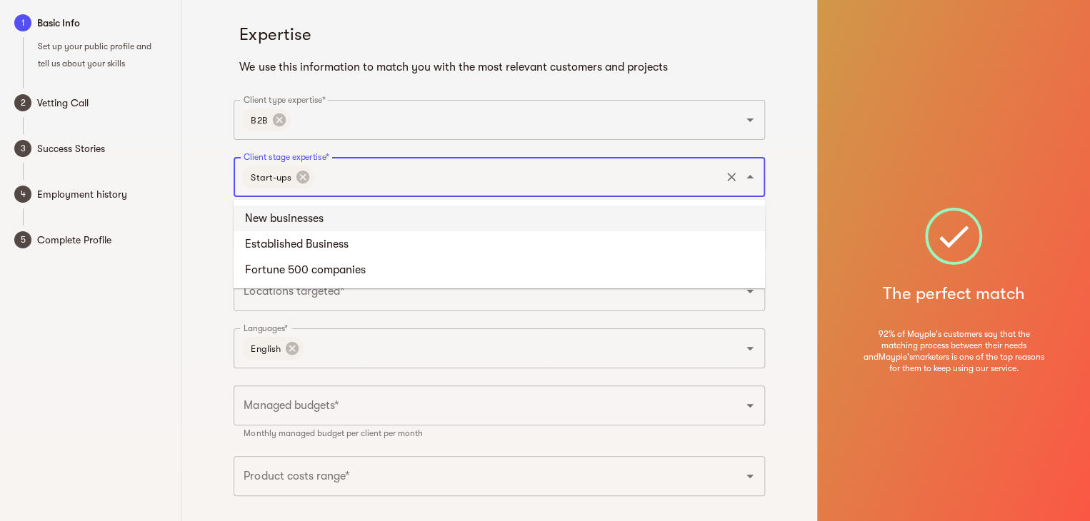
click at [487, 184] on input "Client stage expertise*" at bounding box center [517, 177] width 402 height 27
click at [475, 221] on li "New businesses" at bounding box center [498, 219] width 531 height 26
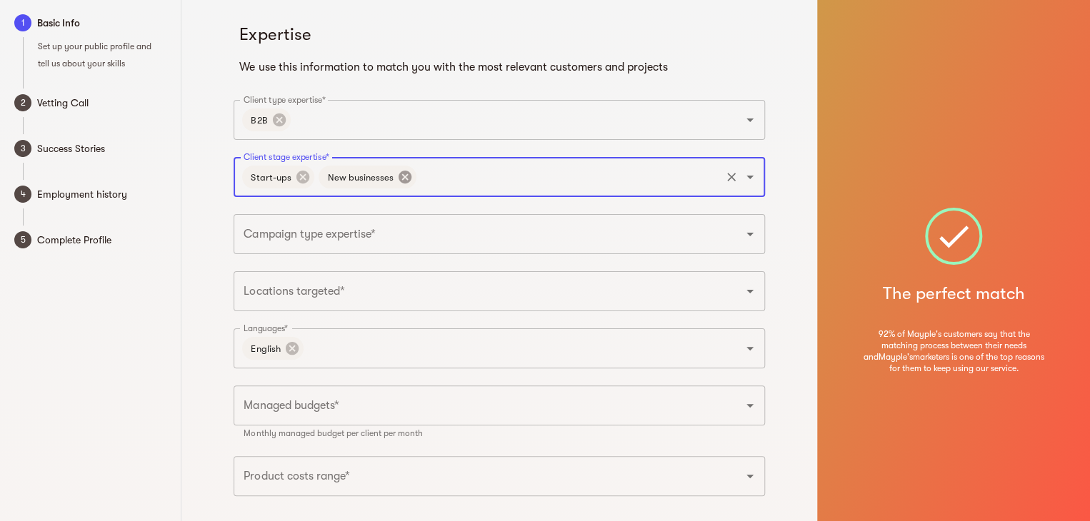
click at [404, 178] on icon at bounding box center [405, 177] width 16 height 16
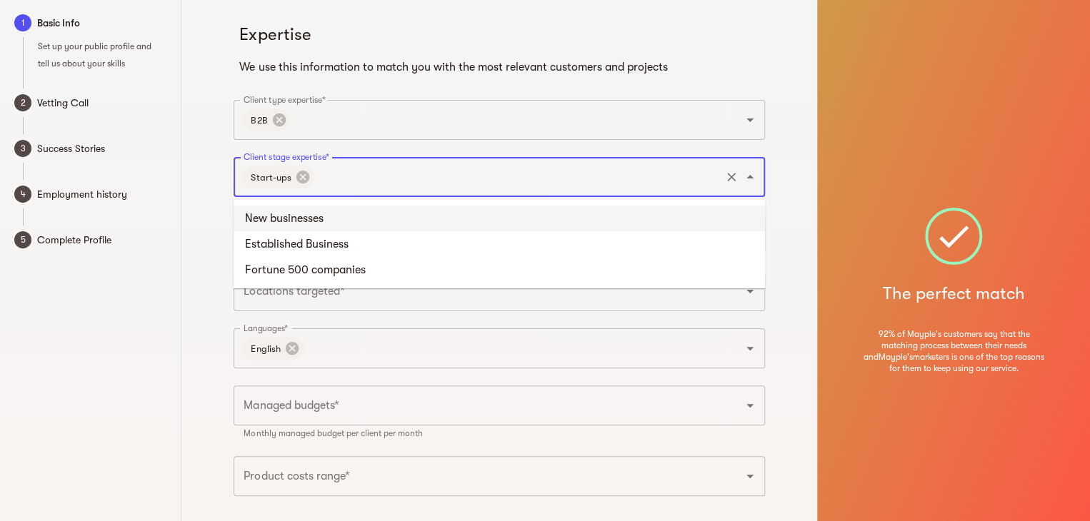
click at [404, 178] on input "Client stage expertise*" at bounding box center [517, 177] width 402 height 27
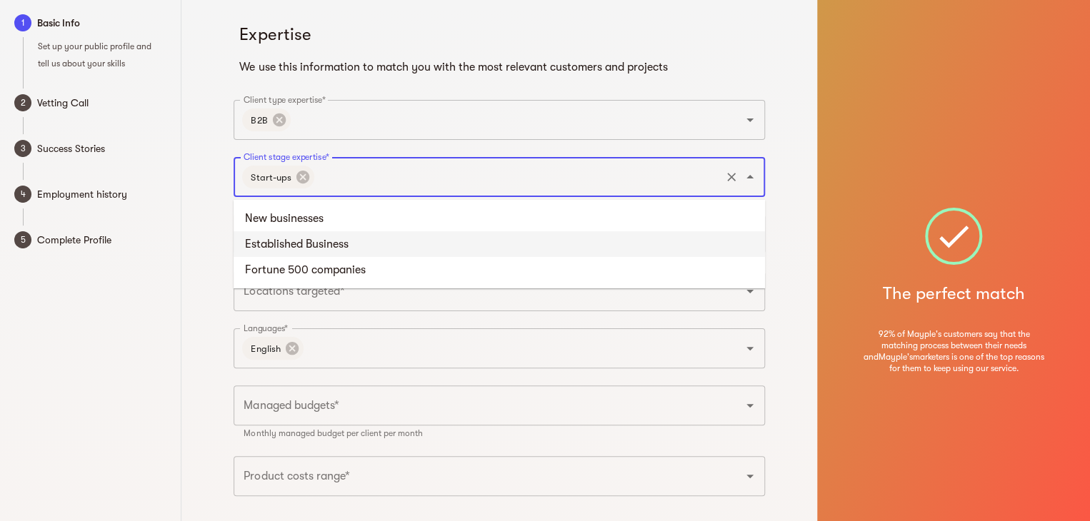
click at [392, 235] on li "Established Business" at bounding box center [498, 244] width 531 height 26
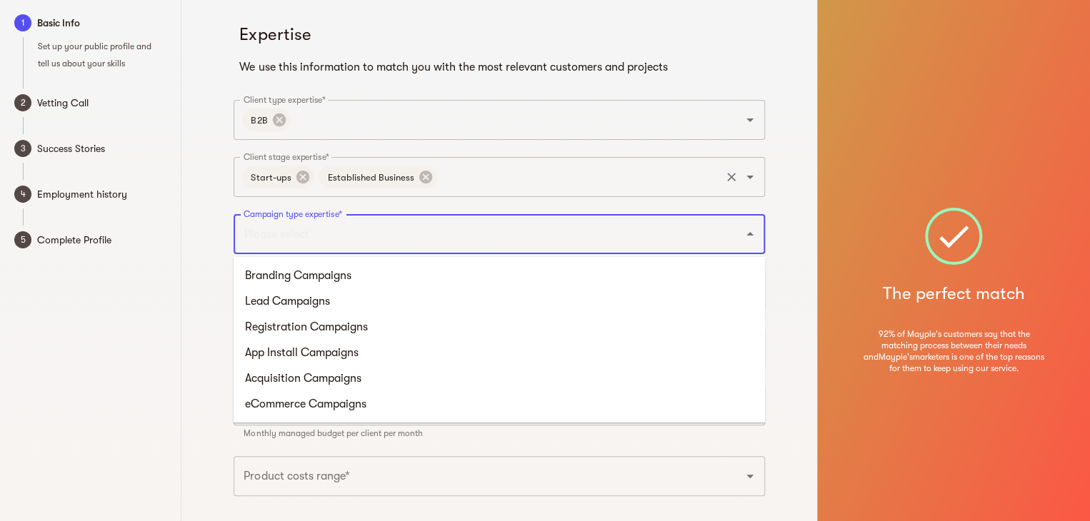
click at [391, 236] on input "Campaign type expertise*" at bounding box center [479, 234] width 478 height 27
click at [348, 283] on li "Branding Campaigns" at bounding box center [498, 276] width 531 height 26
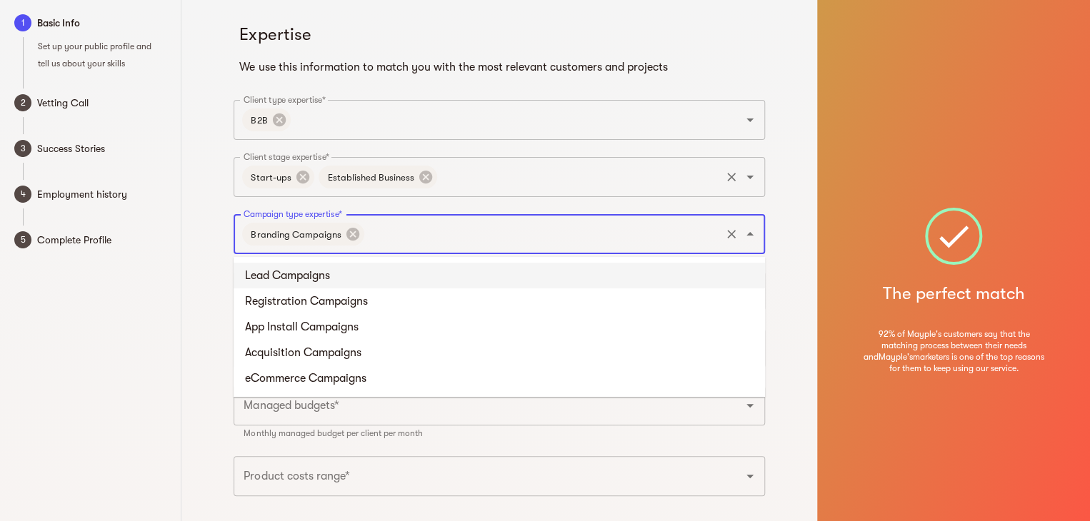
click at [393, 223] on input "Campaign type expertise*" at bounding box center [542, 234] width 352 height 27
click at [358, 286] on li "Lead Campaigns" at bounding box center [498, 276] width 531 height 26
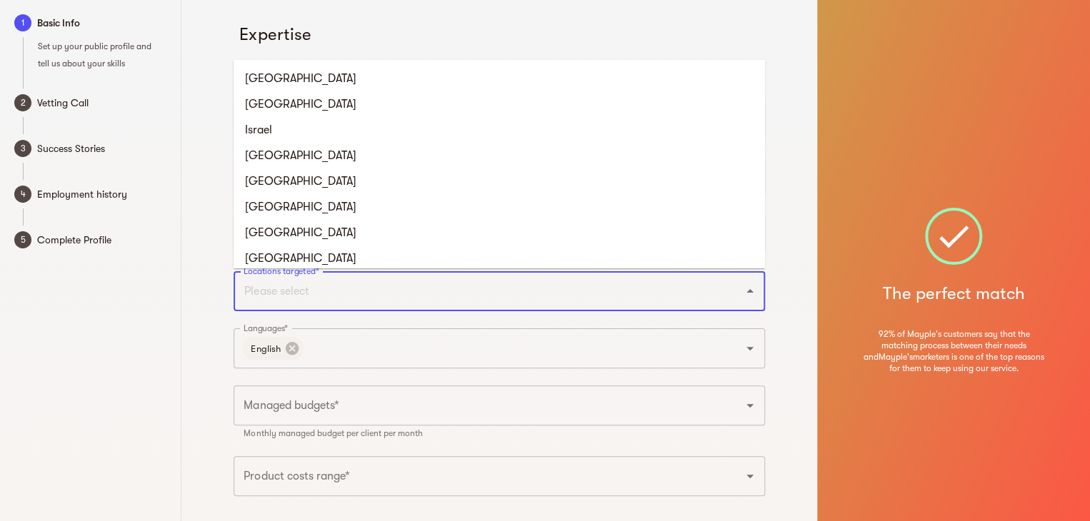
click at [355, 292] on input "Locations targeted*" at bounding box center [479, 291] width 478 height 27
type input "uni"
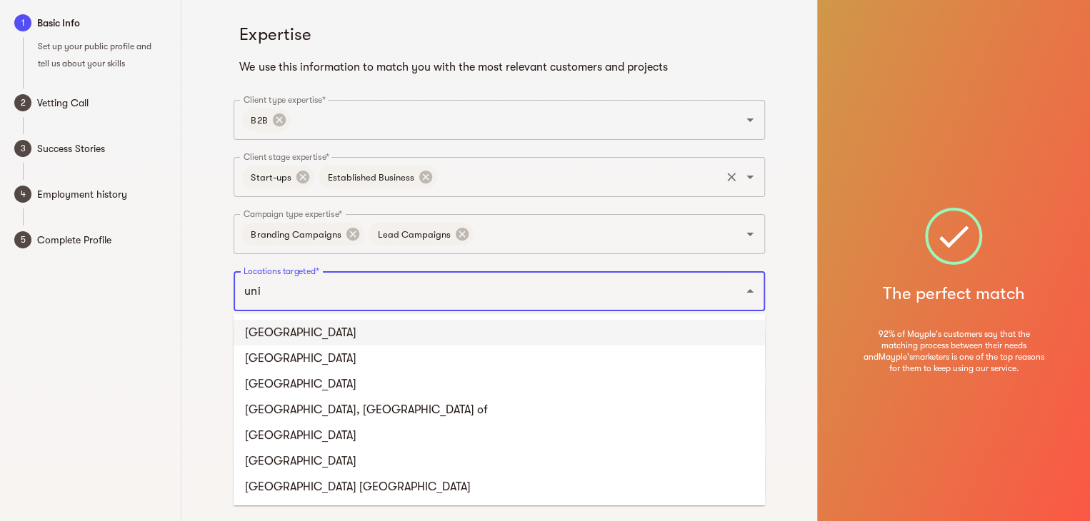
click at [328, 338] on li "[GEOGRAPHIC_DATA]" at bounding box center [498, 333] width 531 height 26
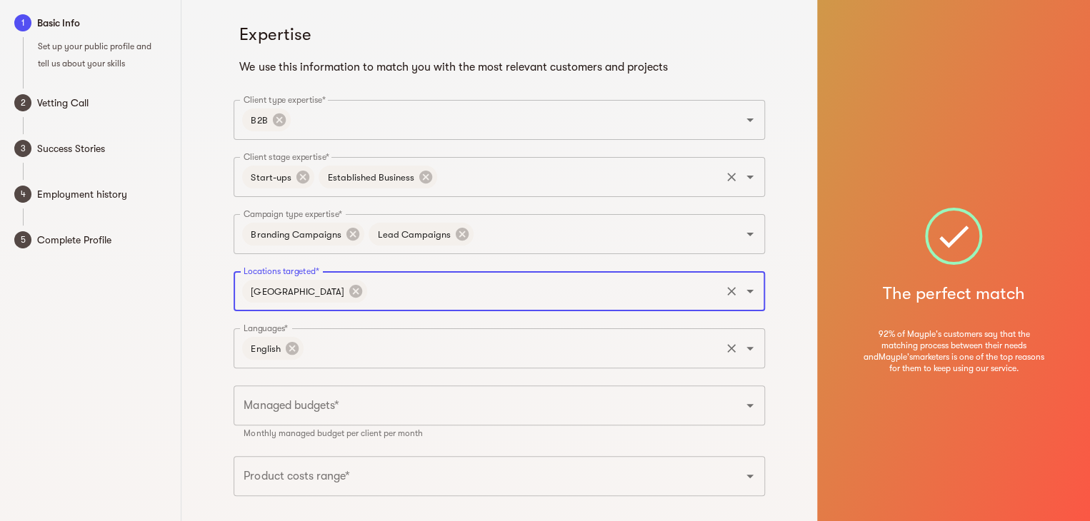
scroll to position [78, 0]
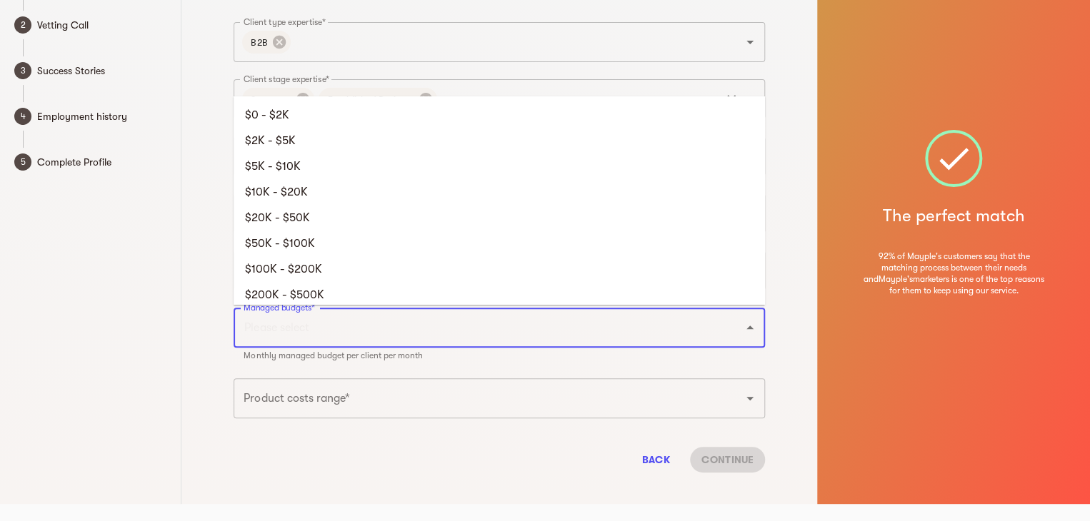
click at [350, 335] on input "Managed budgets*" at bounding box center [479, 327] width 478 height 27
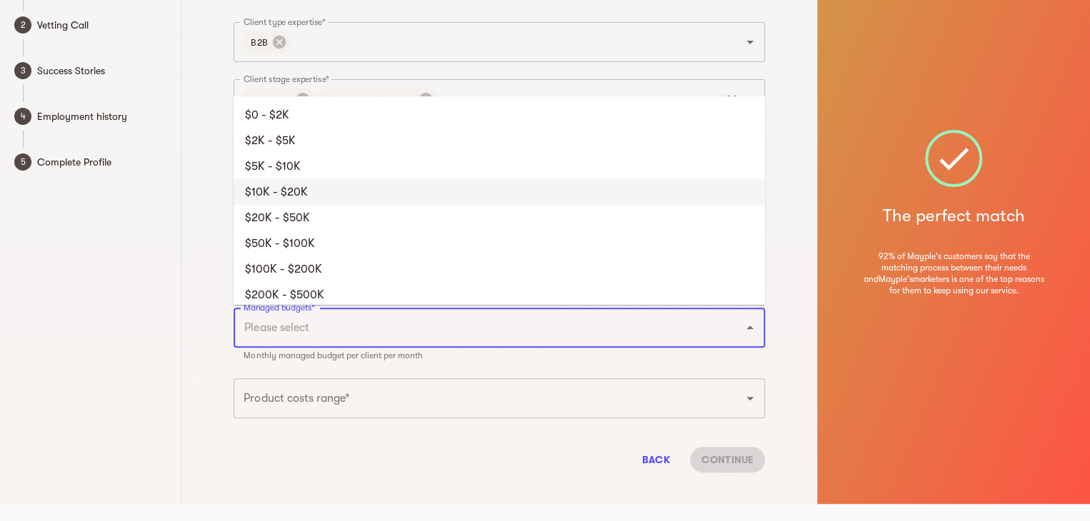
click at [358, 189] on li "$10K - $20K" at bounding box center [498, 192] width 531 height 26
click at [371, 333] on input "Managed budgets*" at bounding box center [522, 327] width 393 height 27
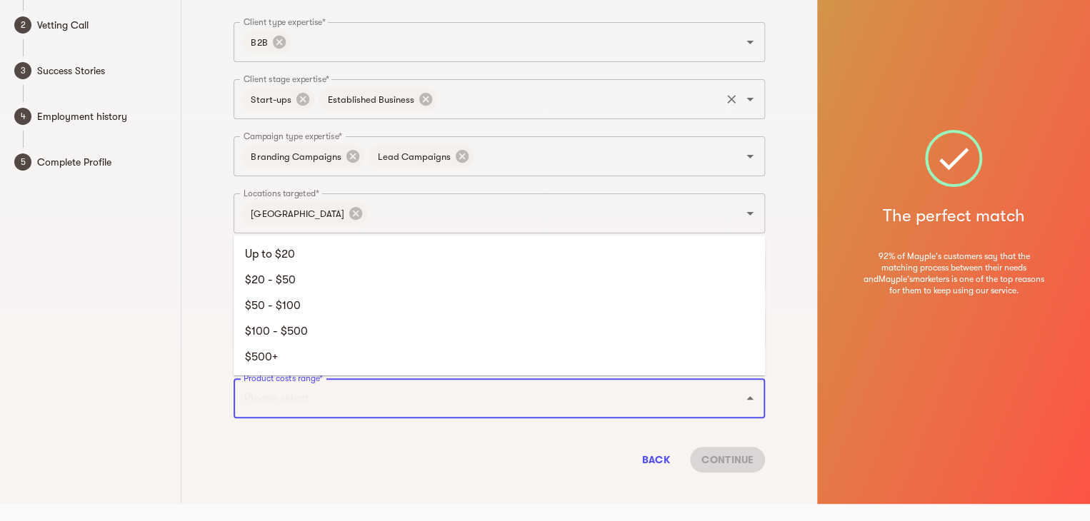
click at [371, 401] on input "Product costs range*" at bounding box center [479, 398] width 478 height 27
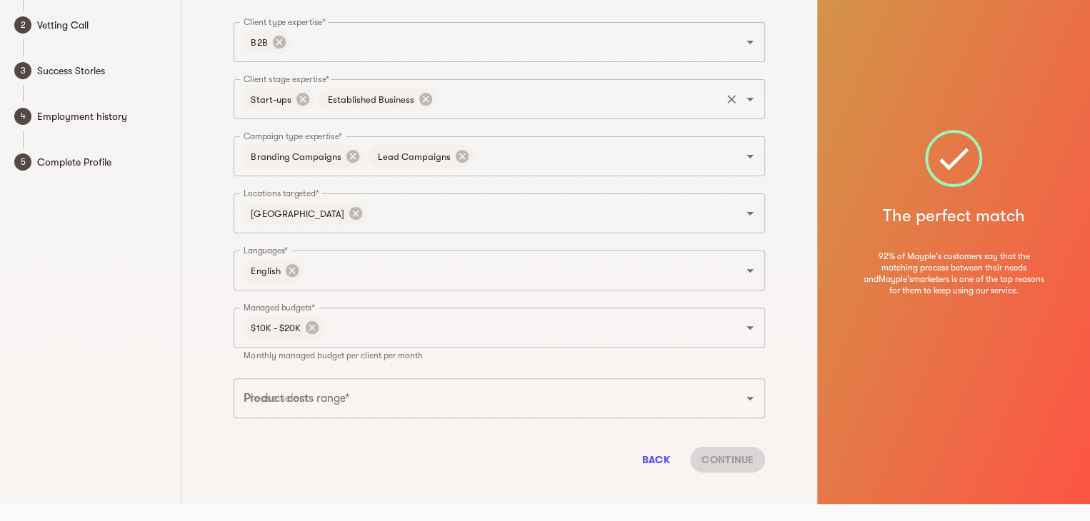
click at [337, 489] on div "Expertise We use this information to match you with the most relevant customers…" at bounding box center [498, 213] width 635 height 582
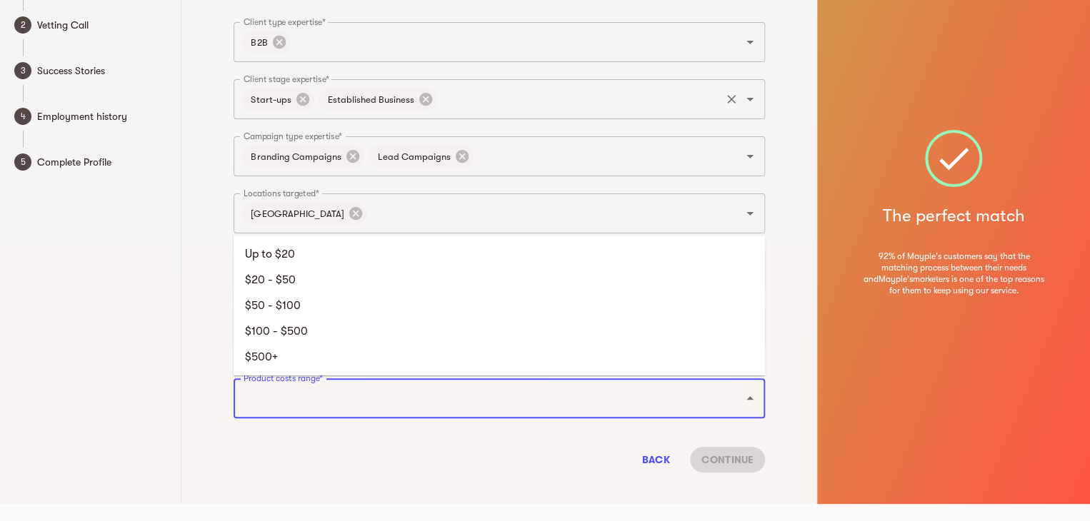
click at [380, 406] on input "Product costs range*" at bounding box center [479, 398] width 478 height 27
click at [372, 273] on li "$20 - $50" at bounding box center [498, 280] width 531 height 26
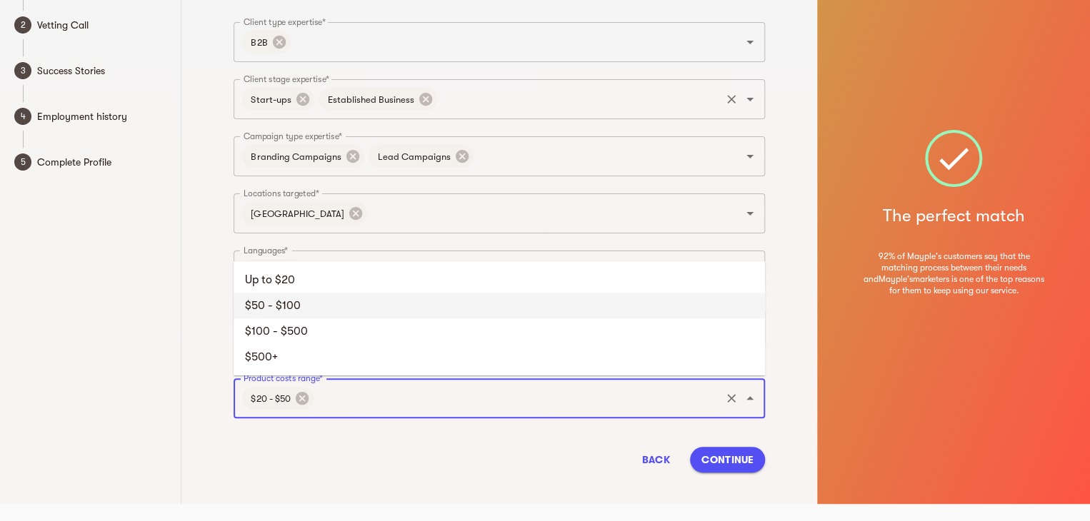
click at [368, 399] on input "Product costs range*" at bounding box center [517, 398] width 403 height 27
click at [311, 310] on li "$50 - $100" at bounding box center [498, 306] width 531 height 26
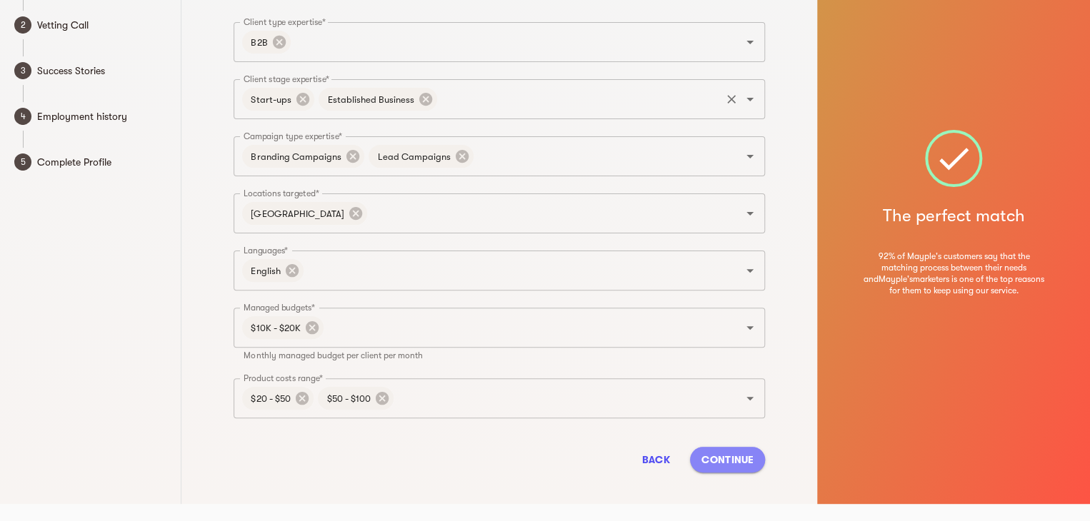
click at [730, 466] on span "Continue" at bounding box center [727, 459] width 52 height 17
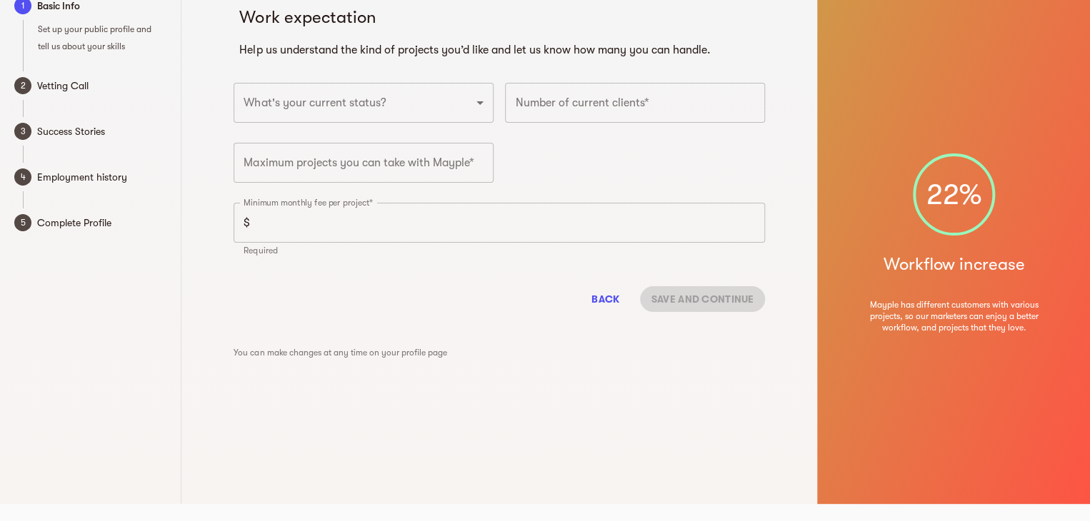
scroll to position [17, 0]
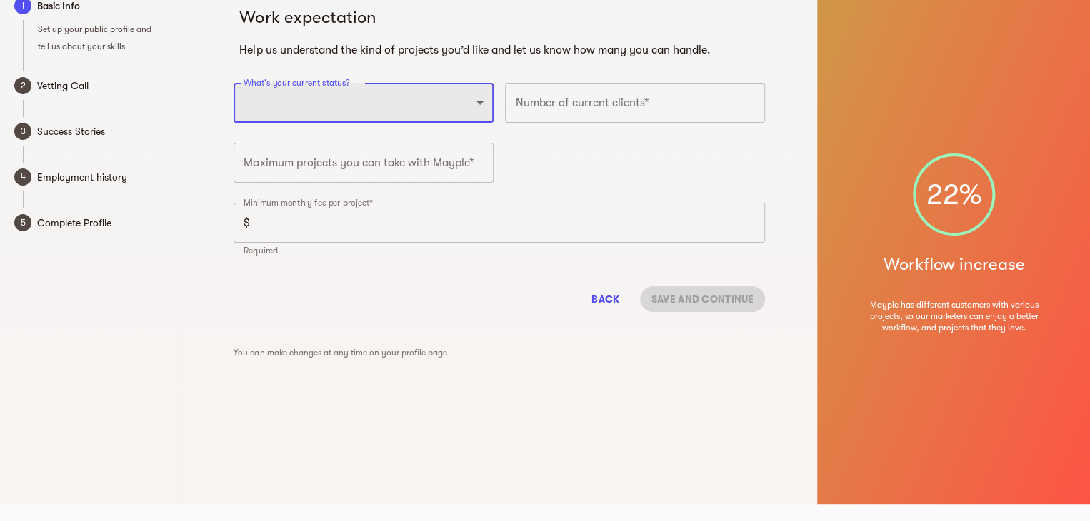
click at [453, 108] on select "Full-time freelancer [DEMOGRAPHIC_DATA] job New-freelancing [DEMOGRAPHIC_DATA]-…" at bounding box center [363, 103] width 260 height 40
select select "SEARCHING_FOR_A_FULLTIME_JOB"
click at [233, 83] on select "Full-time freelancer [DEMOGRAPHIC_DATA] job New-freelancing [DEMOGRAPHIC_DATA]-…" at bounding box center [363, 103] width 260 height 40
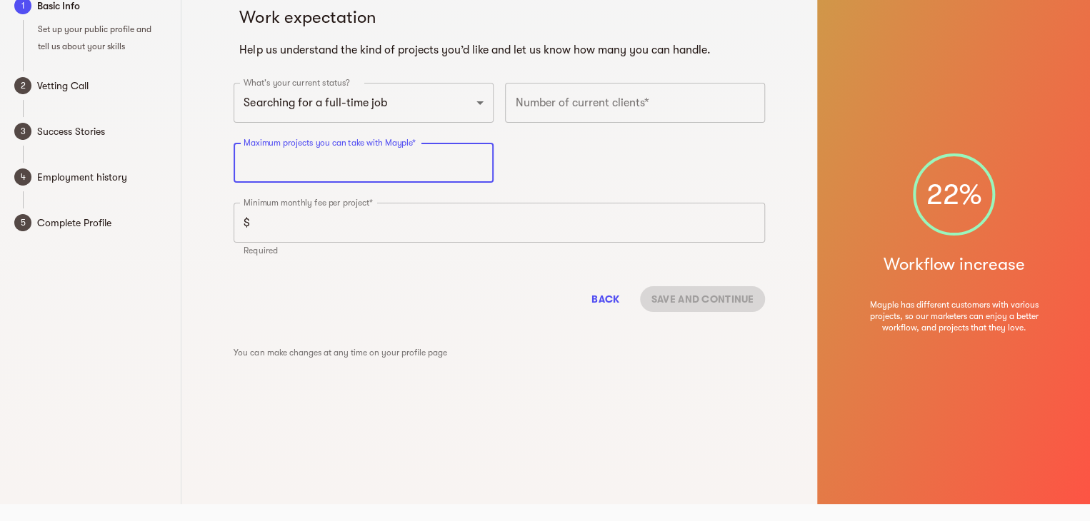
click at [449, 166] on input "number" at bounding box center [363, 163] width 260 height 40
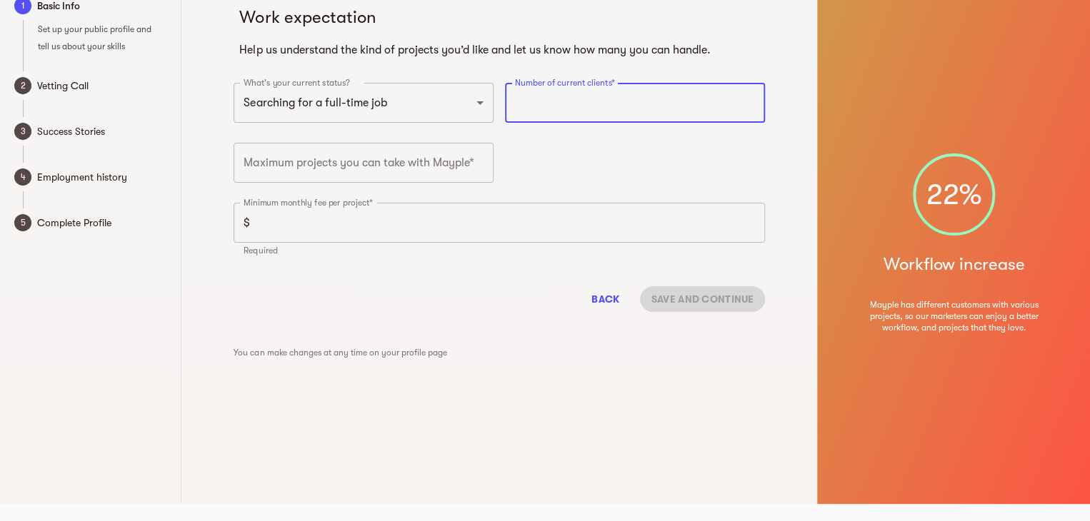
click at [556, 90] on input "number" at bounding box center [635, 103] width 260 height 40
type input "0"
type input "2"
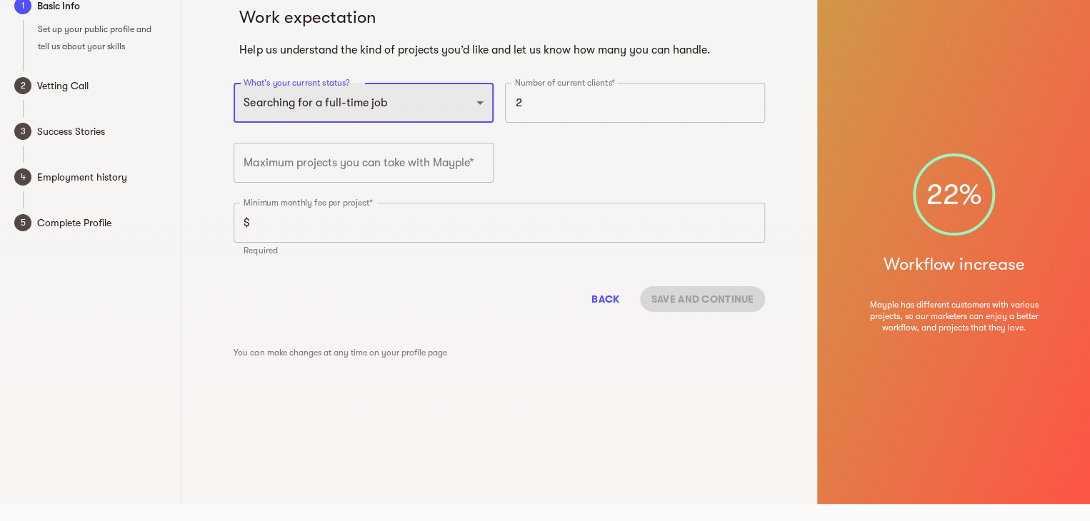
click at [408, 98] on select "Full-time freelancer [DEMOGRAPHIC_DATA] job New-freelancing [DEMOGRAPHIC_DATA]-…" at bounding box center [363, 103] width 260 height 40
select select "FULLTIME_FREELANCER"
click at [233, 83] on select "Full-time freelancer [DEMOGRAPHIC_DATA] job New-freelancing [DEMOGRAPHIC_DATA]-…" at bounding box center [363, 103] width 260 height 40
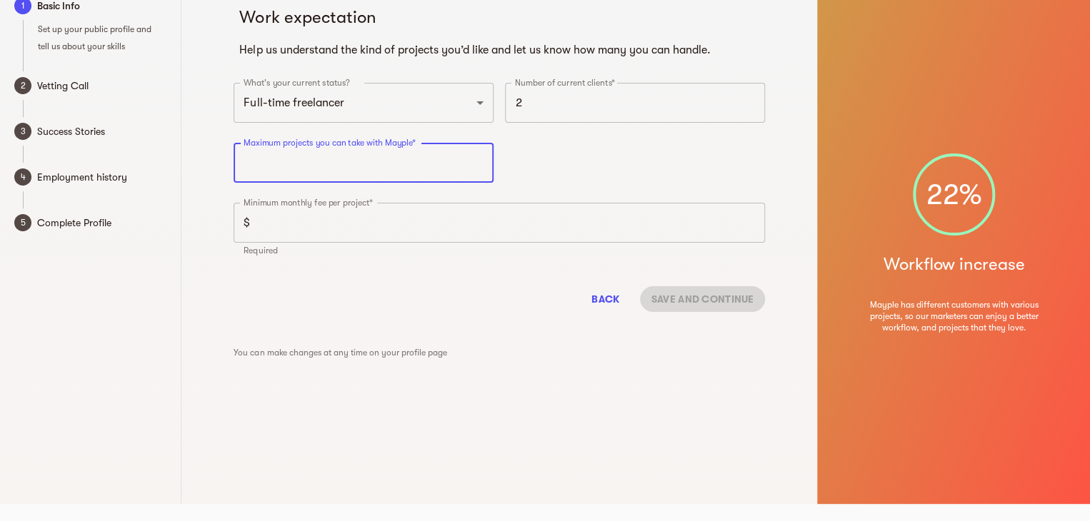
click at [388, 155] on input "number" at bounding box center [363, 163] width 260 height 40
type input "4"
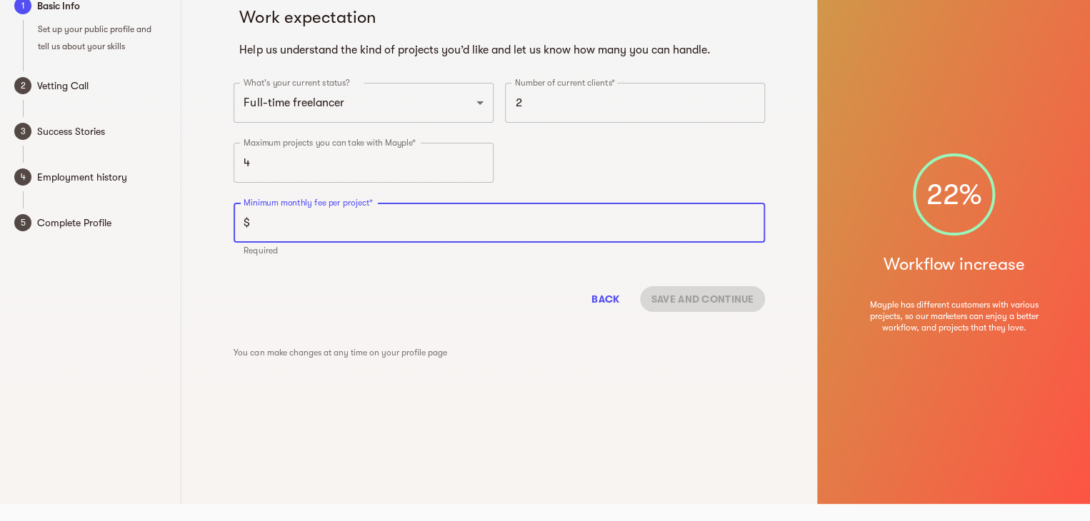
click at [357, 223] on input "number" at bounding box center [510, 223] width 509 height 40
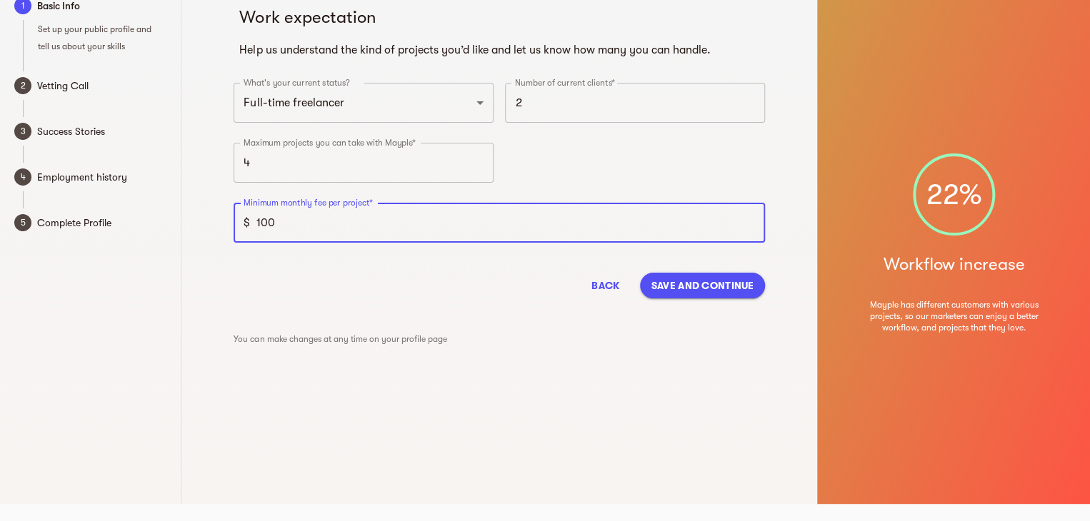
type input "100"
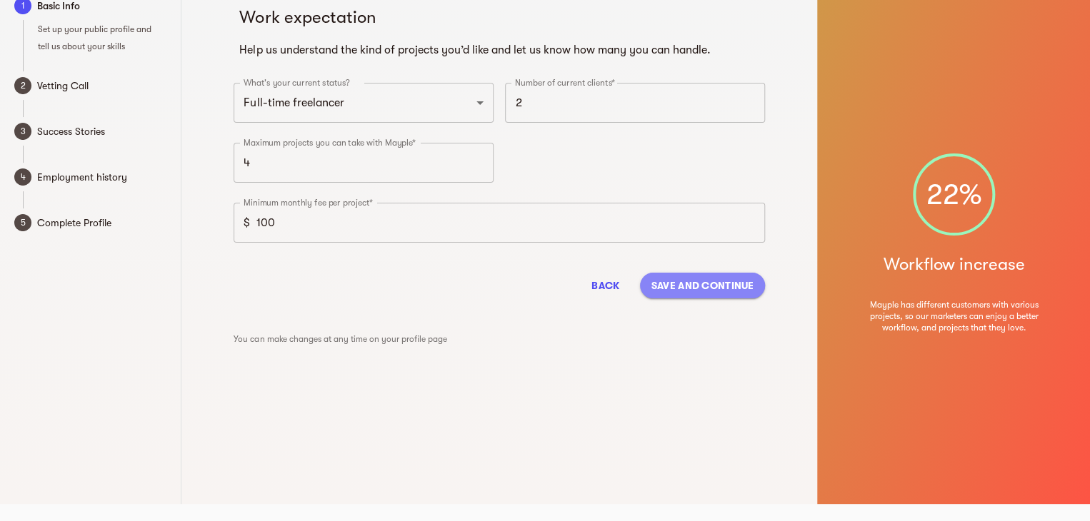
click at [678, 276] on button "Save and continue" at bounding box center [703, 286] width 126 height 26
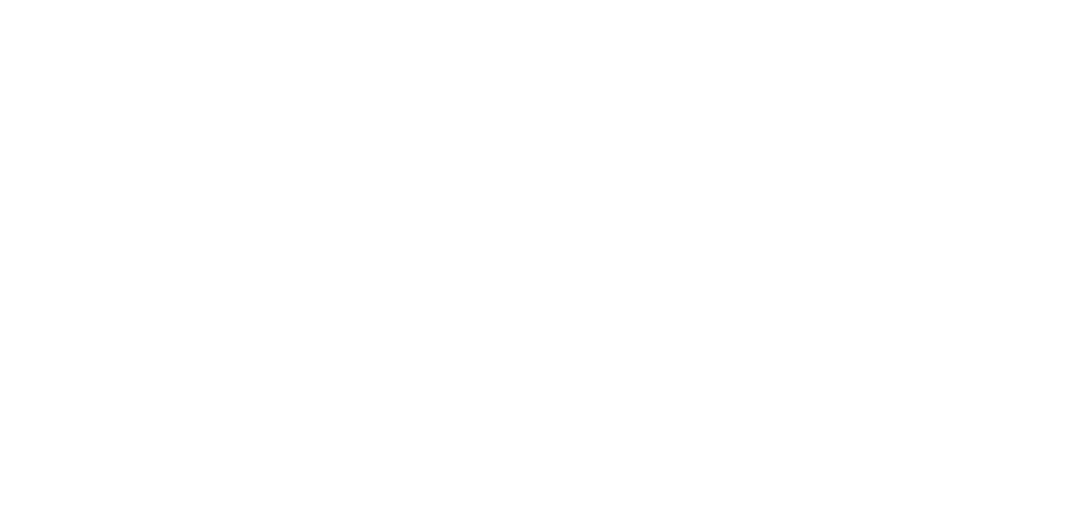
scroll to position [13, 0]
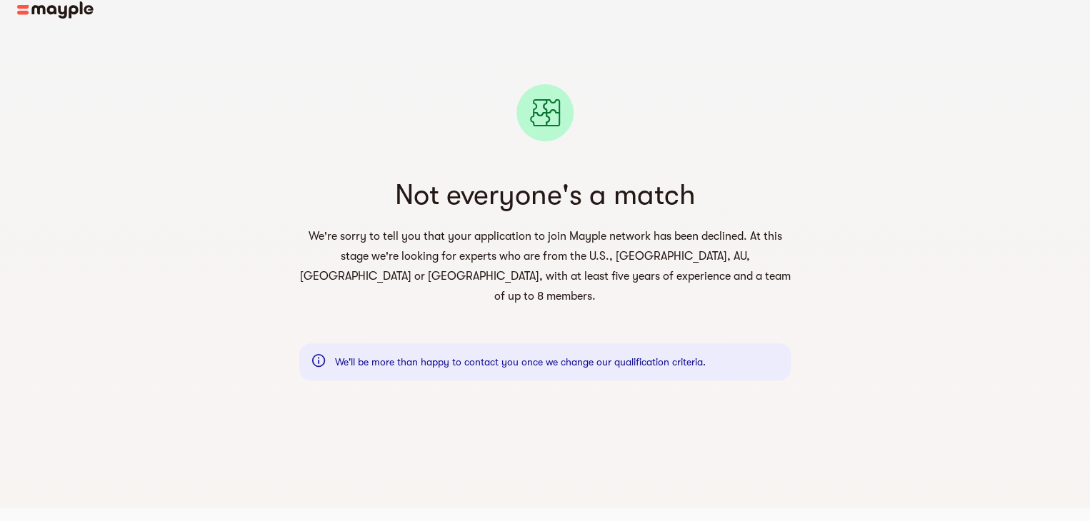
scroll to position [17, 0]
